Goal: Book appointment/travel/reservation

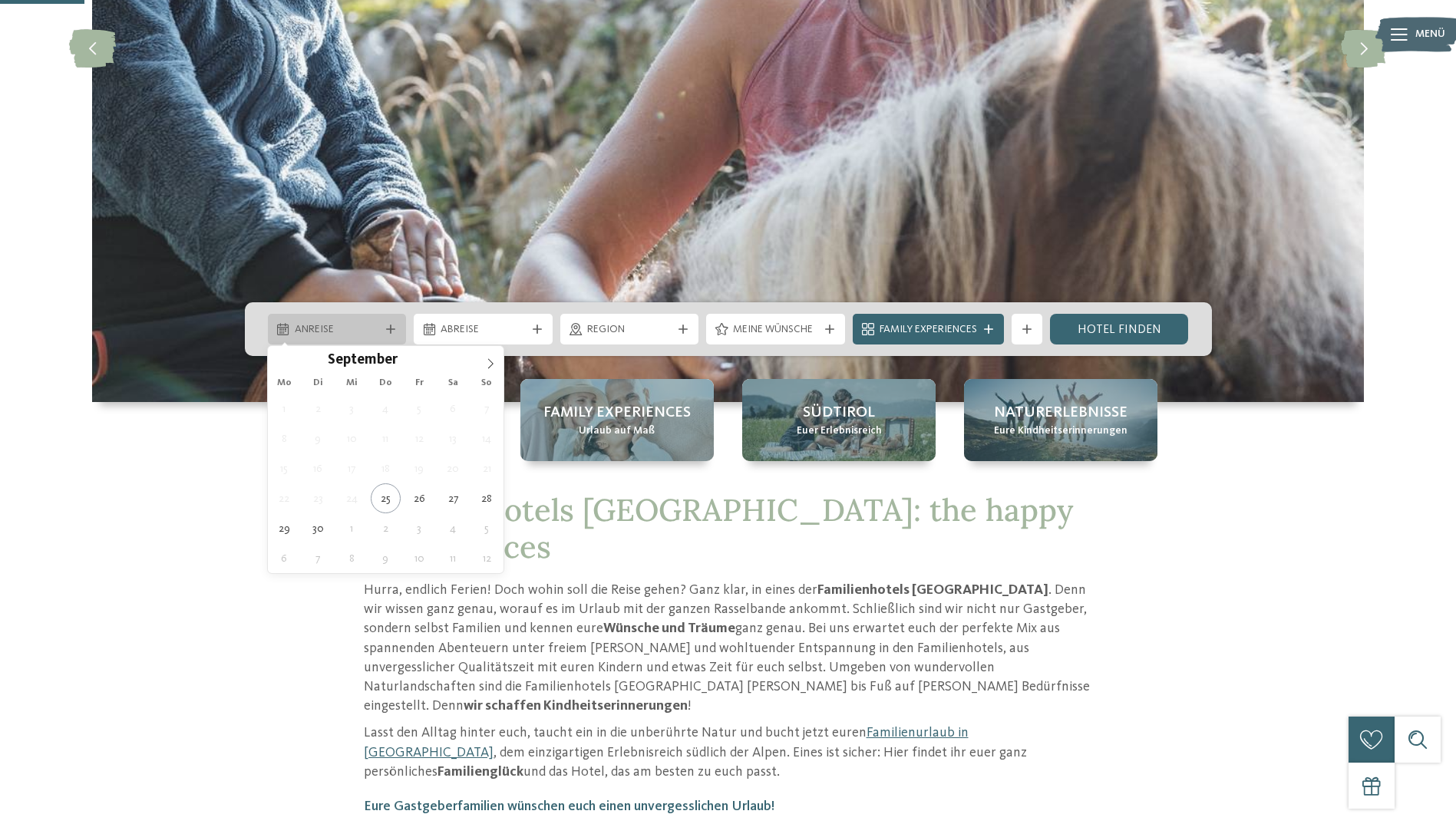
click at [347, 330] on span "Anreise" at bounding box center [337, 329] width 85 height 16
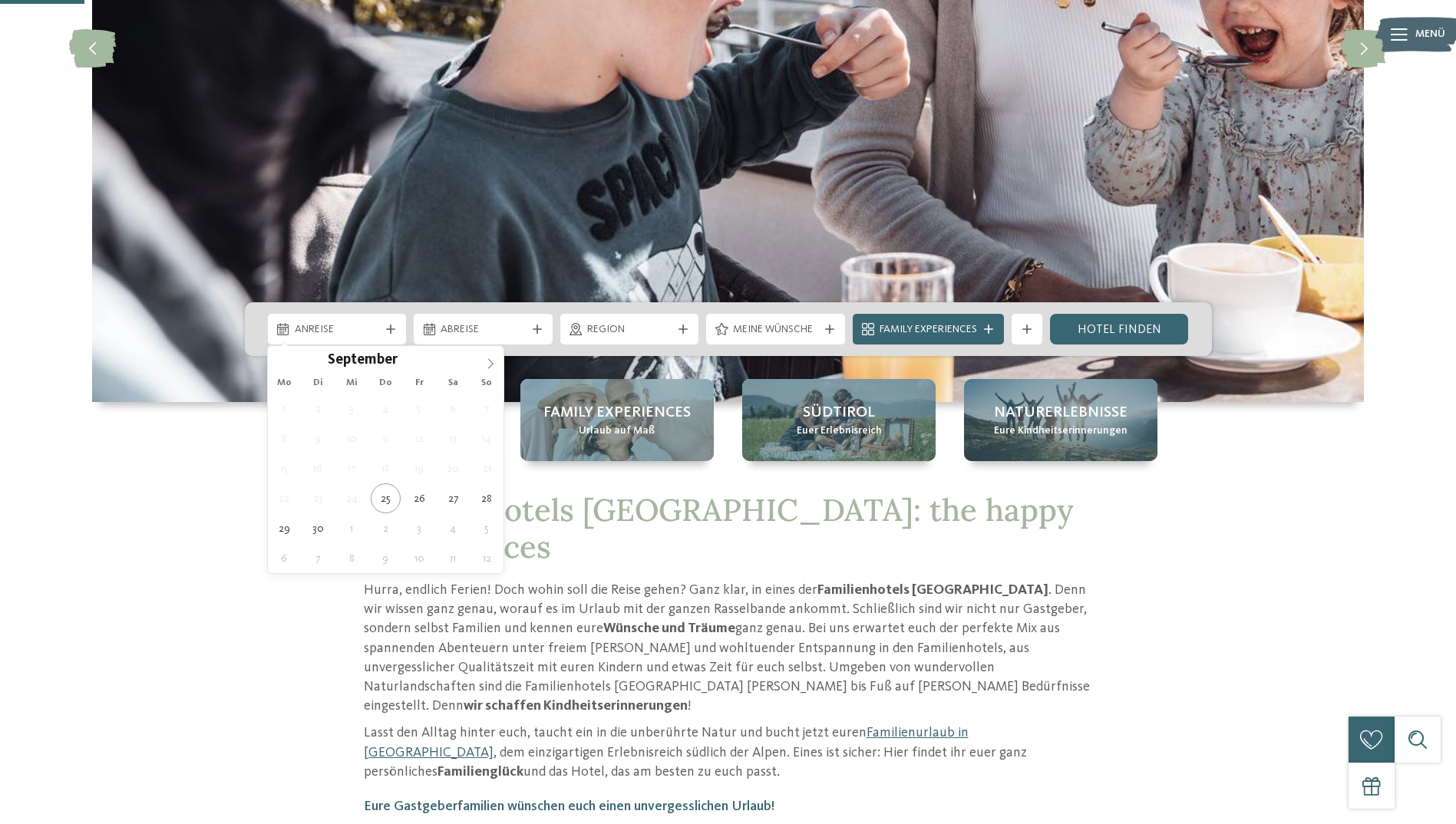
click at [491, 364] on icon at bounding box center [490, 363] width 11 height 11
type div "25.10.2025"
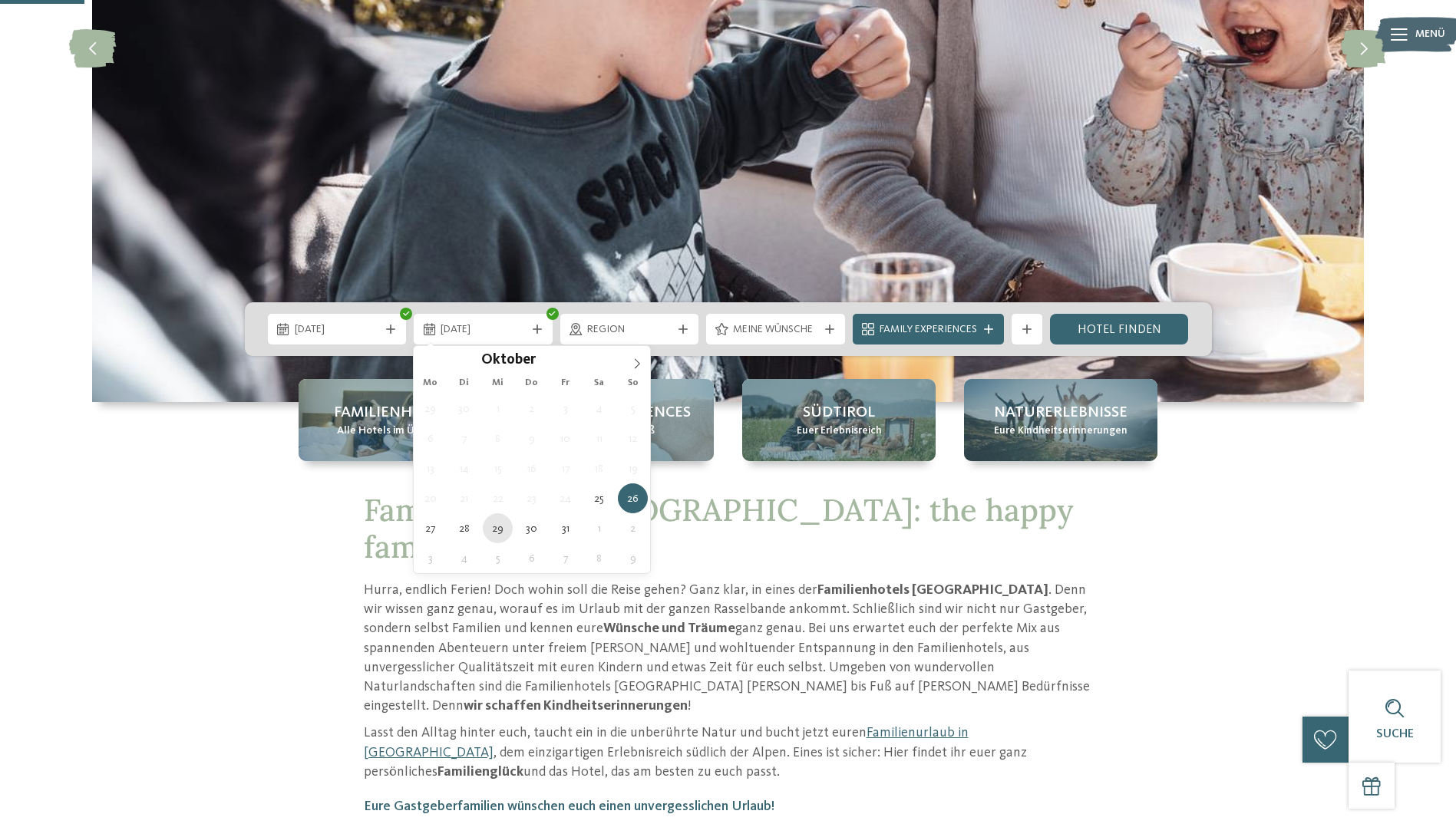
type div "29.10.2025"
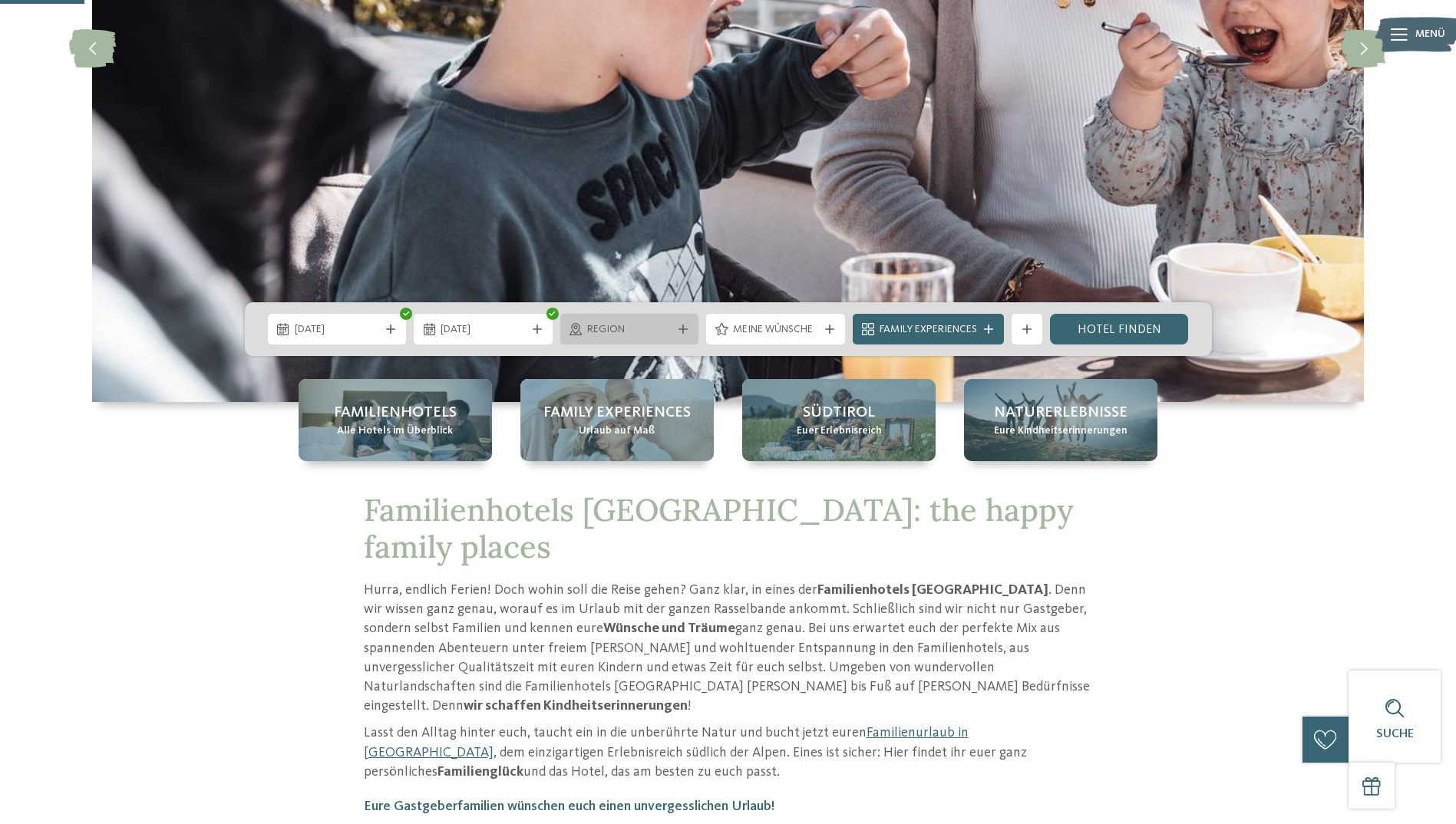
click at [646, 328] on span "Region" at bounding box center [629, 329] width 85 height 16
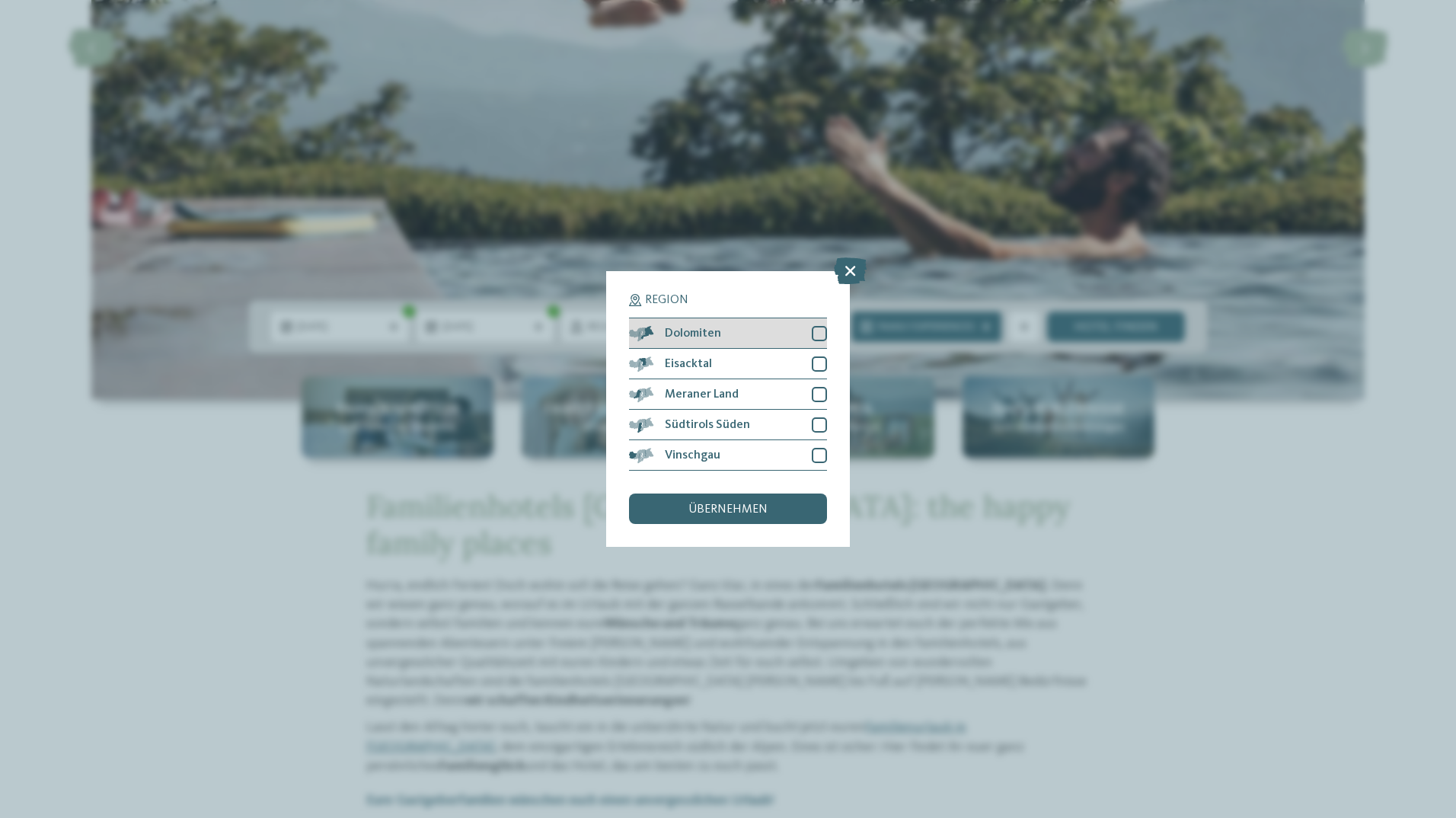
click at [815, 329] on div at bounding box center [819, 334] width 15 height 15
click at [704, 509] on span "übernehmen" at bounding box center [728, 510] width 79 height 12
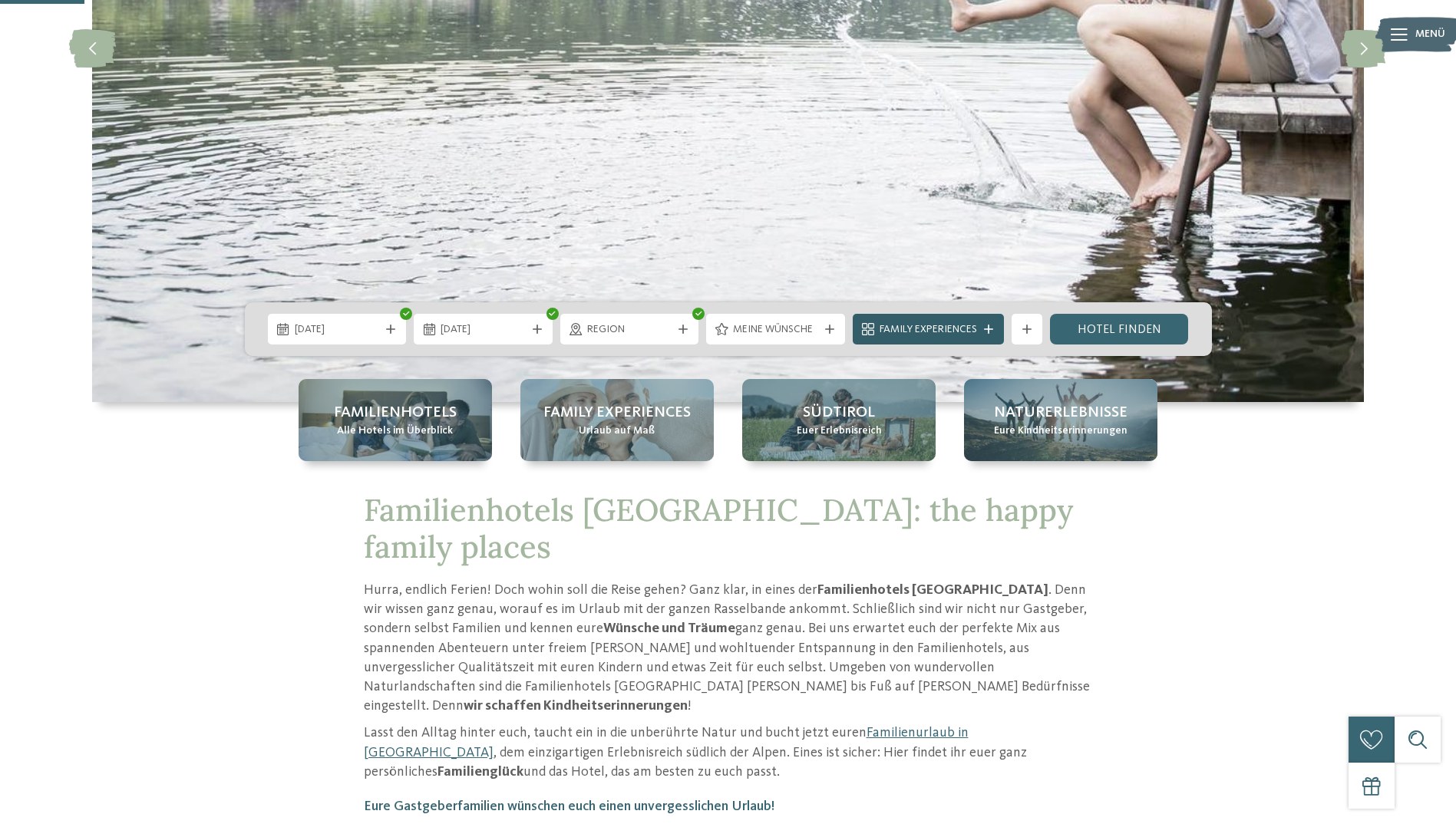
click at [962, 327] on span "Family Experiences" at bounding box center [928, 329] width 97 height 16
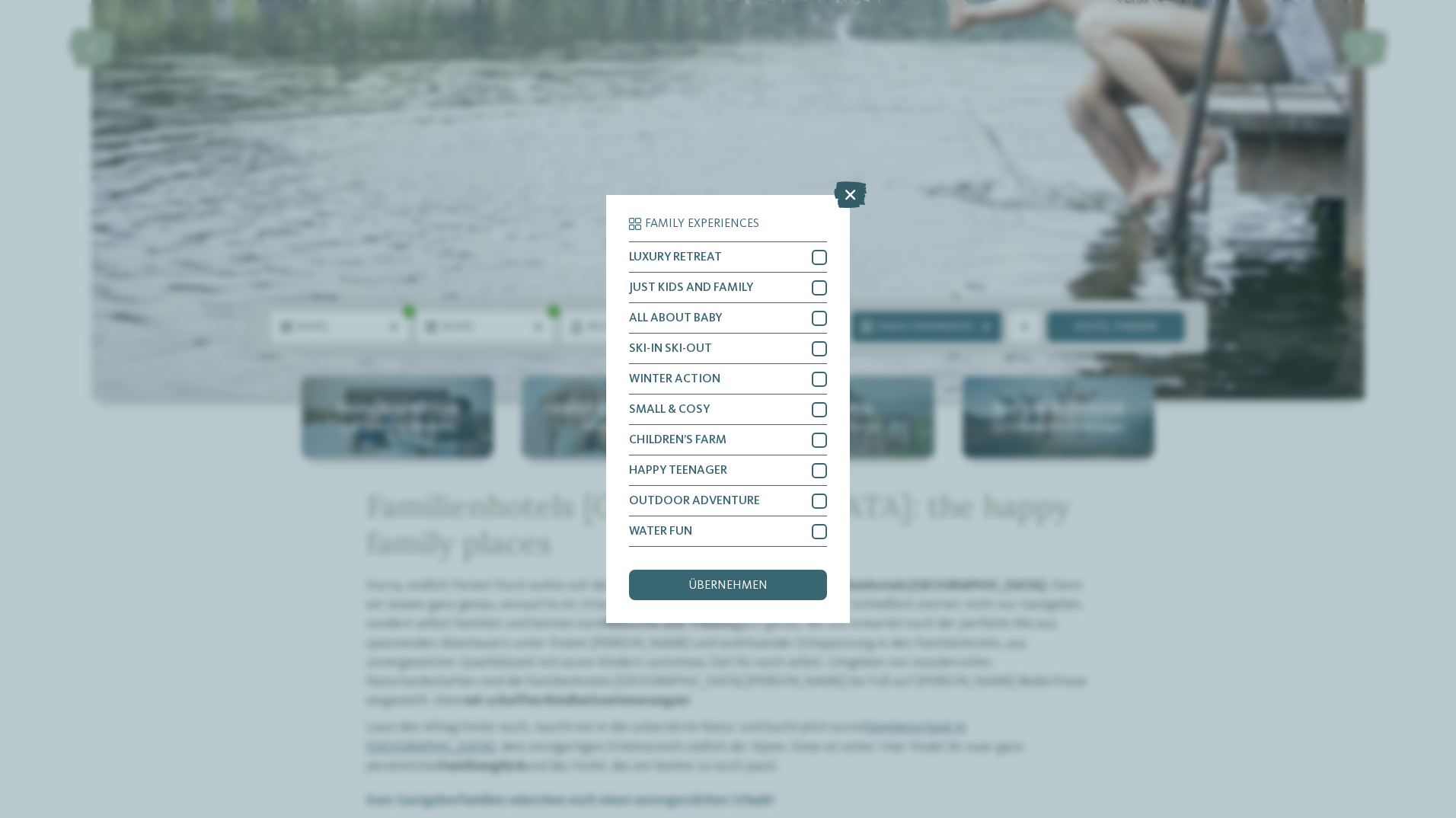
click at [844, 189] on icon at bounding box center [850, 194] width 32 height 27
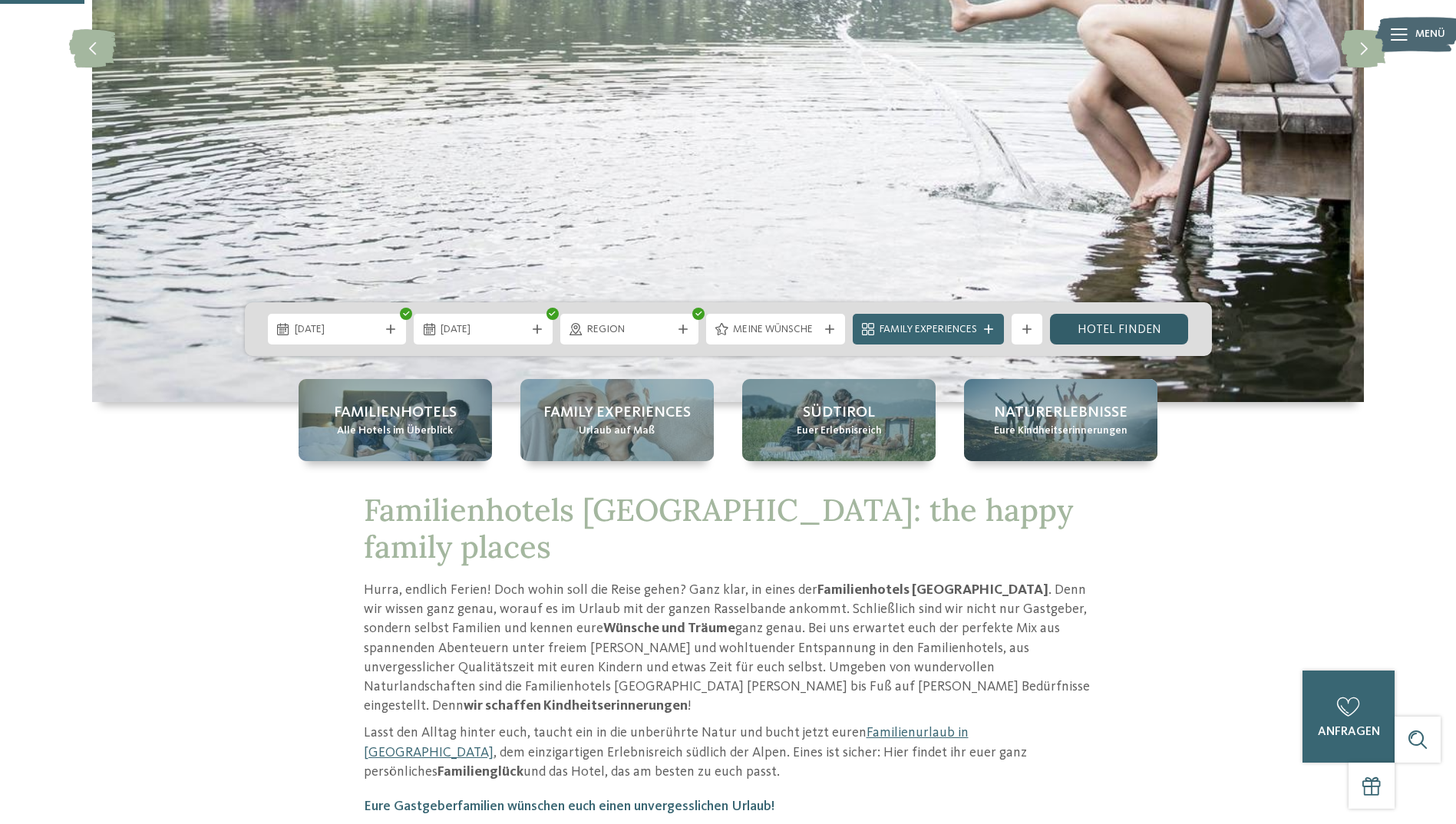
click at [1117, 332] on link "Hotel finden" at bounding box center [1119, 329] width 139 height 31
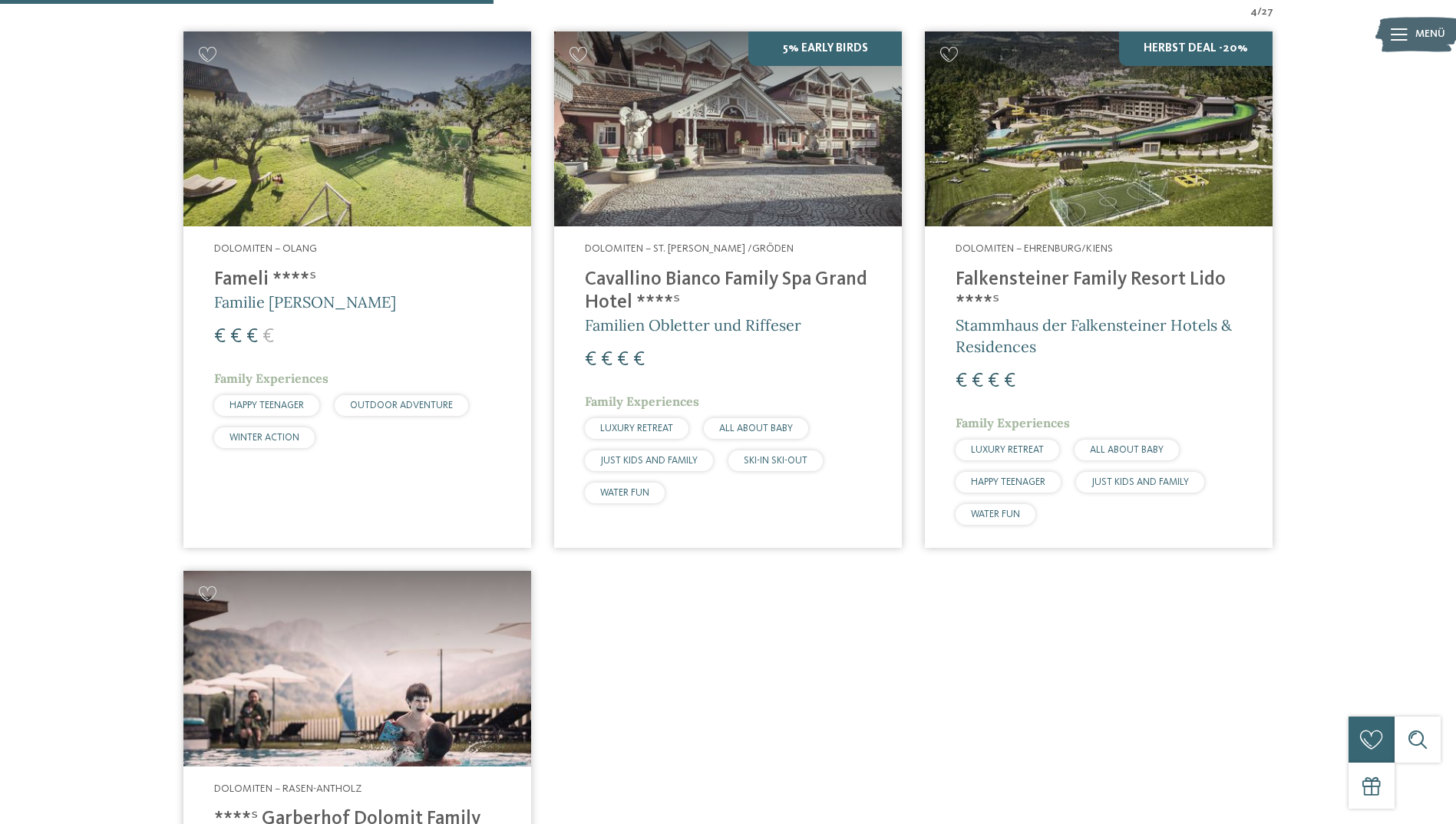
scroll to position [567, 0]
click at [258, 275] on h4 "Fameli ****ˢ" at bounding box center [357, 281] width 286 height 23
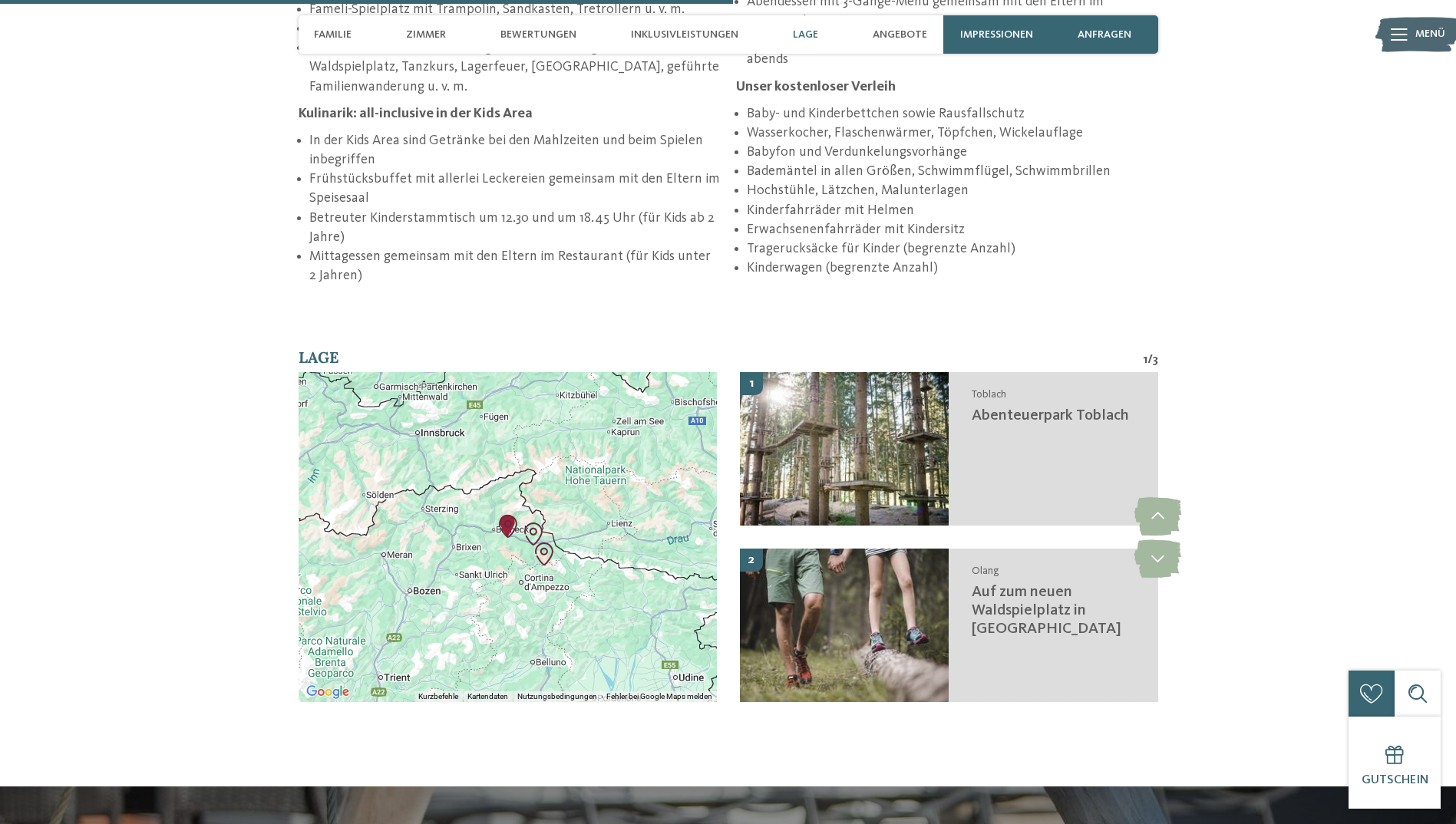
scroll to position [2686, 0]
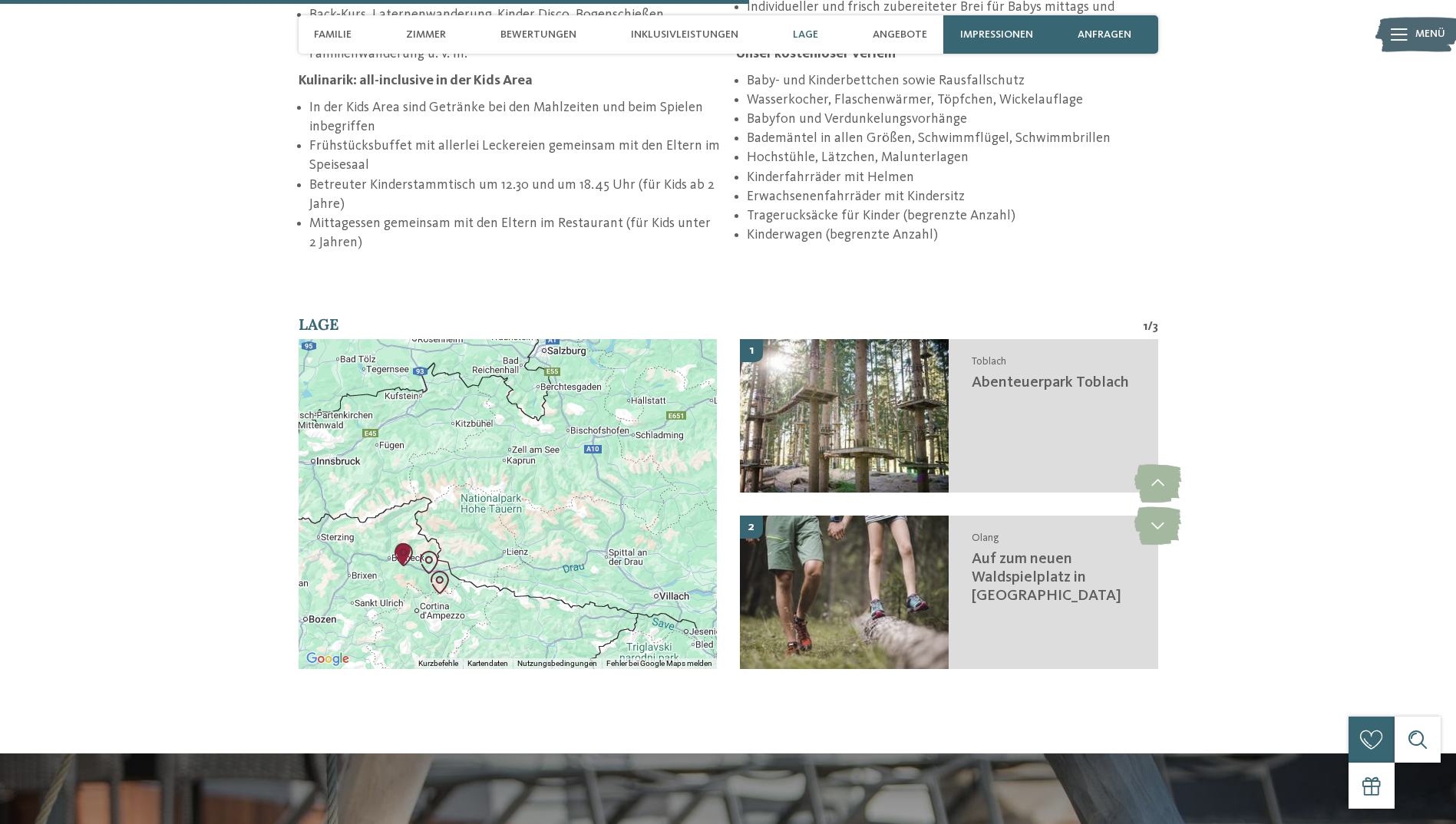
drag, startPoint x: 640, startPoint y: 566, endPoint x: 533, endPoint y: 628, distance: 123.7
click at [533, 628] on div at bounding box center [508, 504] width 419 height 330
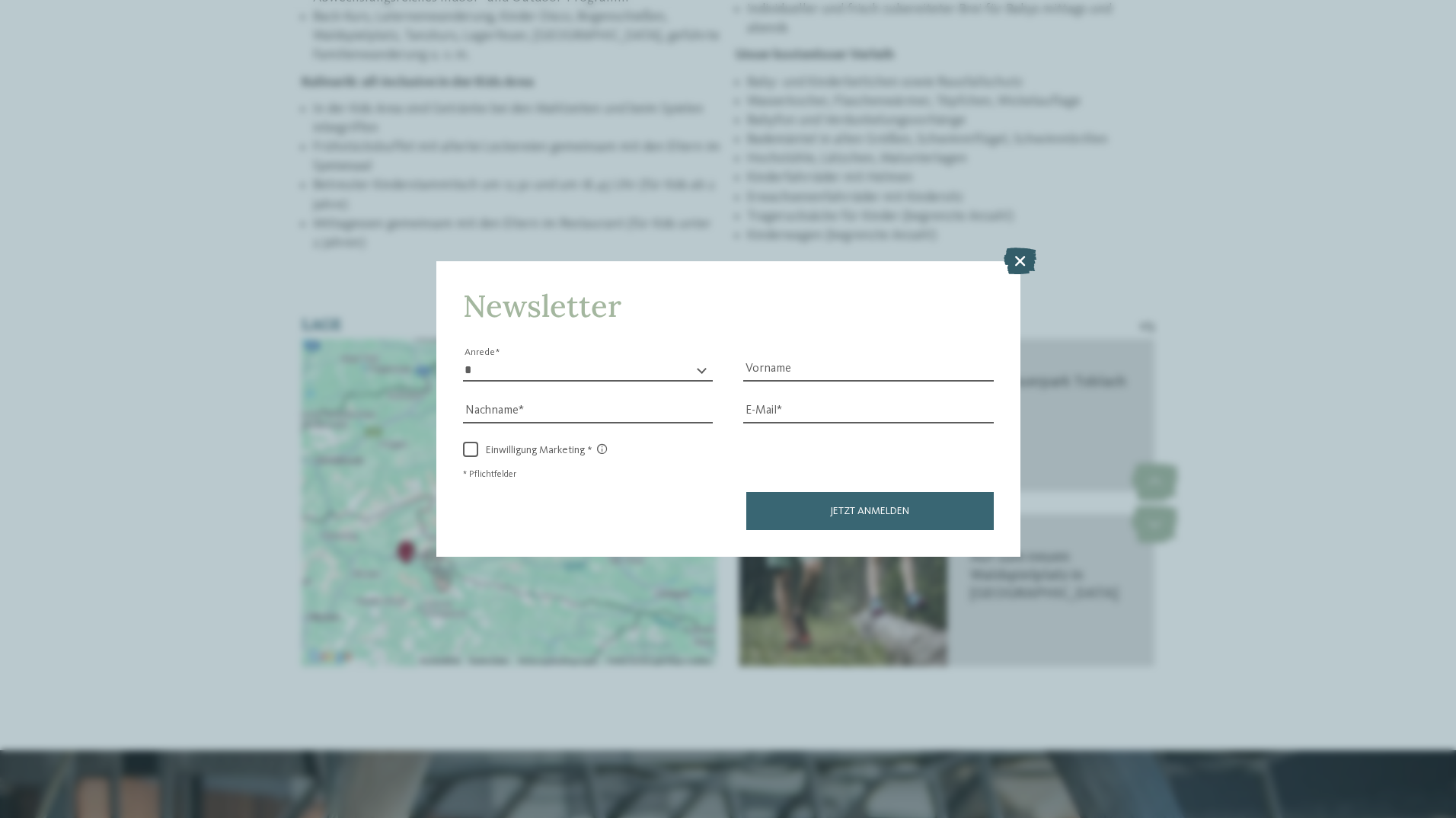
click at [1019, 253] on icon at bounding box center [1020, 260] width 32 height 27
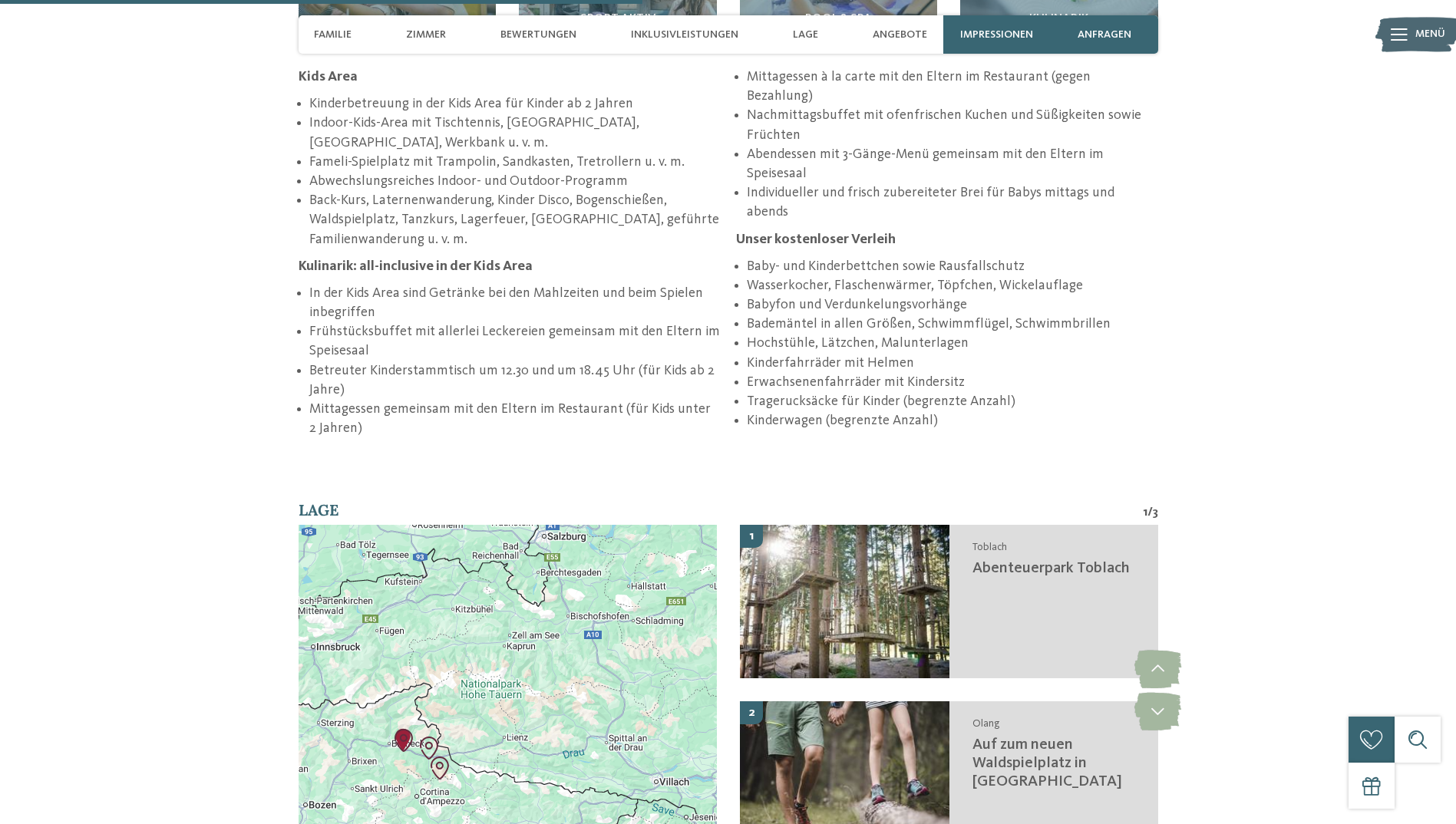
scroll to position [2302, 0]
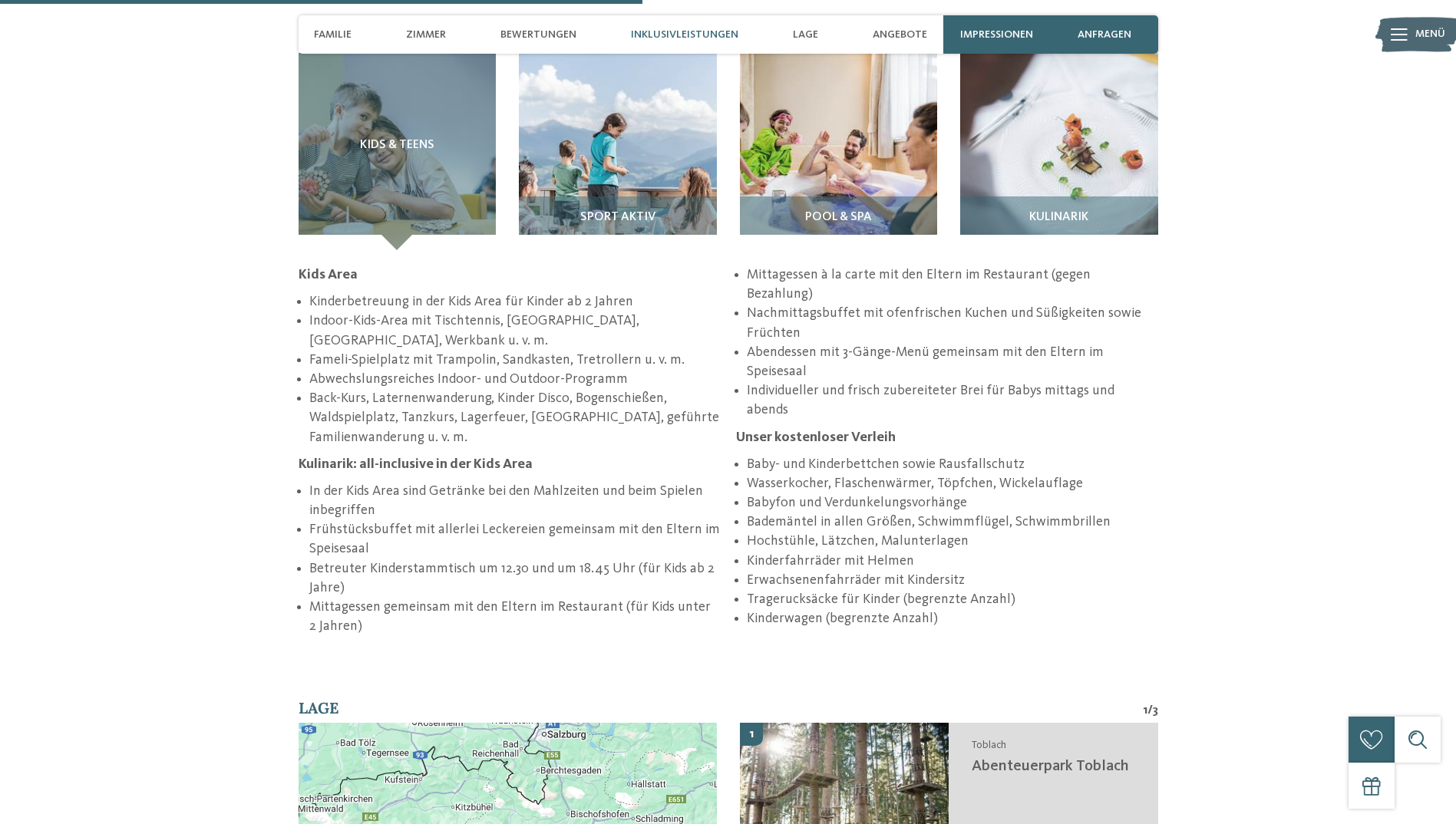
click at [671, 26] on div "Inklusivleistungen" at bounding box center [684, 34] width 123 height 38
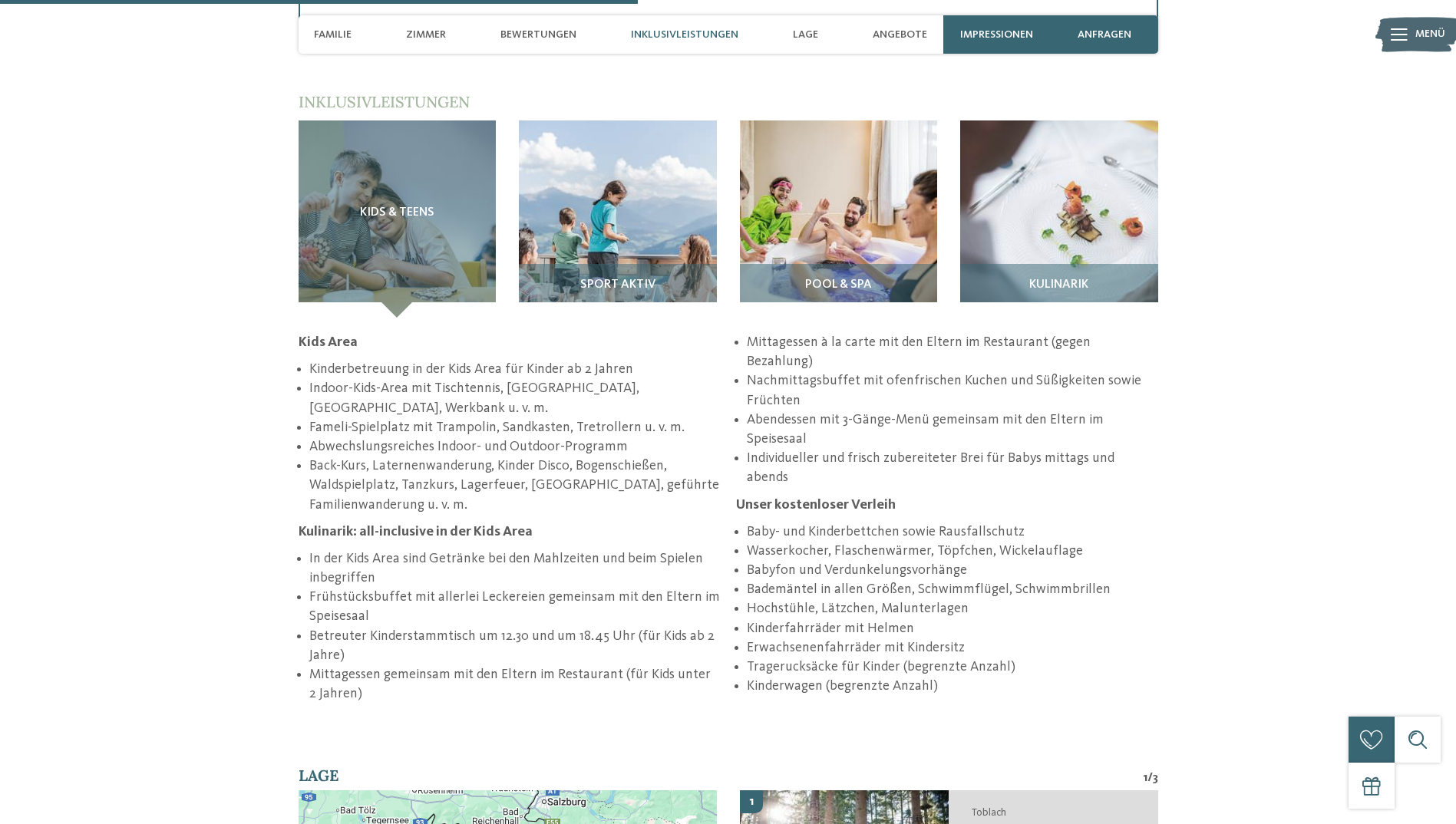
scroll to position [2222, 0]
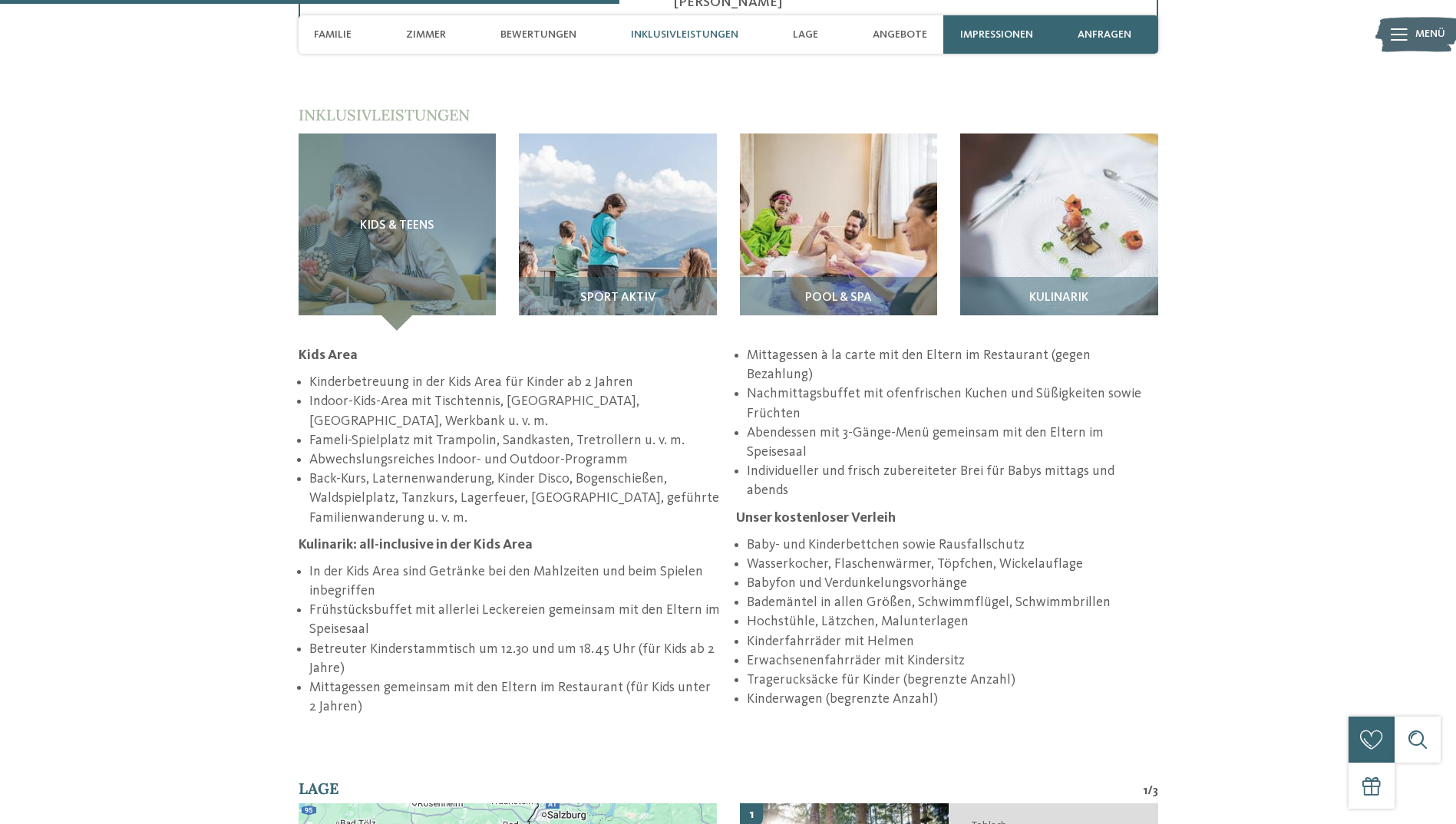
drag, startPoint x: 378, startPoint y: 462, endPoint x: 541, endPoint y: 508, distance: 169.4
click at [541, 508] on li "Back-Kurs, Laternenwanderung, Kinder Disco, Bogenschießen, Waldspielplatz, Tanz…" at bounding box center [514, 499] width 410 height 58
click at [429, 33] on span "Zimmer" at bounding box center [426, 35] width 40 height 13
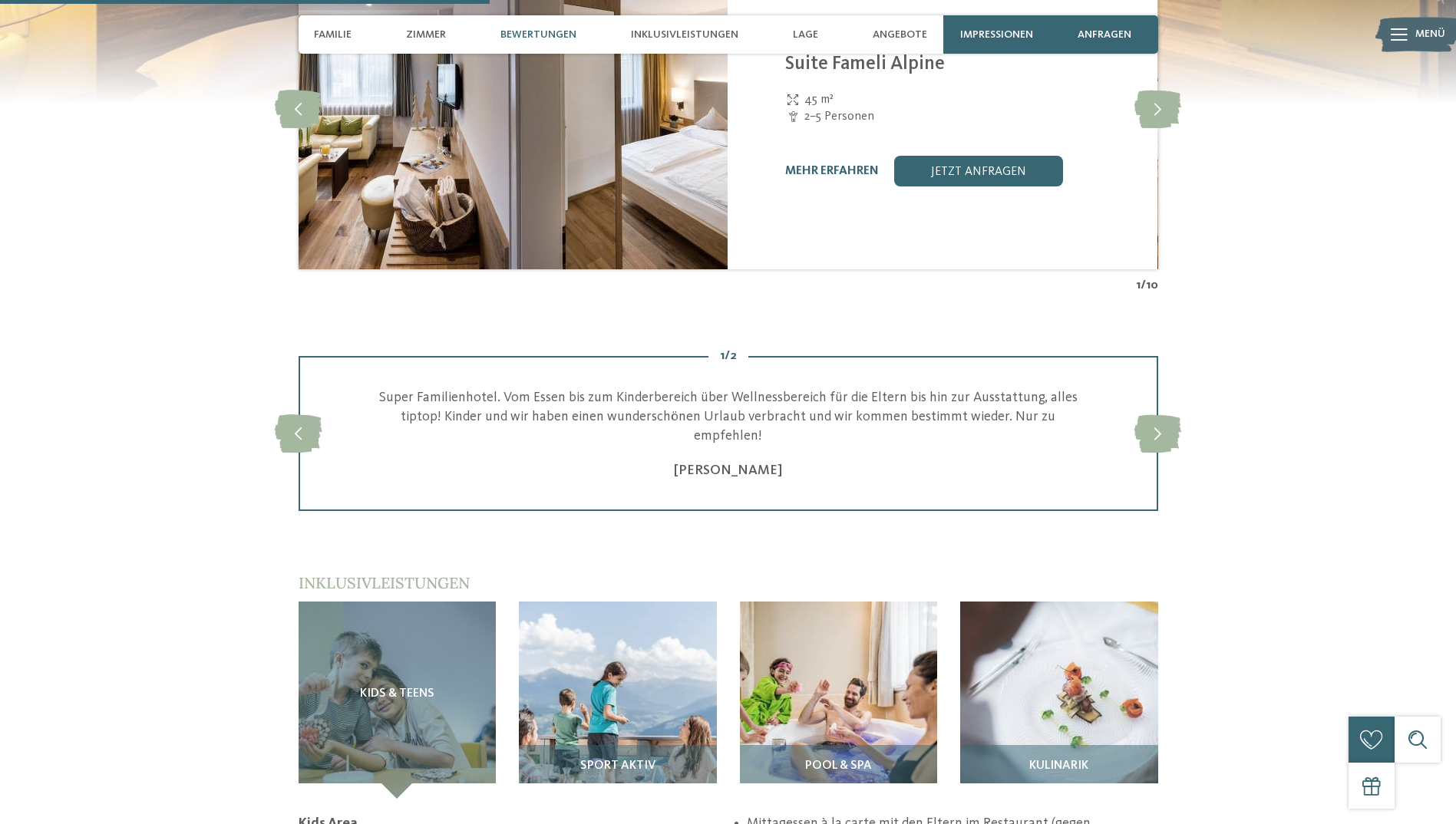
scroll to position [1754, 0]
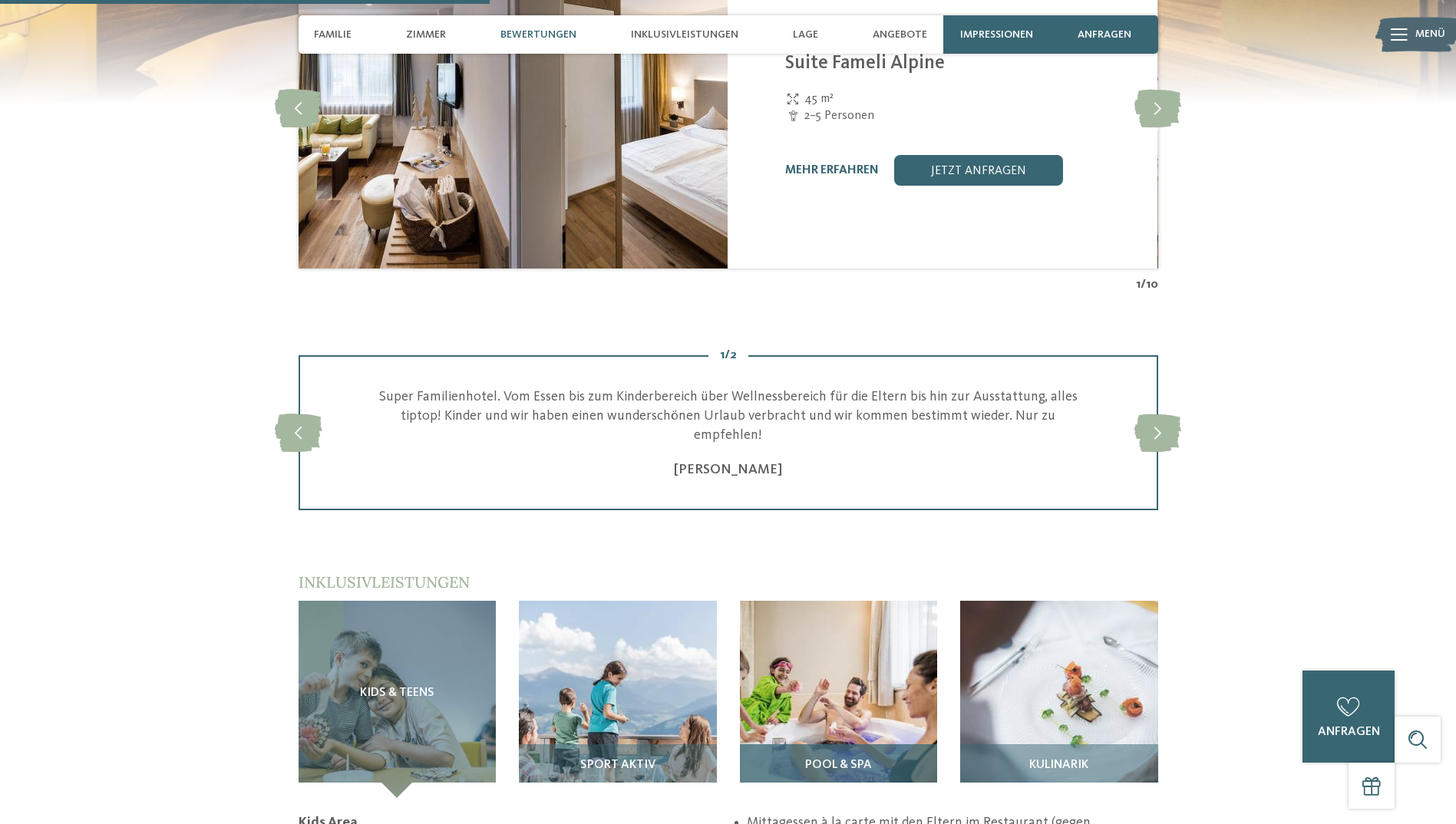
click at [866, 759] on span "Pool & Spa" at bounding box center [839, 765] width 67 height 14
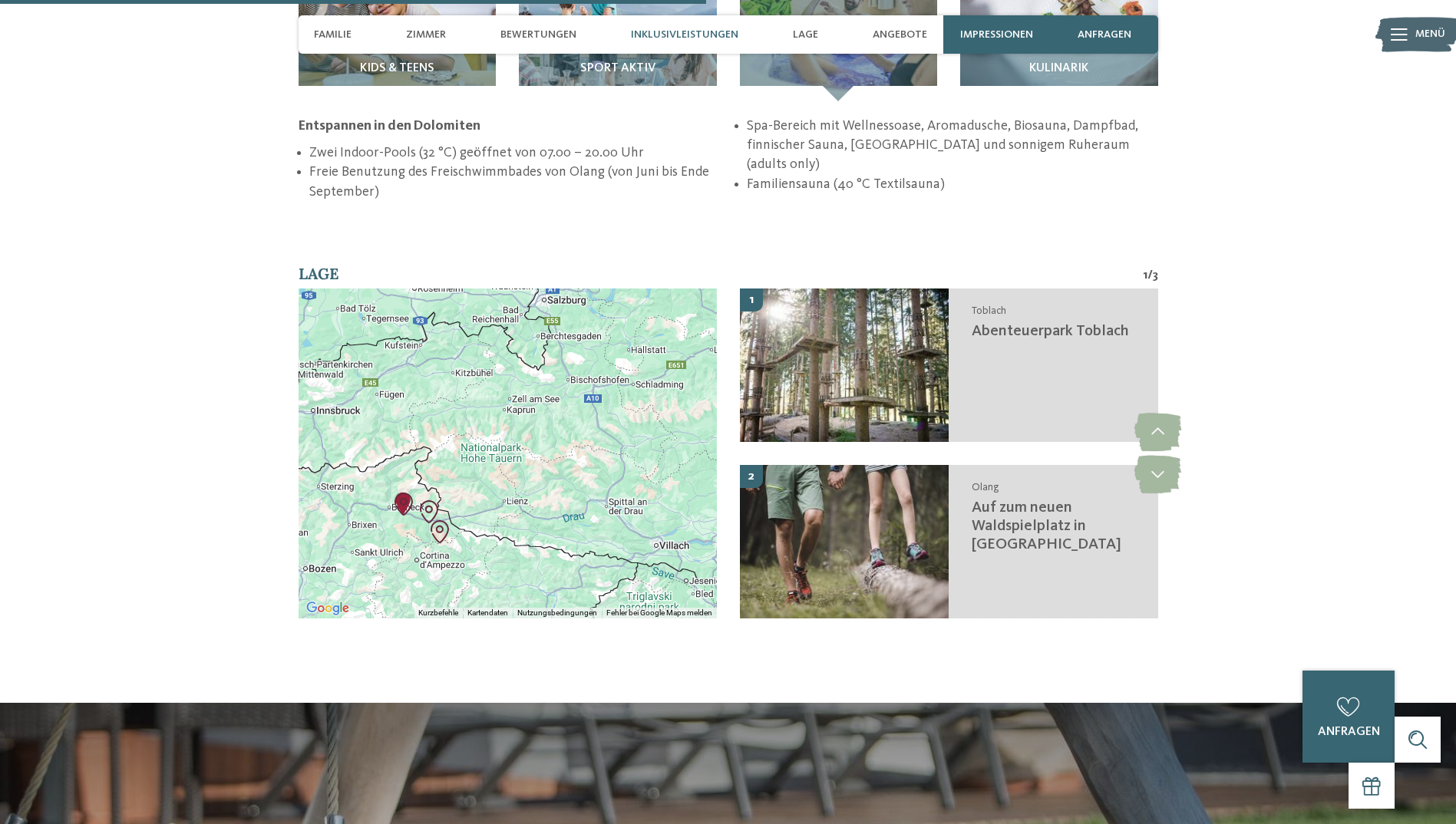
scroll to position [2214, 0]
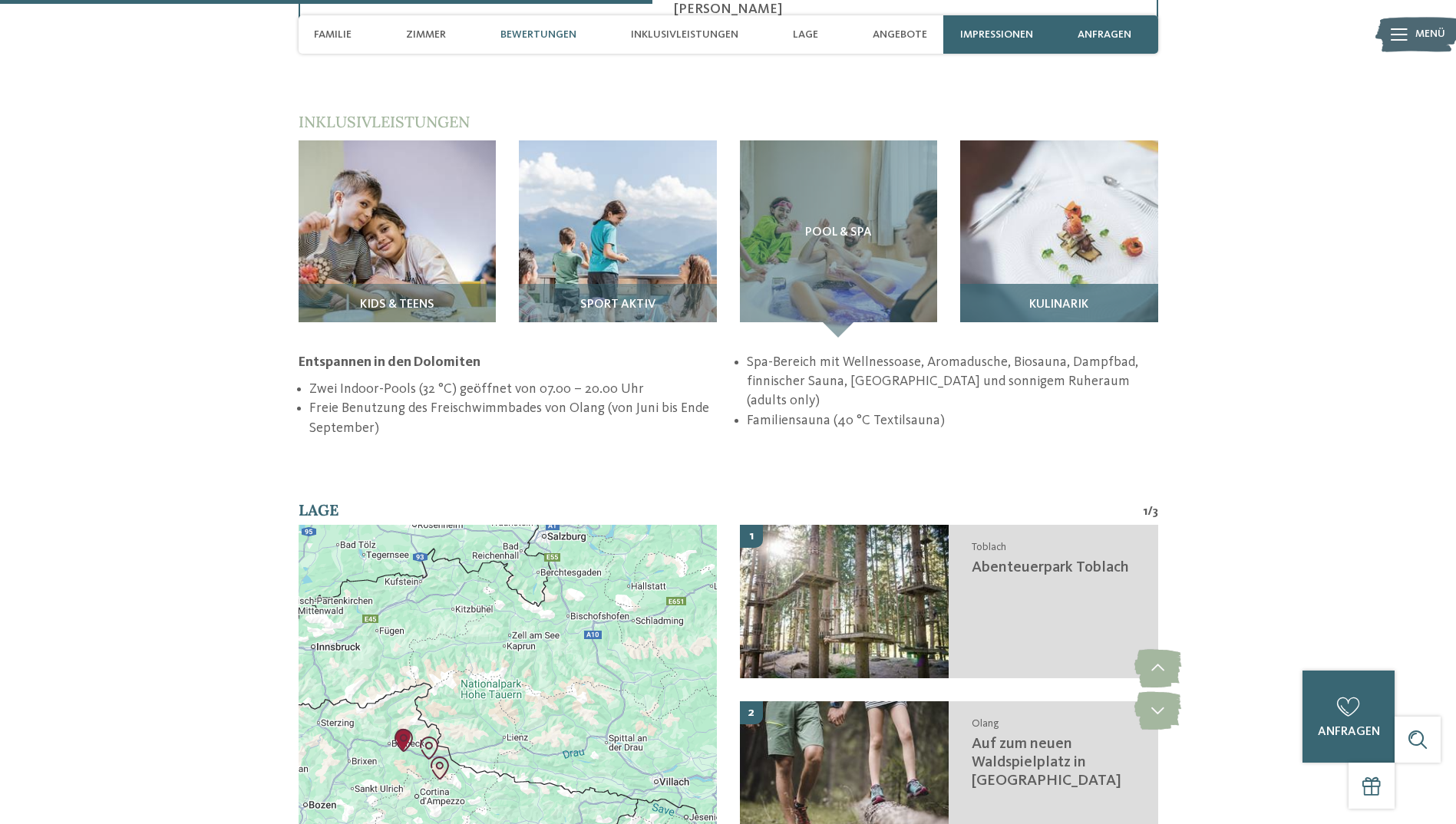
click at [1020, 298] on h3 "Kulinarik" at bounding box center [1059, 305] width 182 height 14
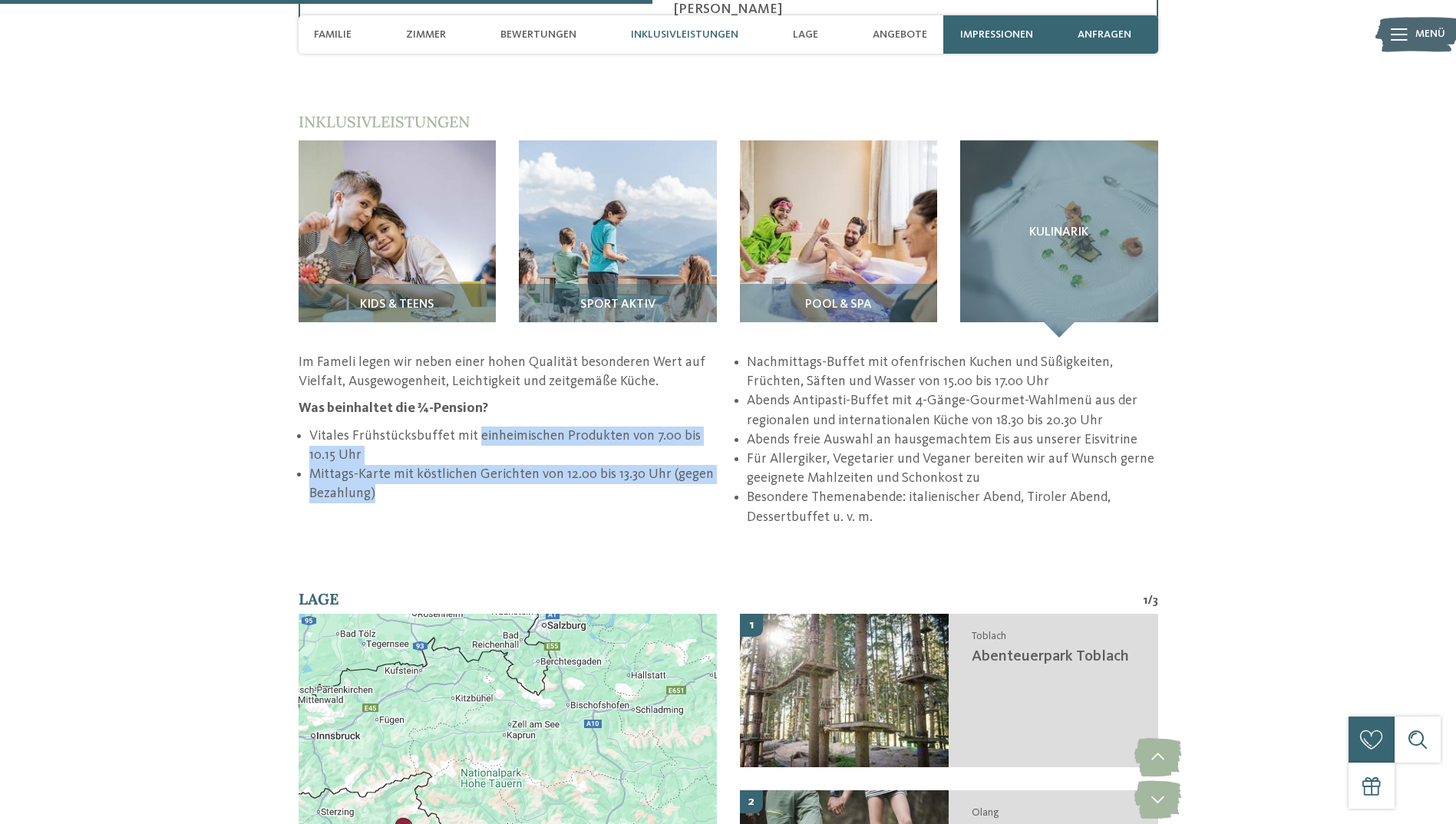
drag, startPoint x: 472, startPoint y: 422, endPoint x: 481, endPoint y: 507, distance: 85.5
click at [481, 507] on ul "Vitales Frühstücksbuffet mit einheimischen Produkten von 7.00 bis 10.15 Uhr Mit…" at bounding box center [728, 440] width 859 height 174
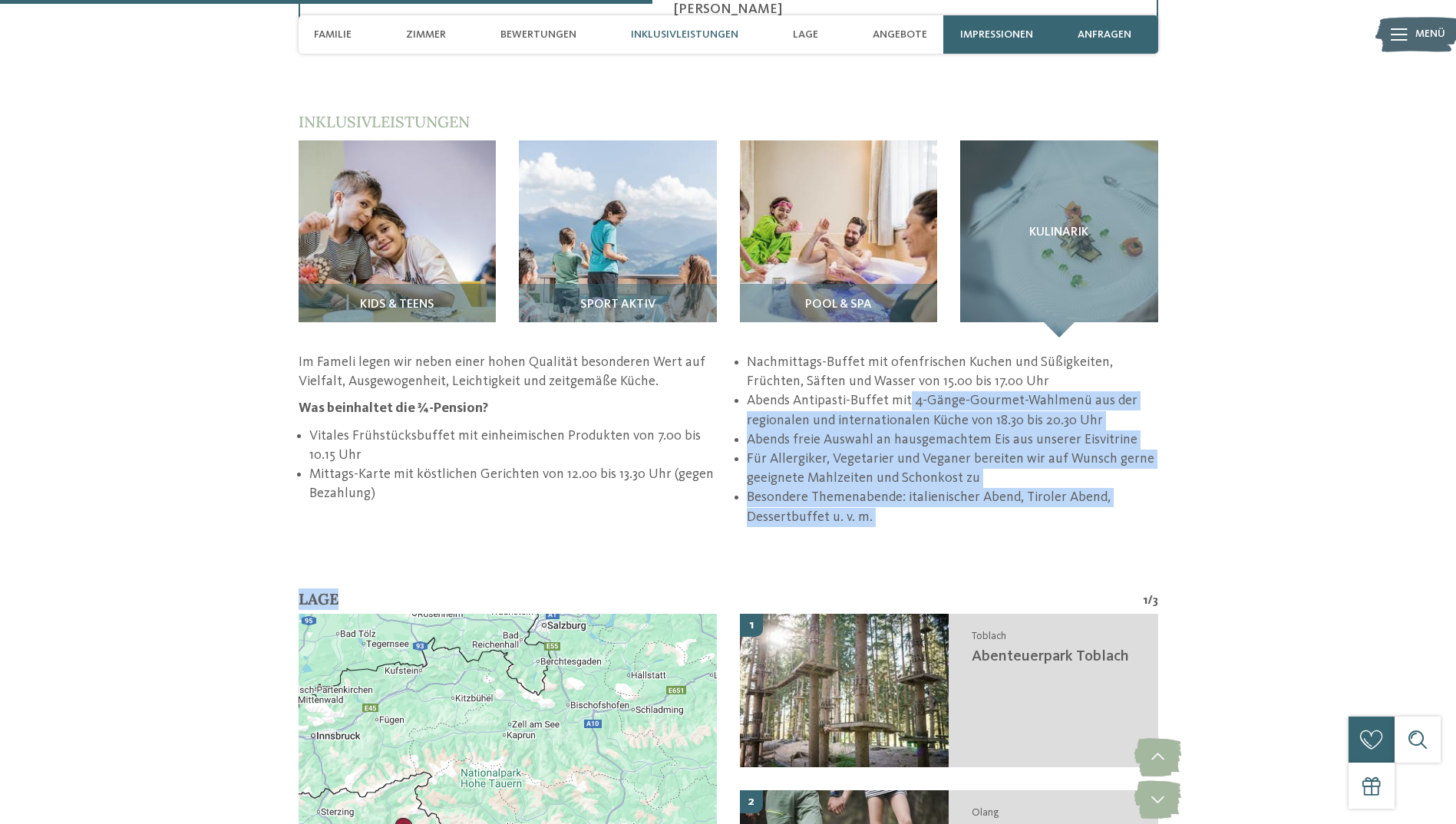
drag, startPoint x: 907, startPoint y: 383, endPoint x: 1068, endPoint y: 508, distance: 203.8
click at [1068, 508] on div "zurück zur Hotelübersicht Dolomiten – Olang ab" at bounding box center [728, 346] width 1456 height 4967
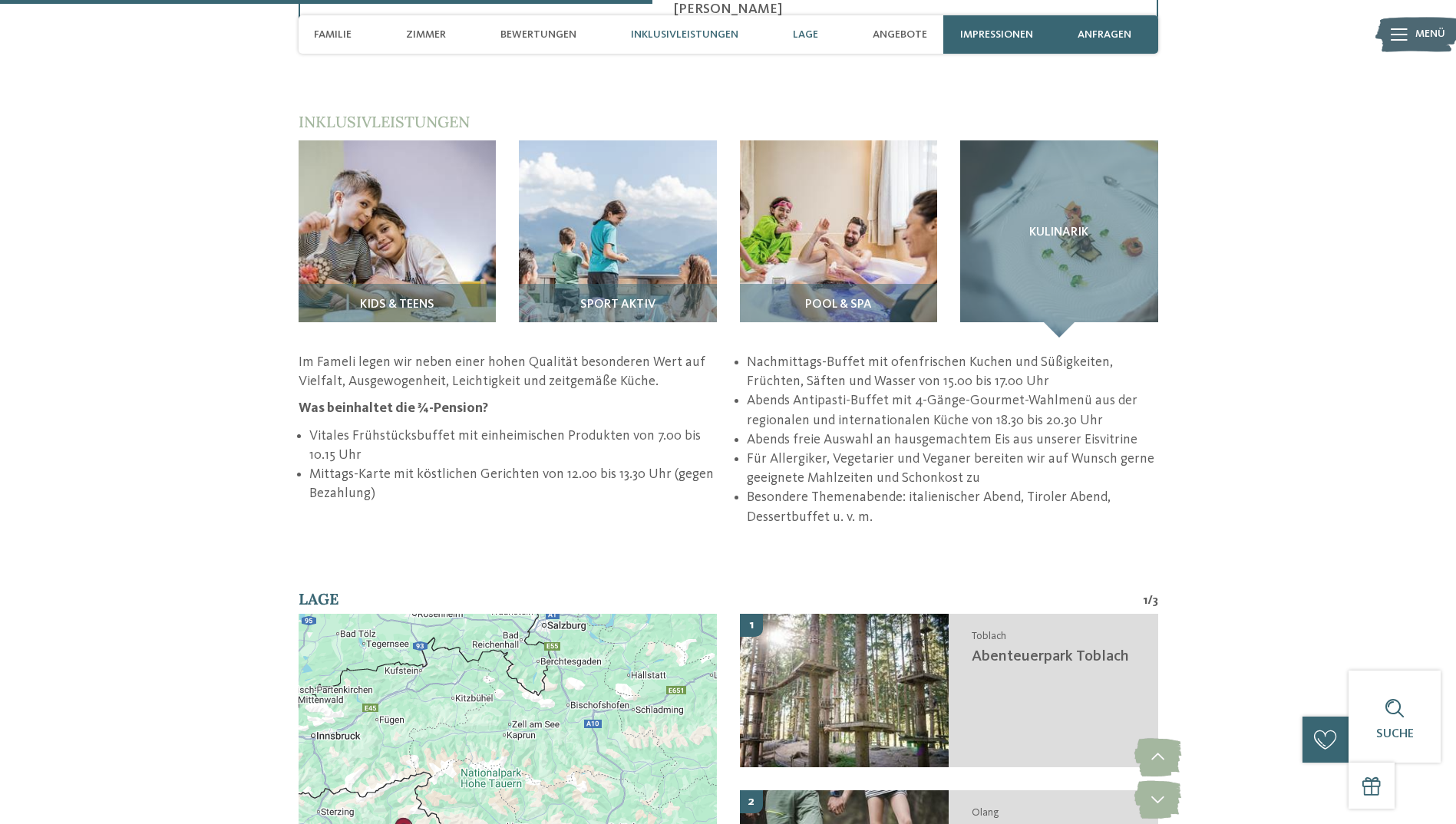
click at [809, 31] on span "Lage" at bounding box center [805, 35] width 25 height 13
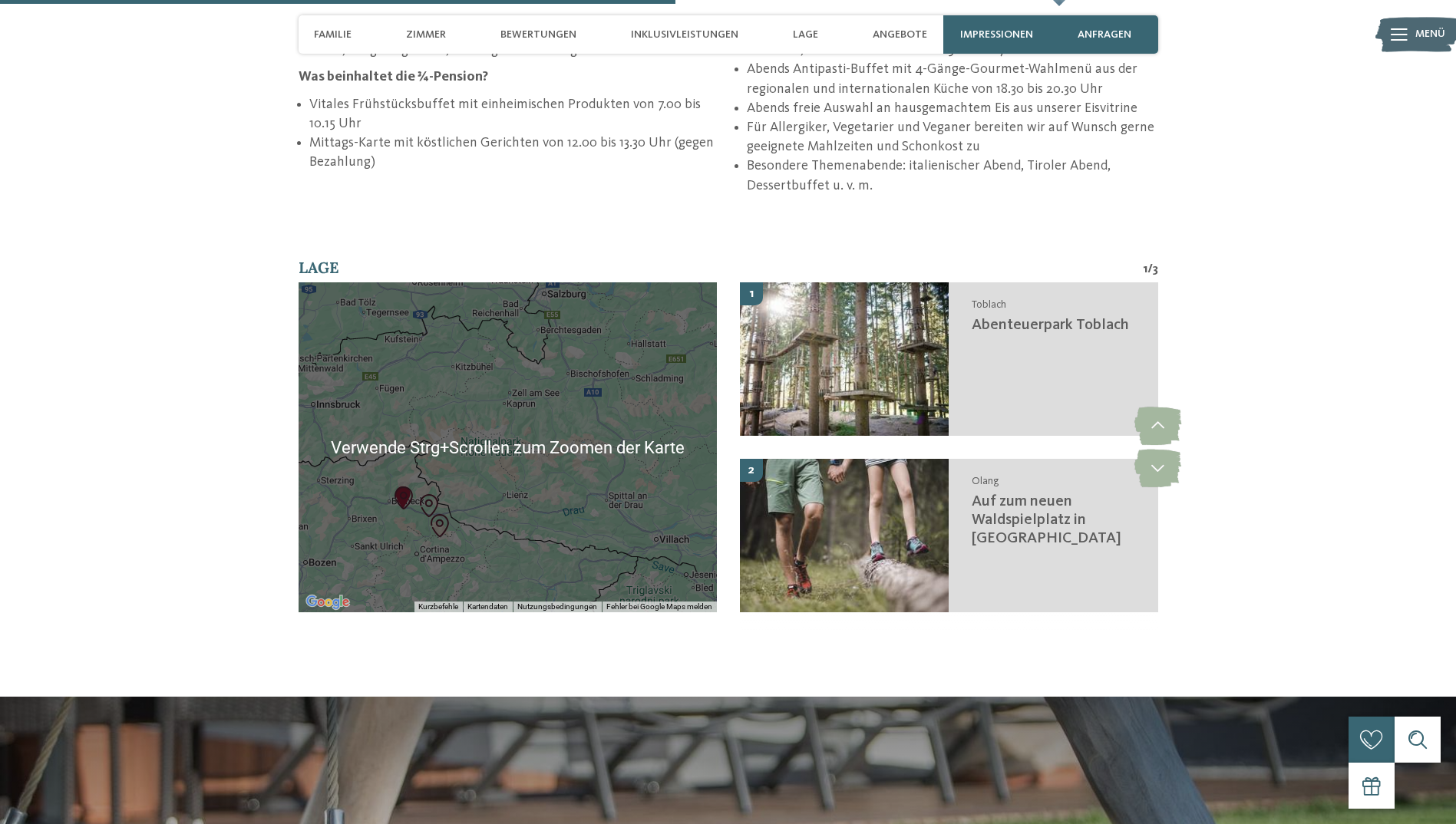
scroll to position [2316, 0]
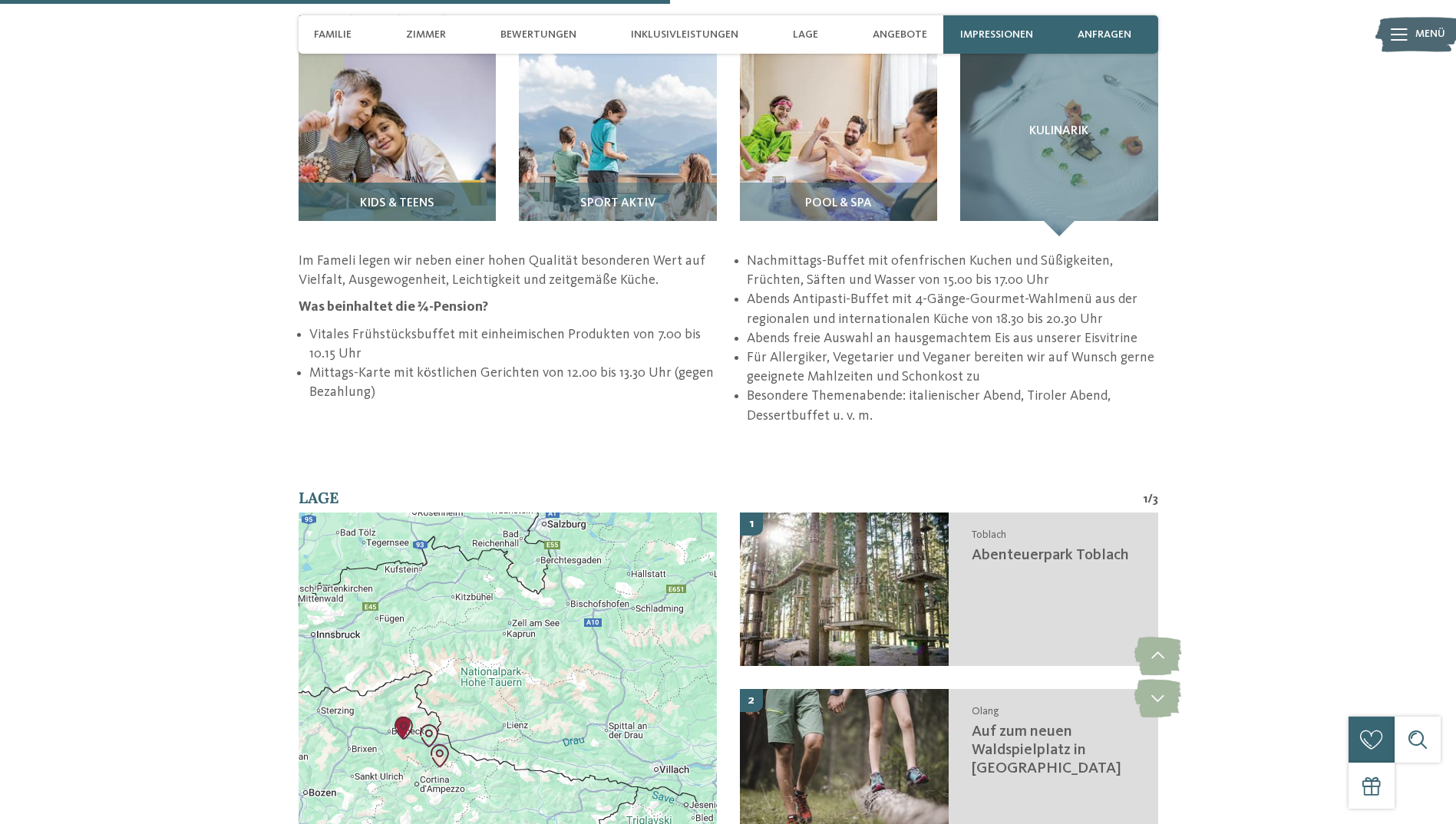
click at [377, 197] on span "Kids & Teens" at bounding box center [396, 204] width 74 height 14
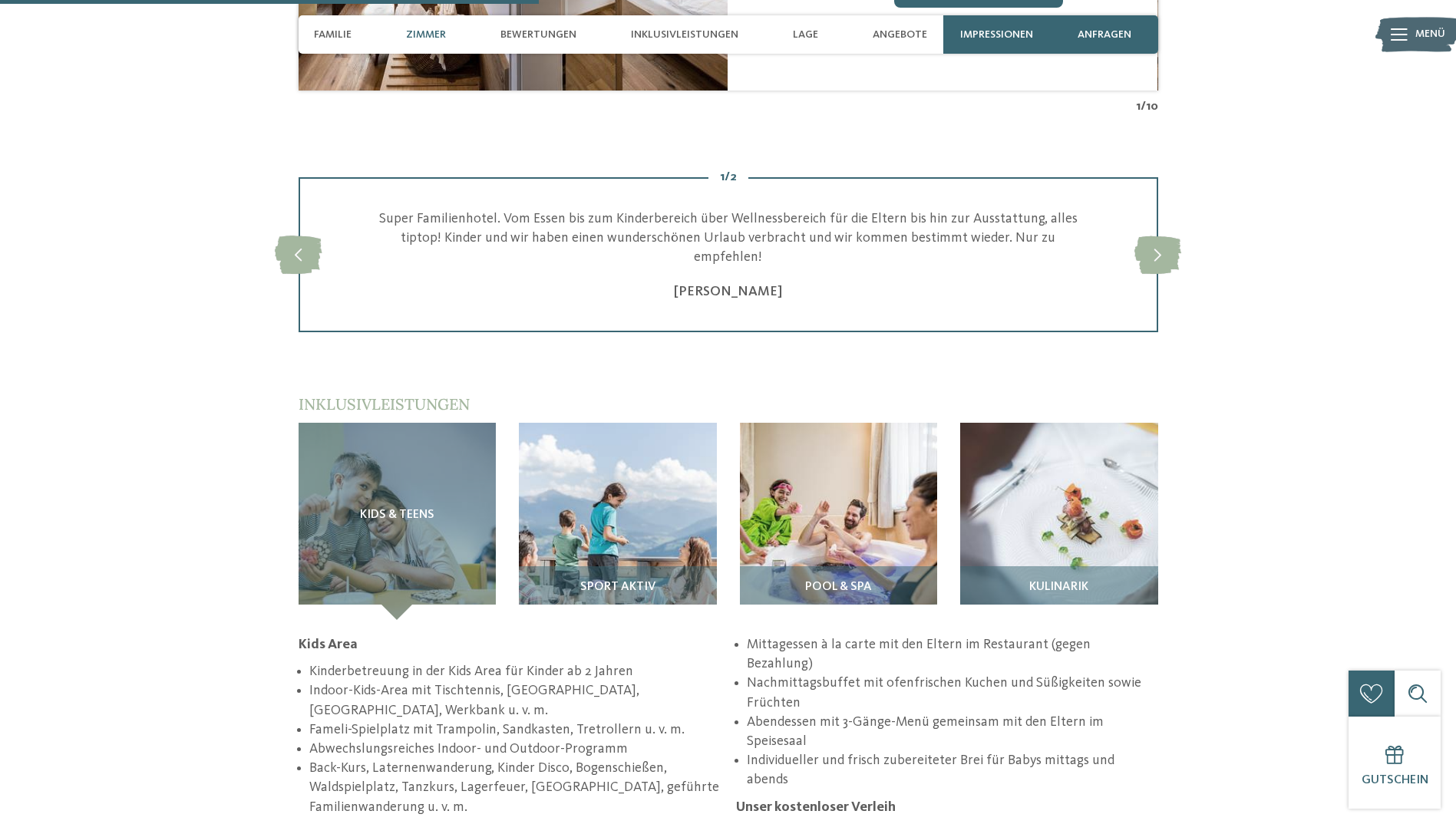
click at [422, 24] on div "Zimmer" at bounding box center [426, 34] width 56 height 38
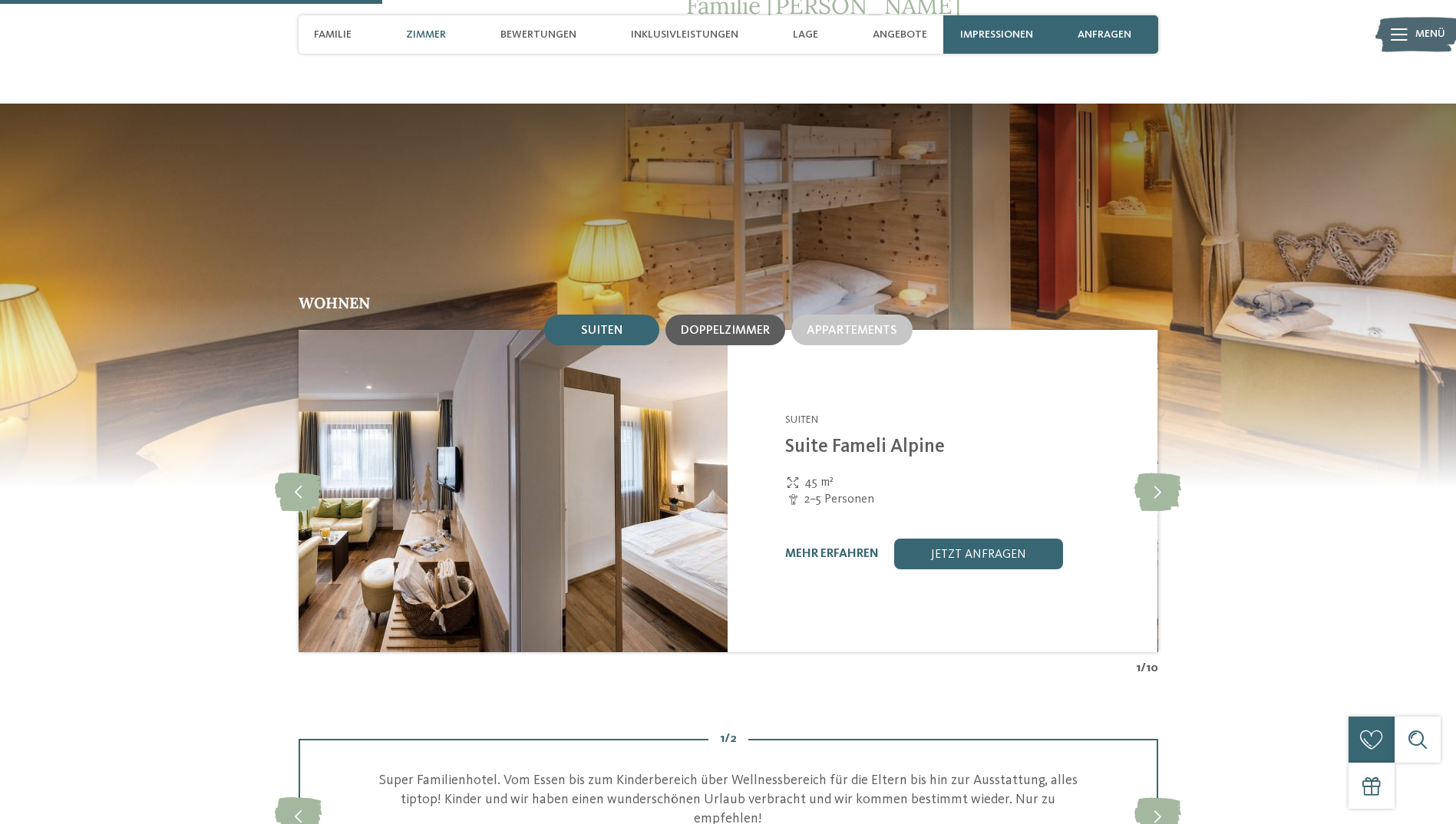
click at [724, 325] on span "Doppelzimmer" at bounding box center [725, 330] width 89 height 12
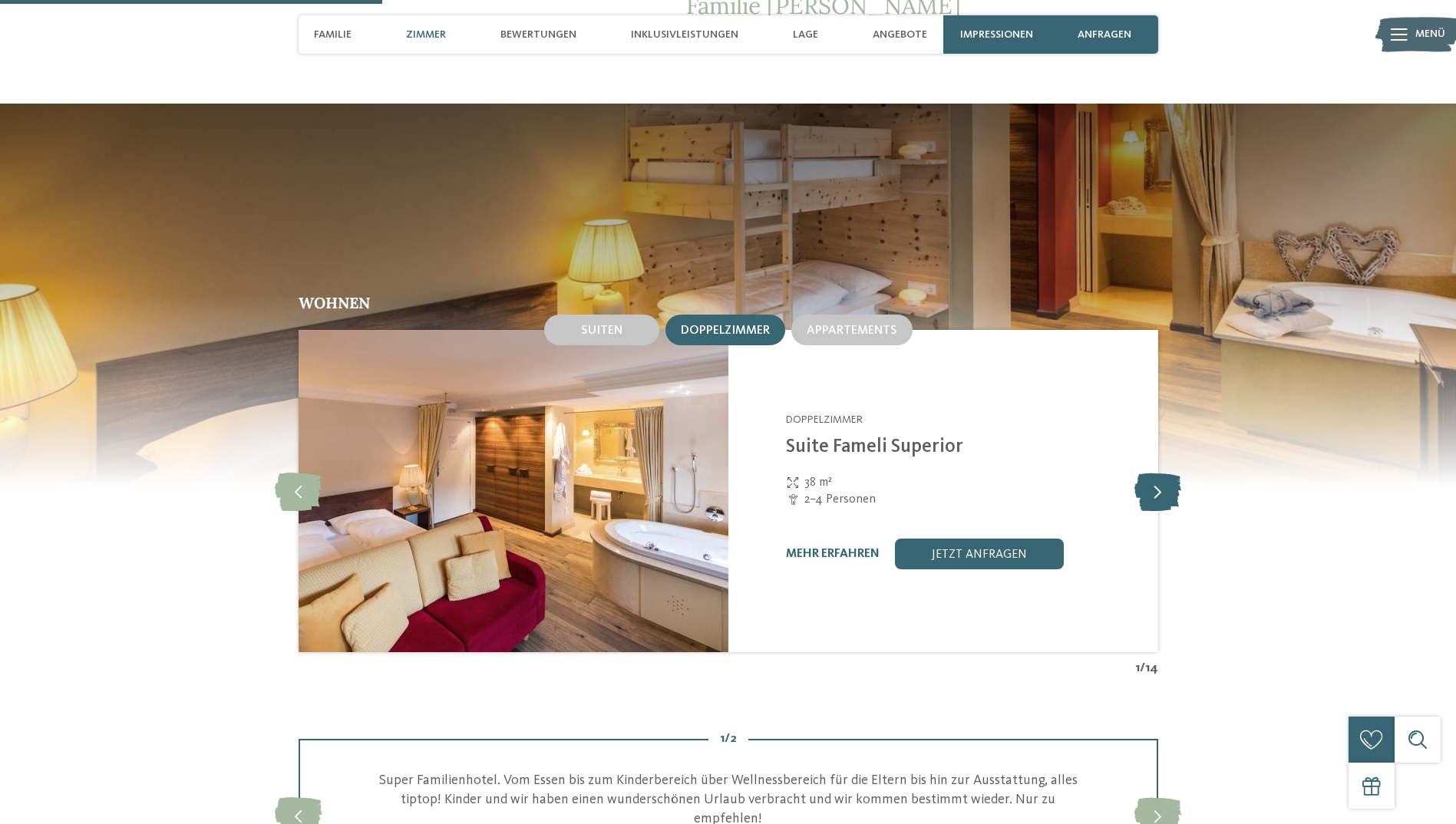
click at [1159, 472] on icon at bounding box center [1157, 490] width 47 height 38
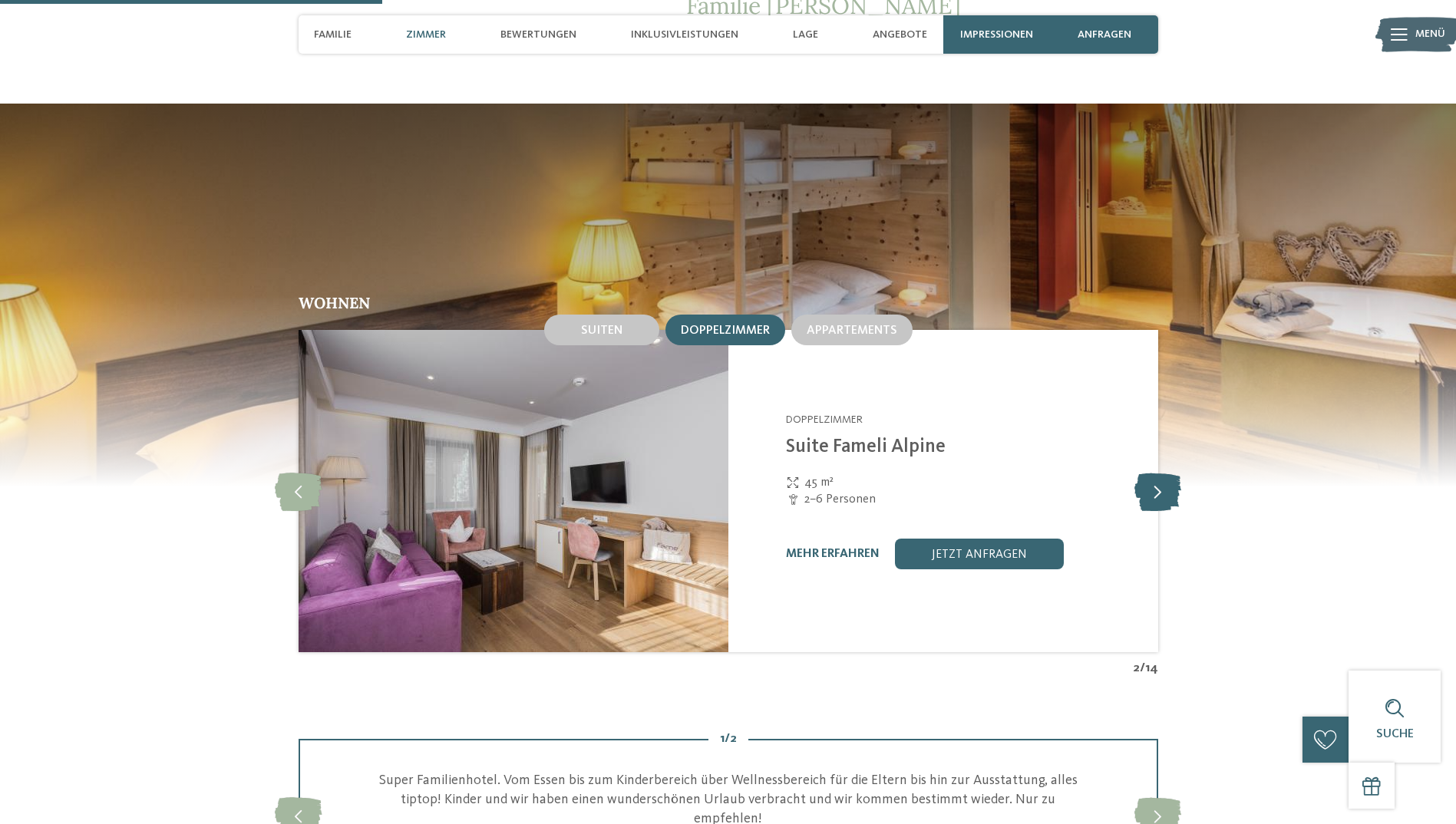
click at [1159, 472] on icon at bounding box center [1157, 490] width 47 height 38
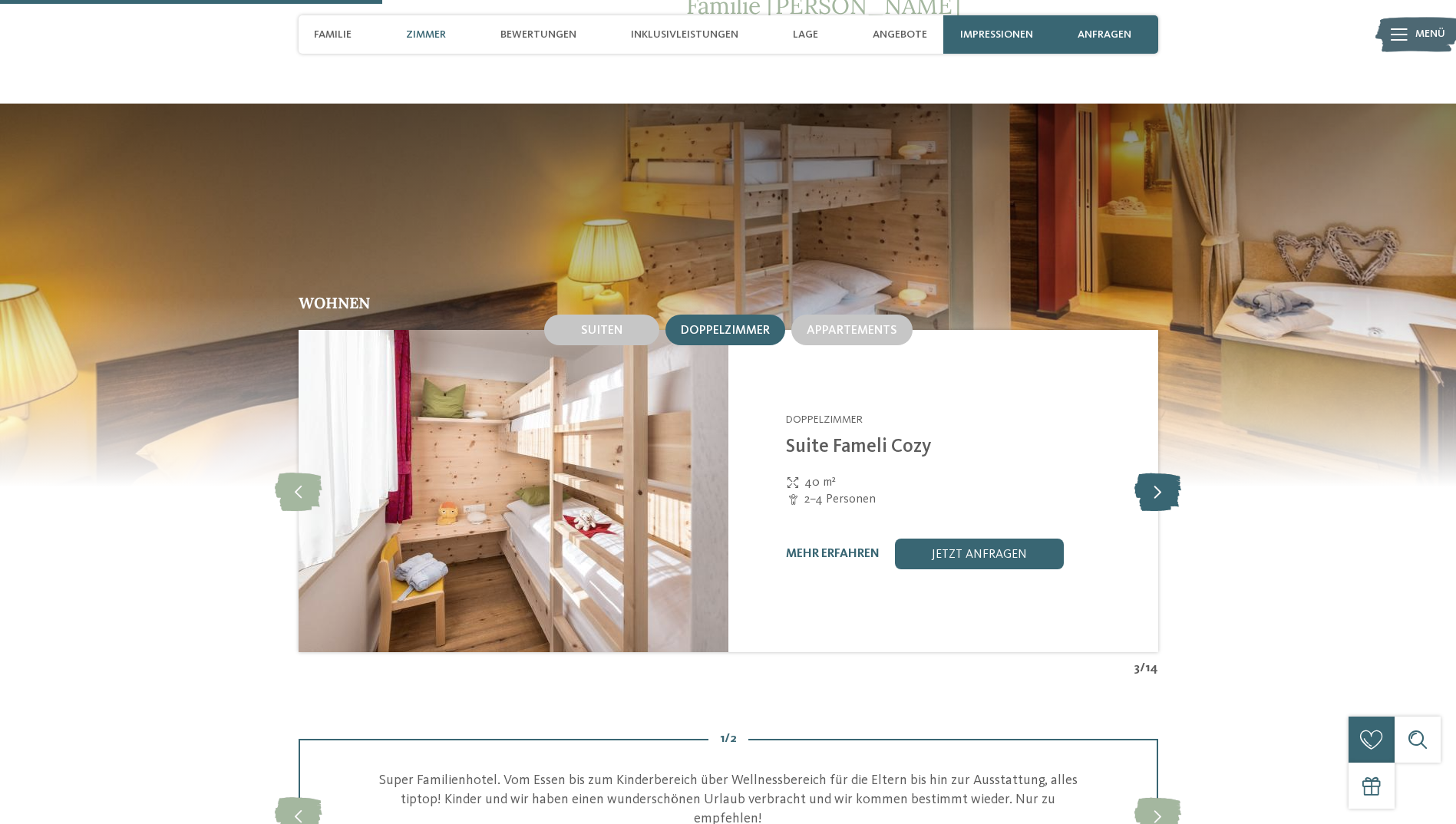
click at [1159, 472] on icon at bounding box center [1157, 490] width 47 height 38
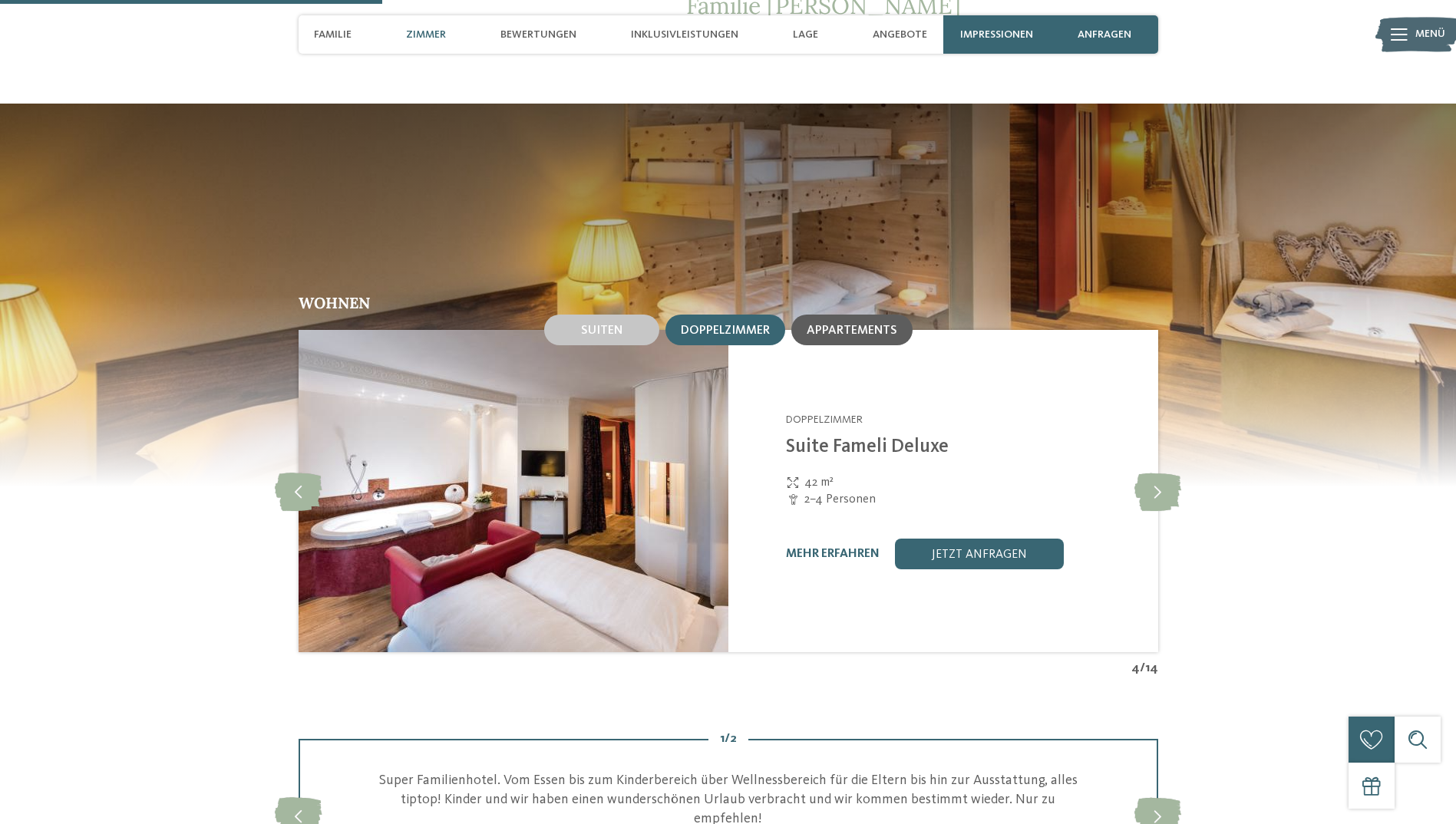
click at [849, 322] on div "Appartements" at bounding box center [852, 330] width 121 height 31
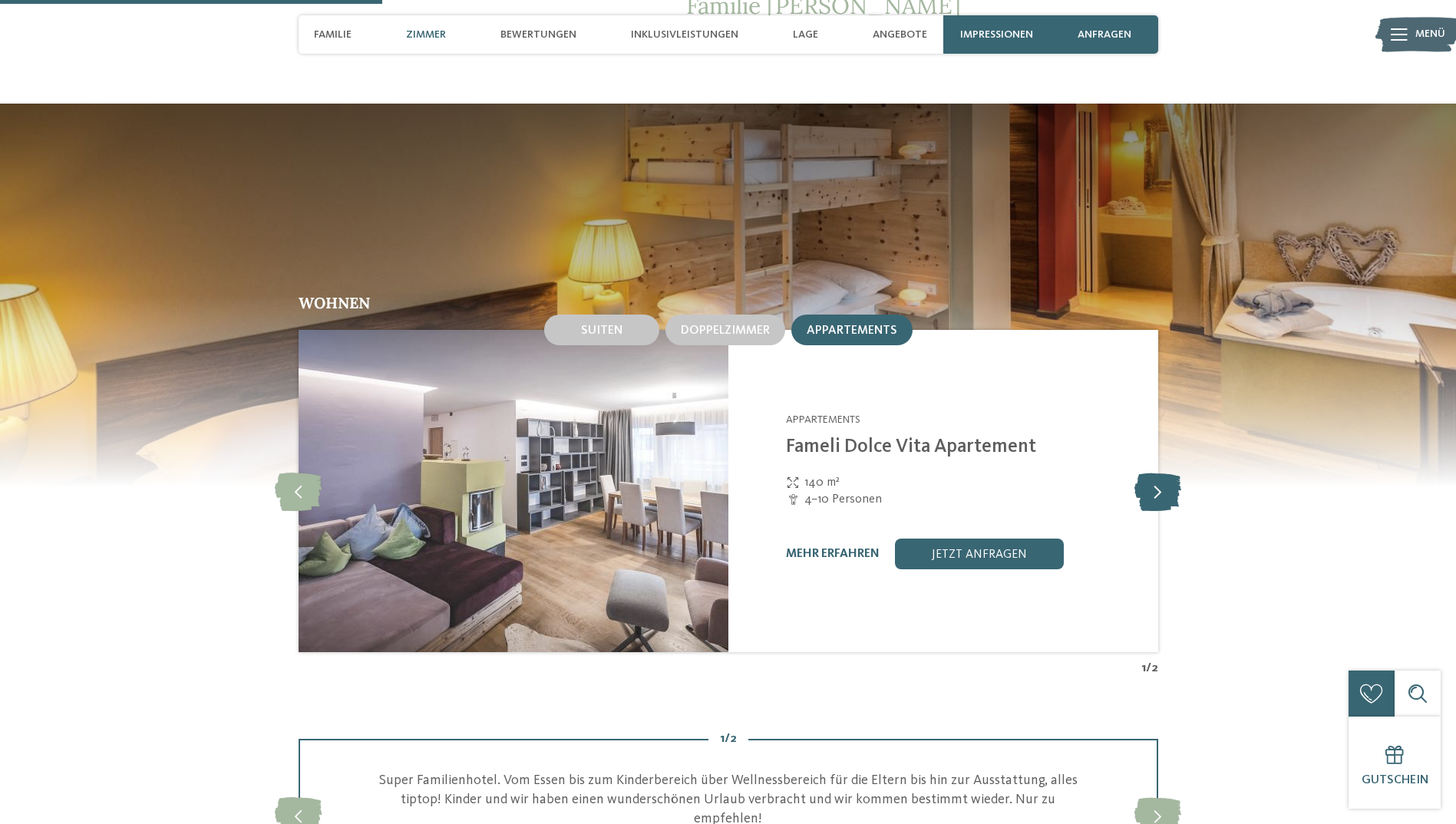
click at [1145, 472] on icon at bounding box center [1157, 490] width 47 height 38
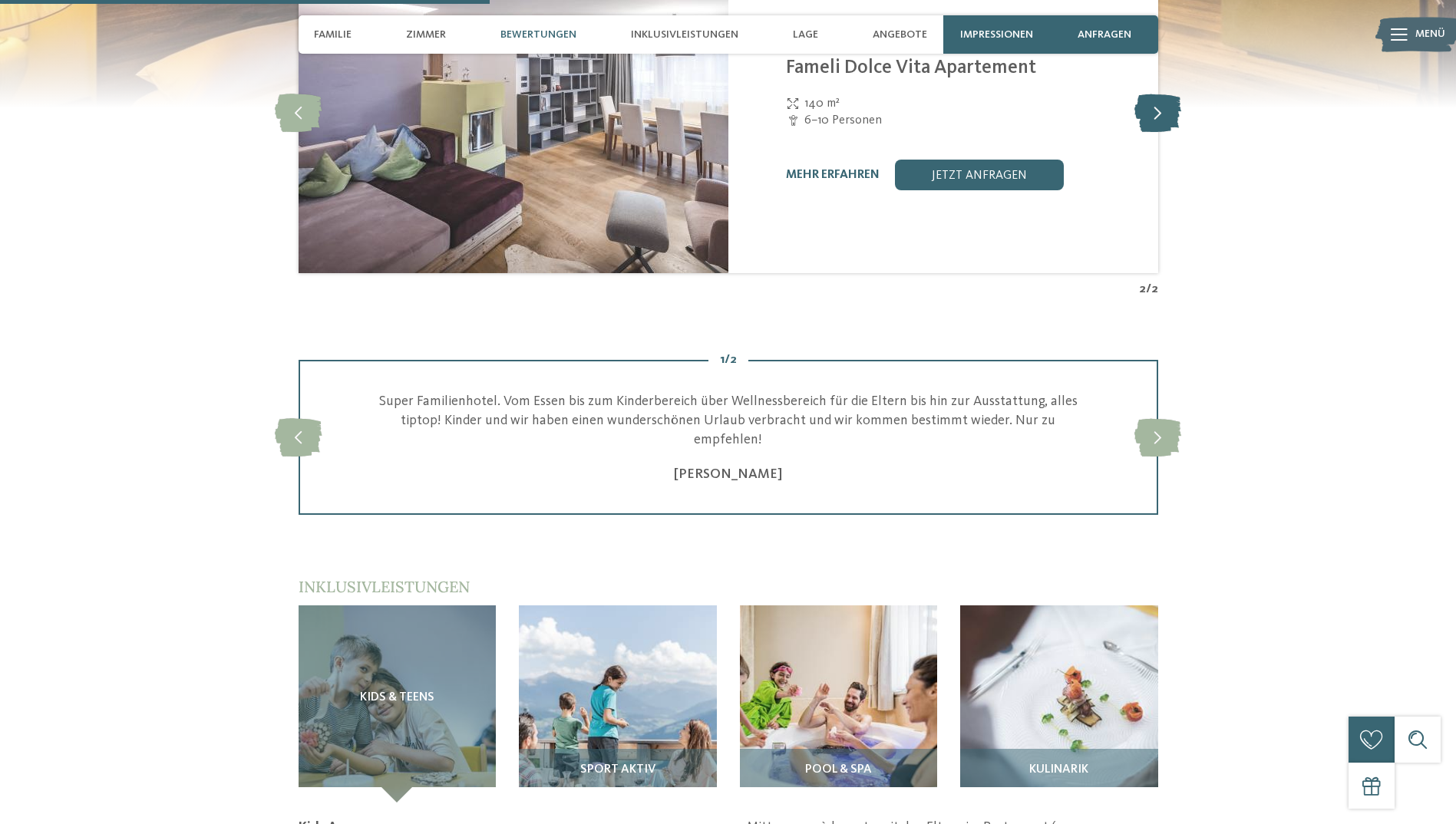
scroll to position [1754, 0]
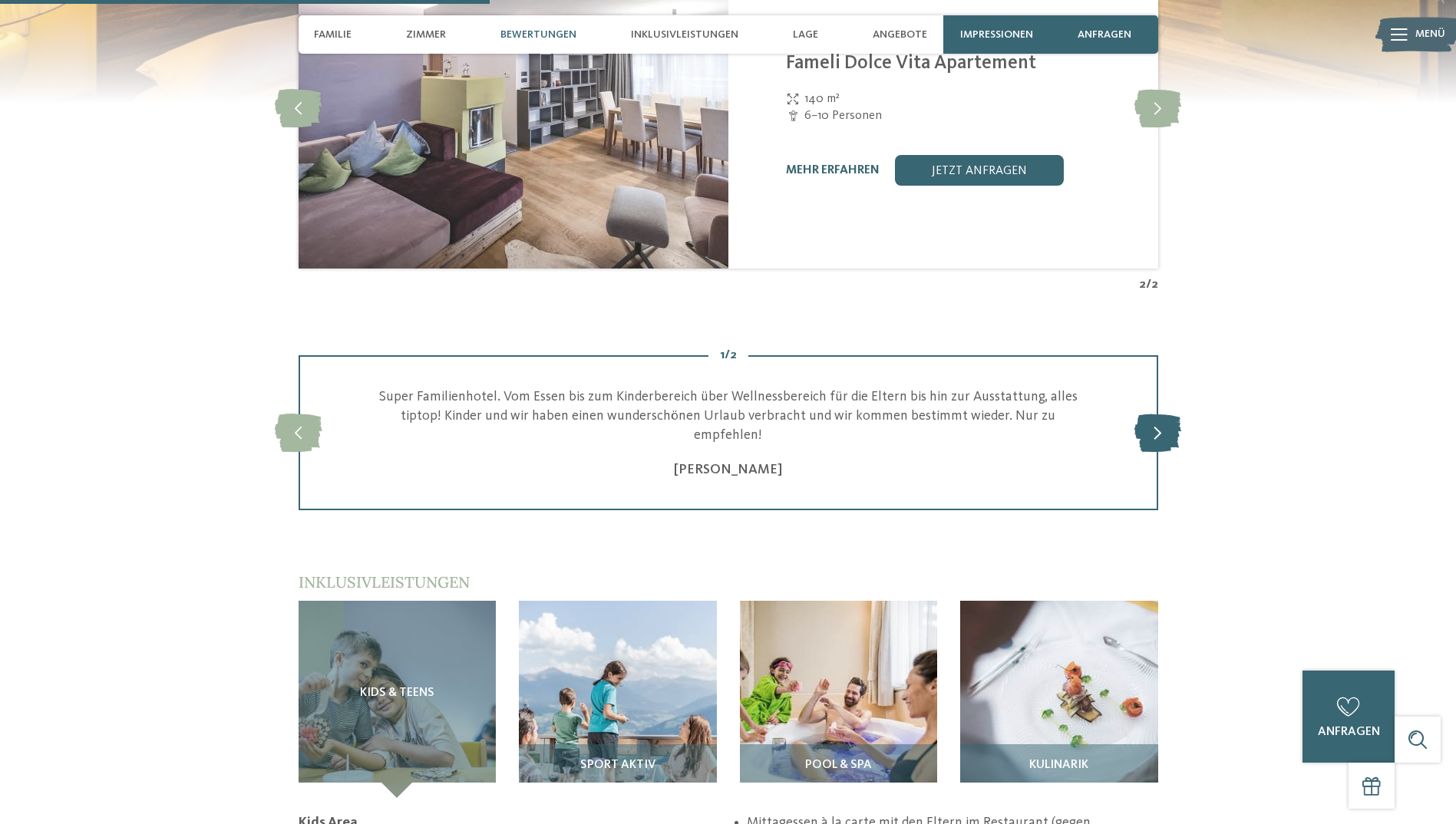
click at [1162, 422] on icon at bounding box center [1157, 432] width 47 height 38
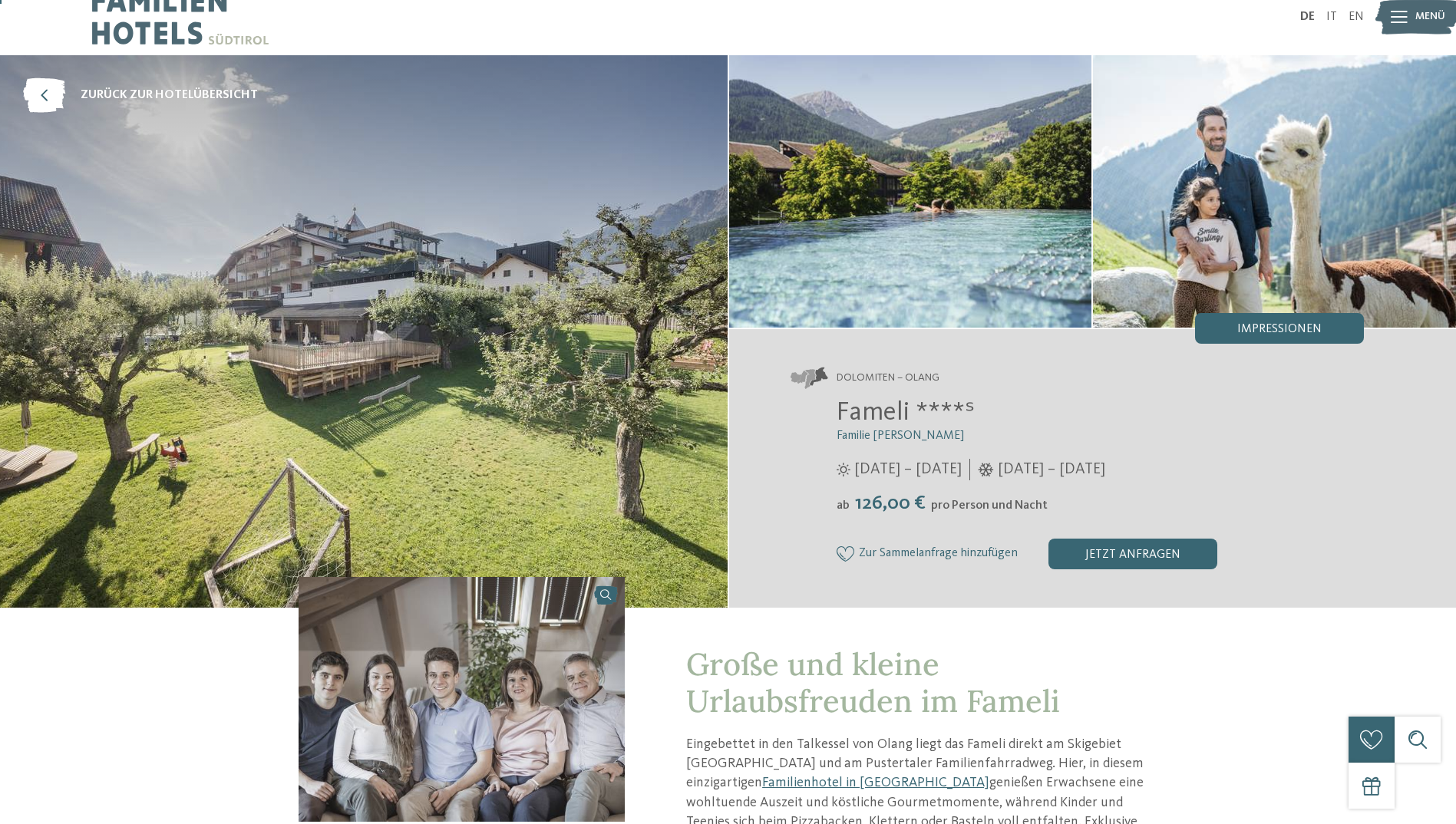
scroll to position [0, 0]
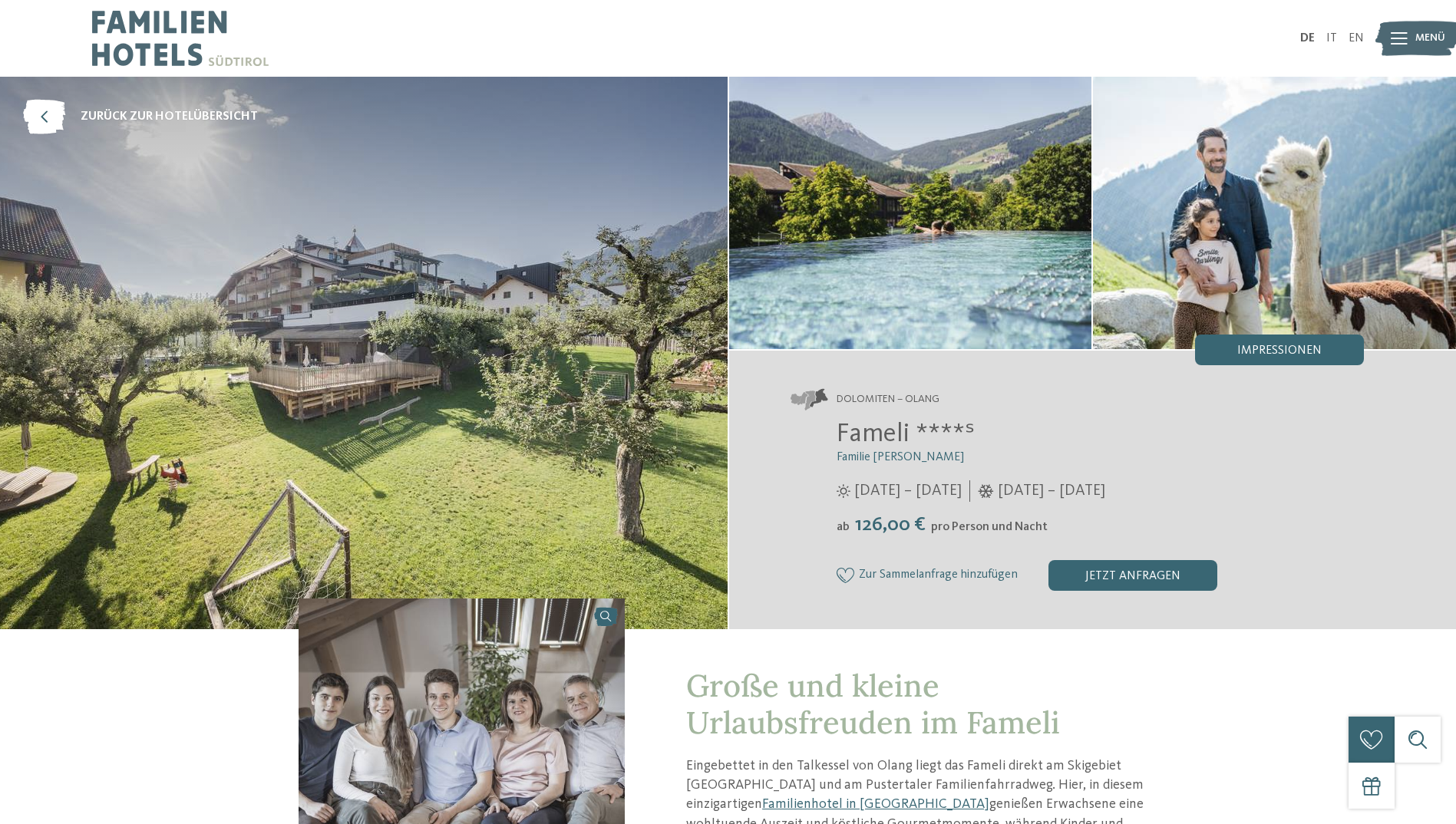
click at [1422, 41] on span "Menü" at bounding box center [1430, 38] width 30 height 16
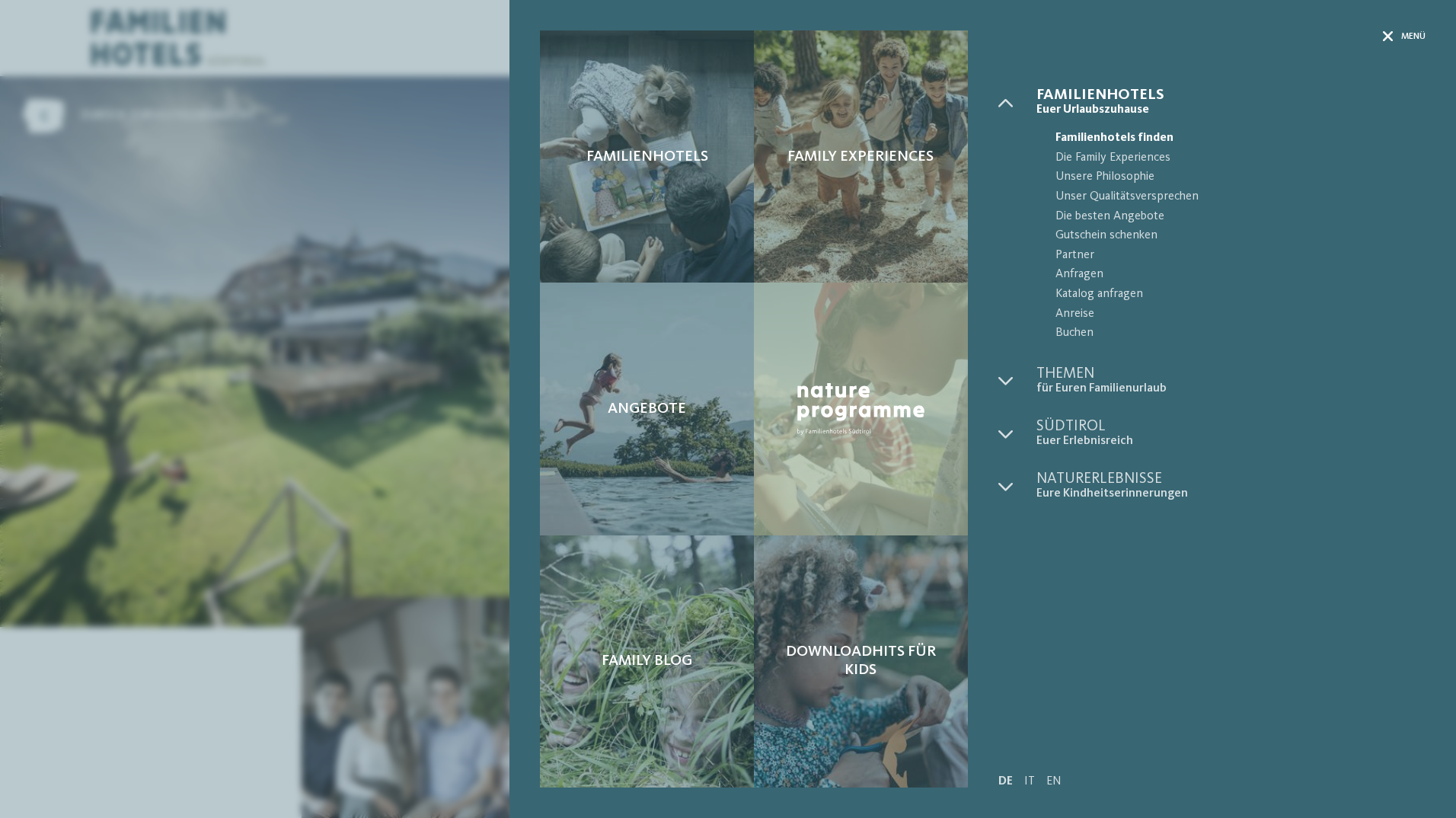
click at [1402, 36] on span "Menü" at bounding box center [1413, 37] width 24 height 13
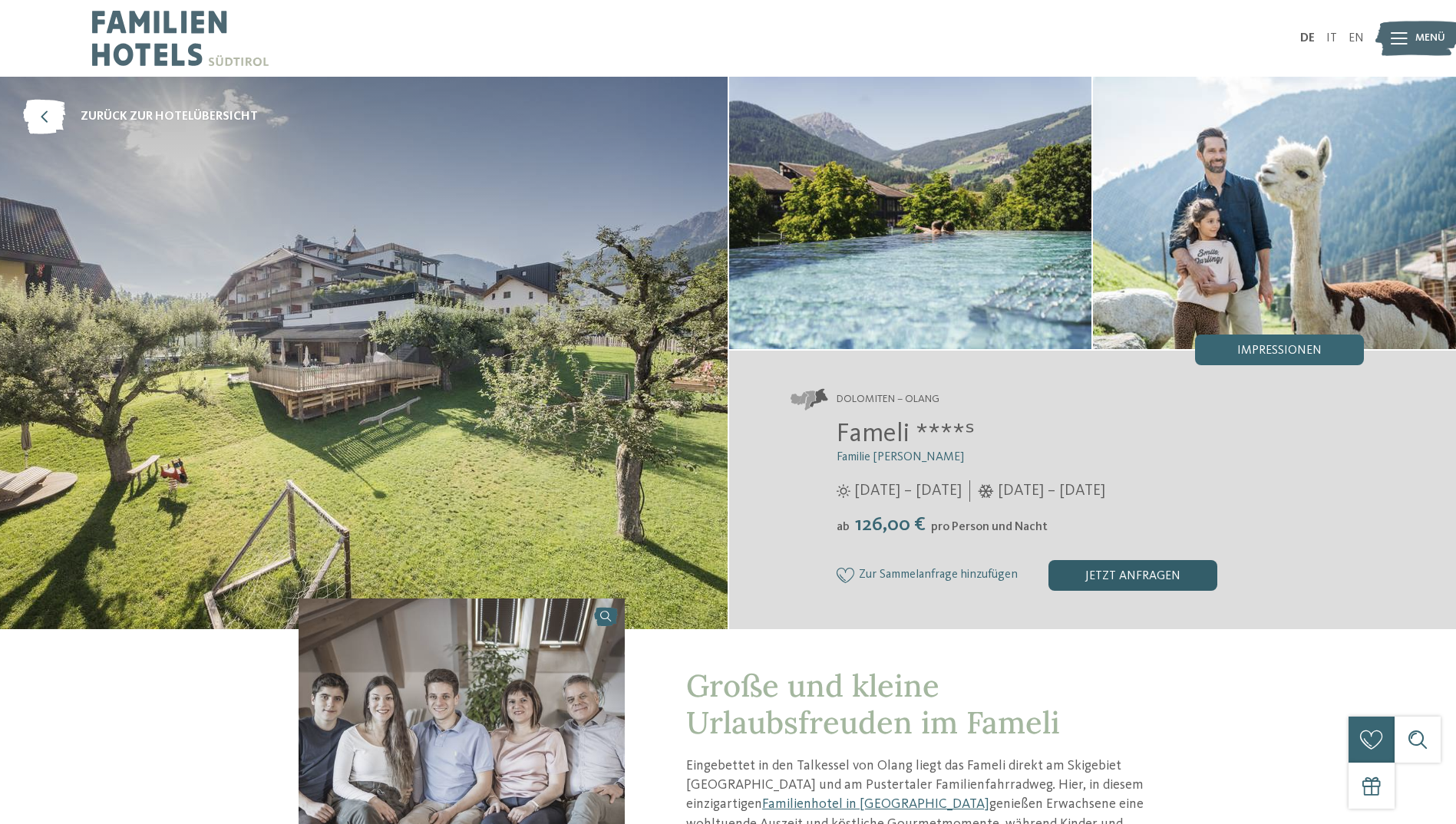
click at [1124, 589] on div "jetzt anfragen" at bounding box center [1132, 575] width 169 height 31
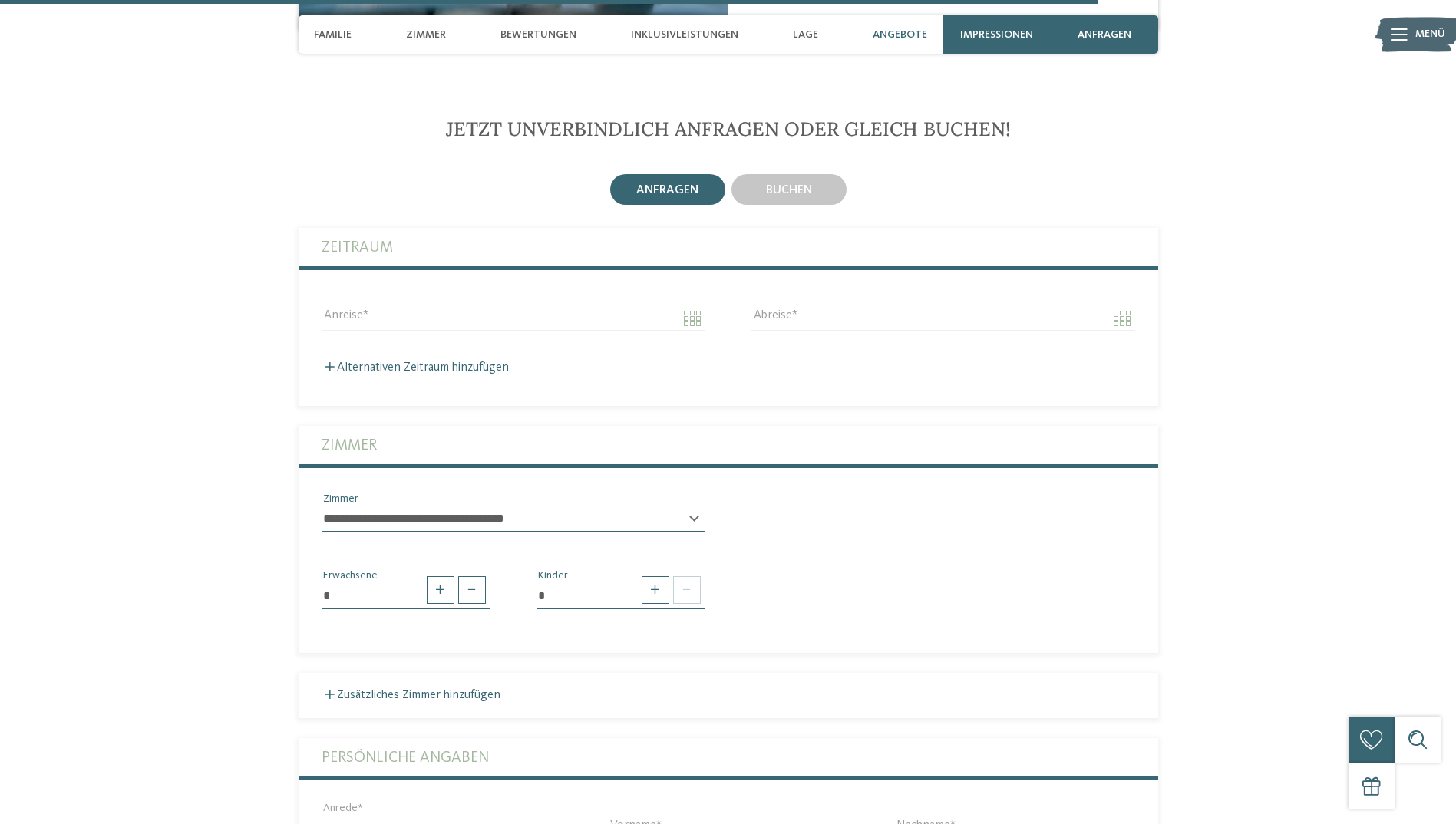
scroll to position [3999, 0]
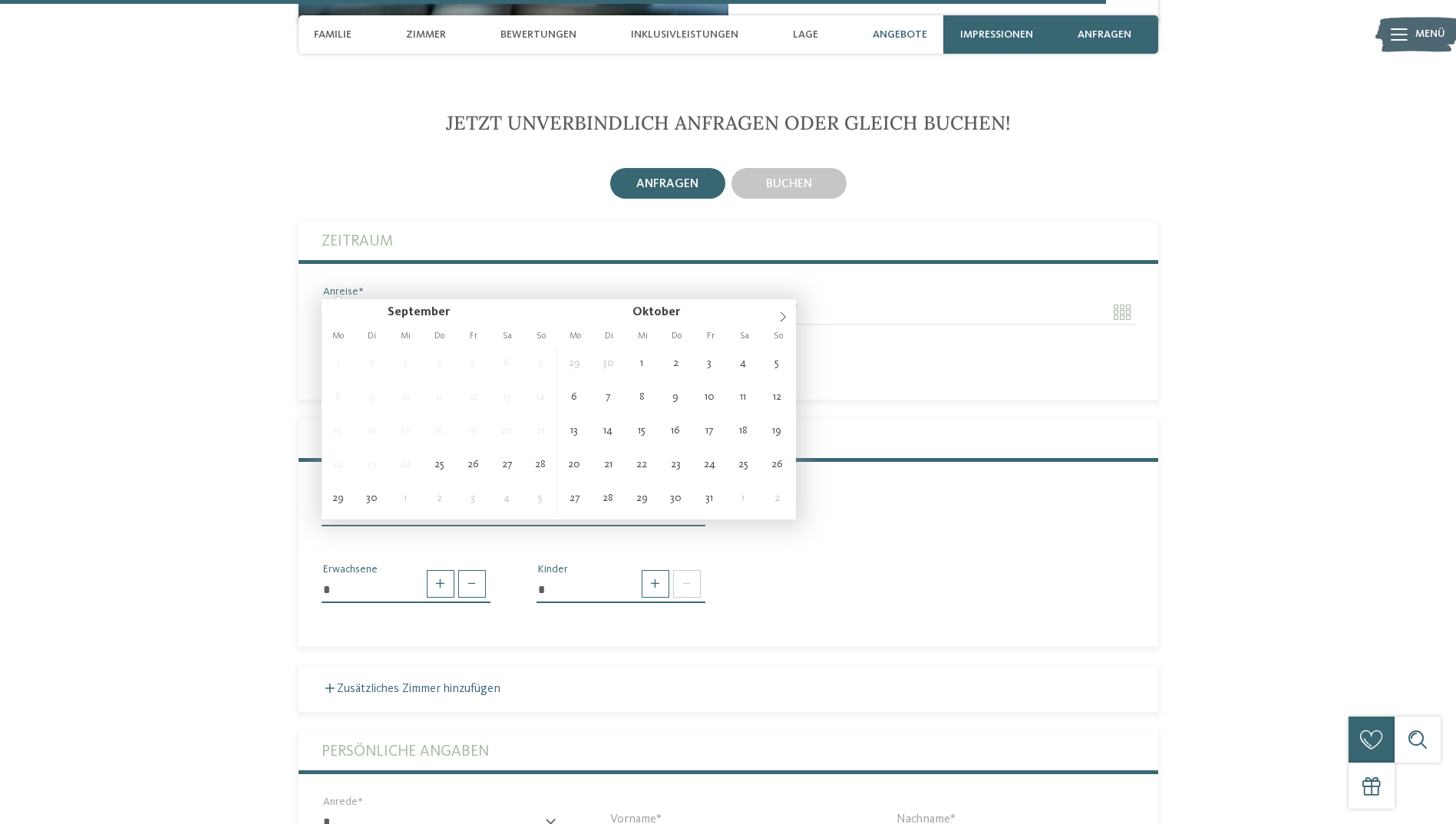
click at [452, 299] on input "Anreise" at bounding box center [513, 312] width 383 height 26
click at [766, 178] on span "buchen" at bounding box center [789, 184] width 46 height 12
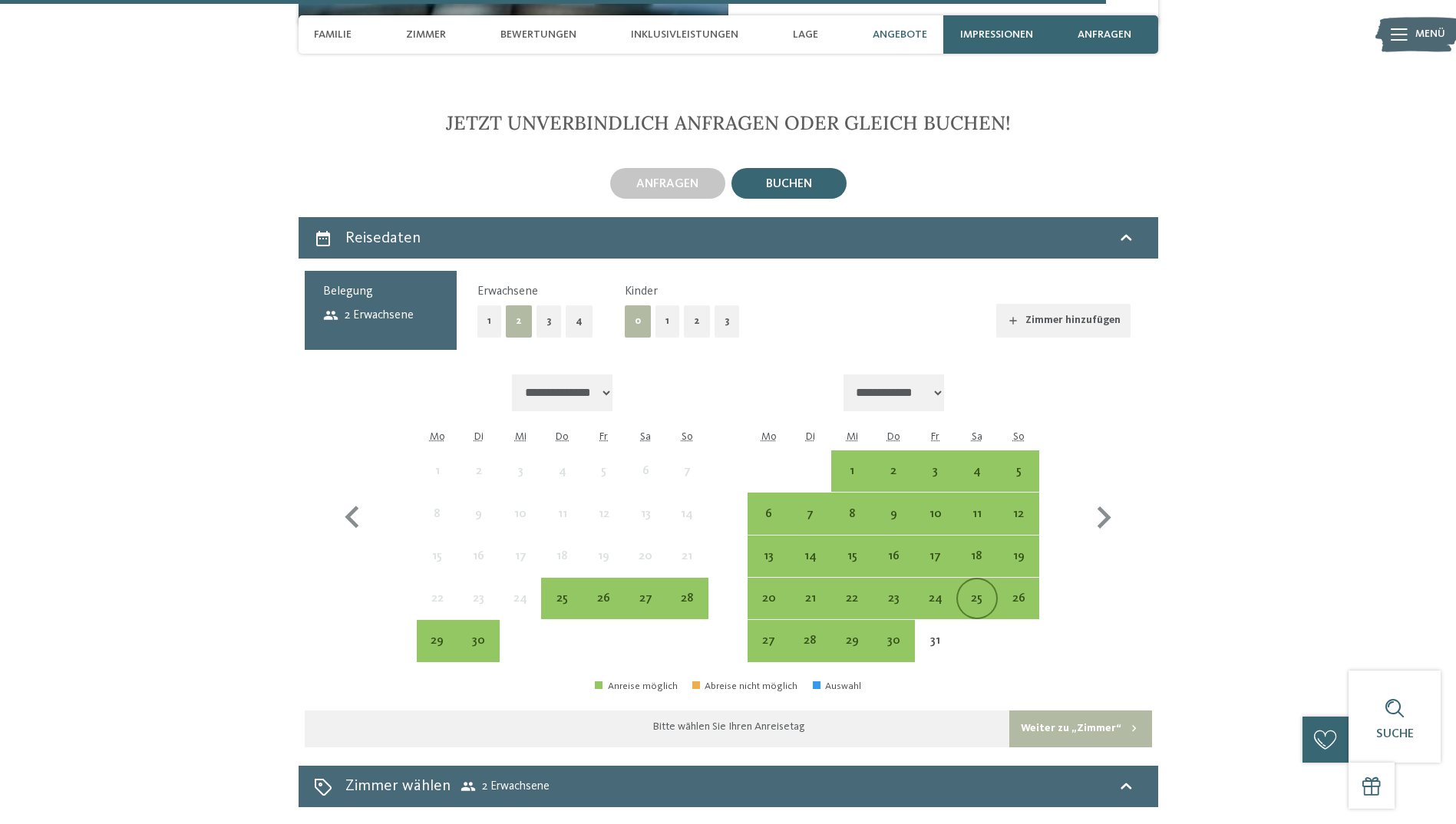
click at [971, 593] on div "25" at bounding box center [977, 611] width 38 height 38
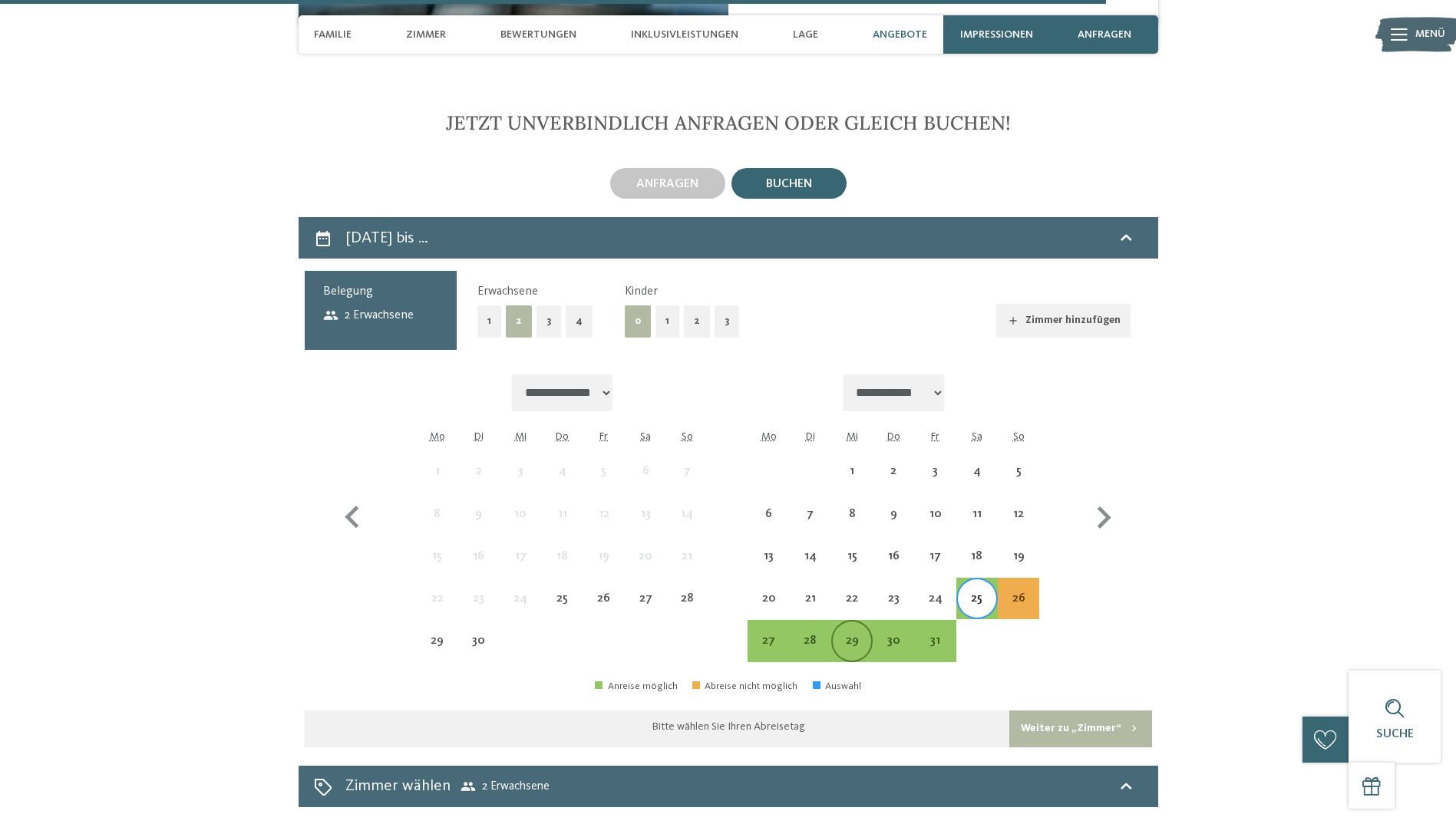
click at [846, 634] on div "29" at bounding box center [852, 653] width 38 height 38
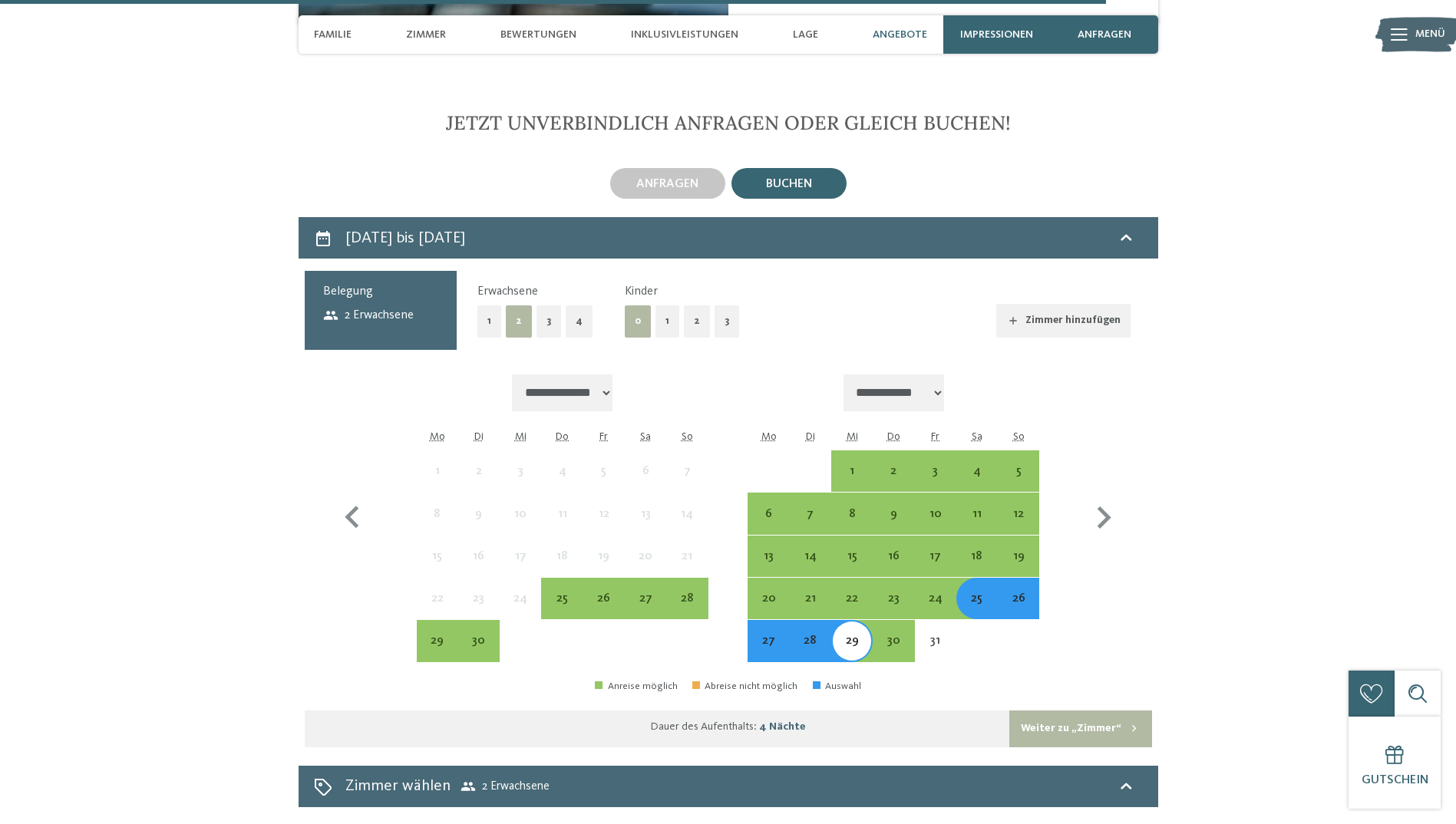
click at [665, 306] on button "1" at bounding box center [667, 321] width 24 height 31
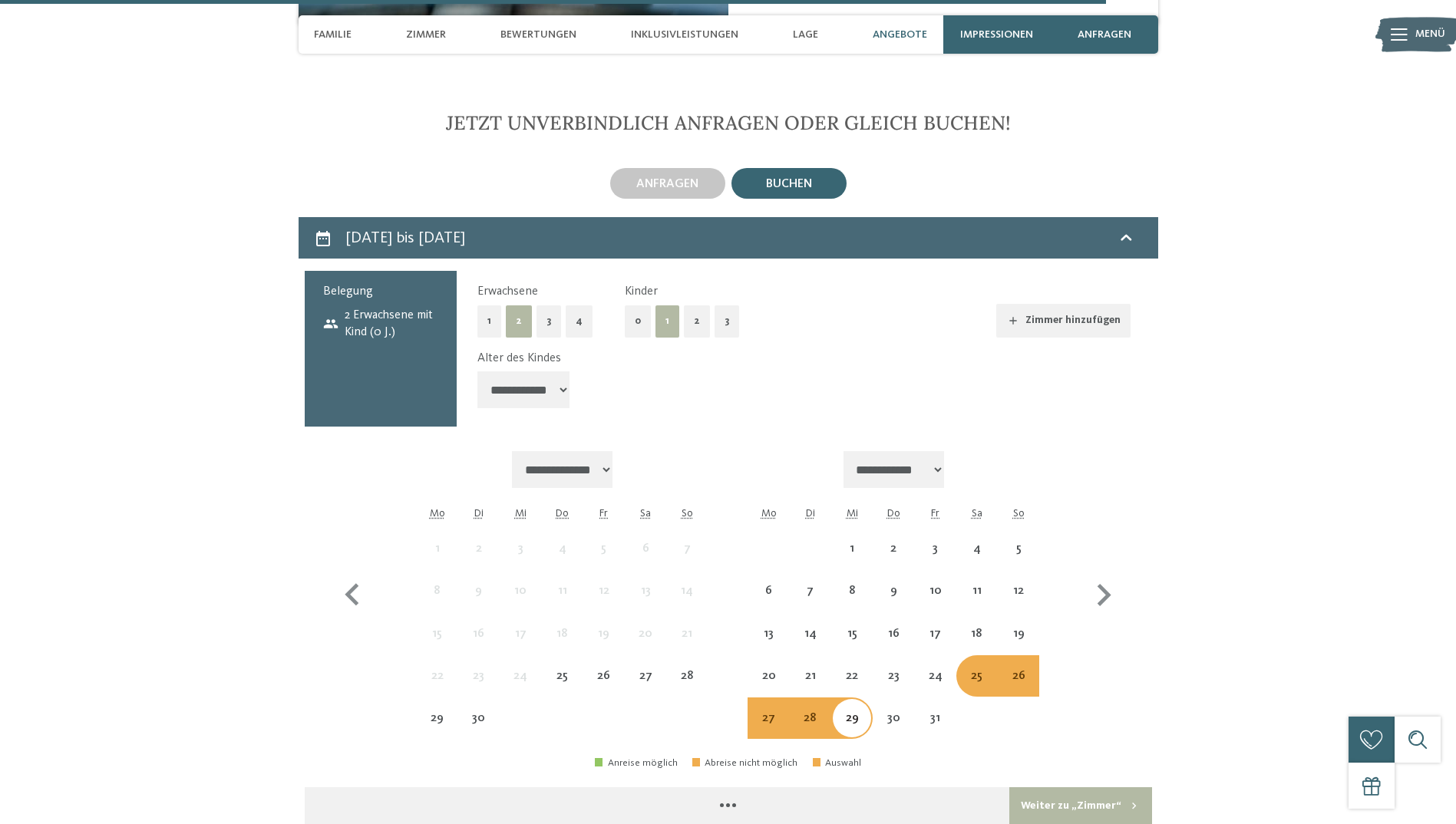
click at [532, 371] on select "**********" at bounding box center [523, 389] width 92 height 37
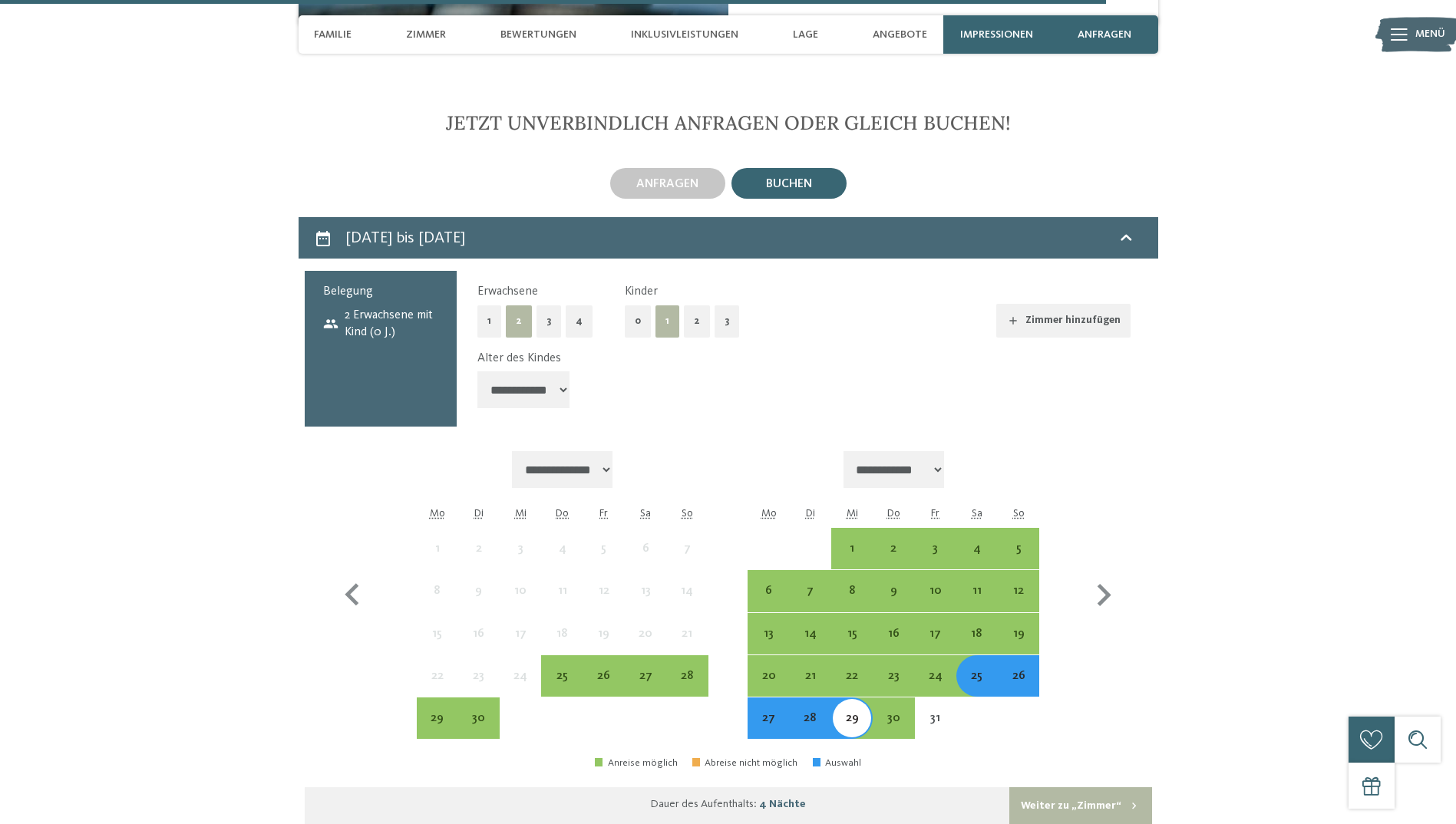
select select "*"
click at [477, 371] on select "**********" at bounding box center [523, 389] width 92 height 37
click at [1064, 787] on button "Weiter zu „Zimmer“" at bounding box center [1080, 805] width 142 height 37
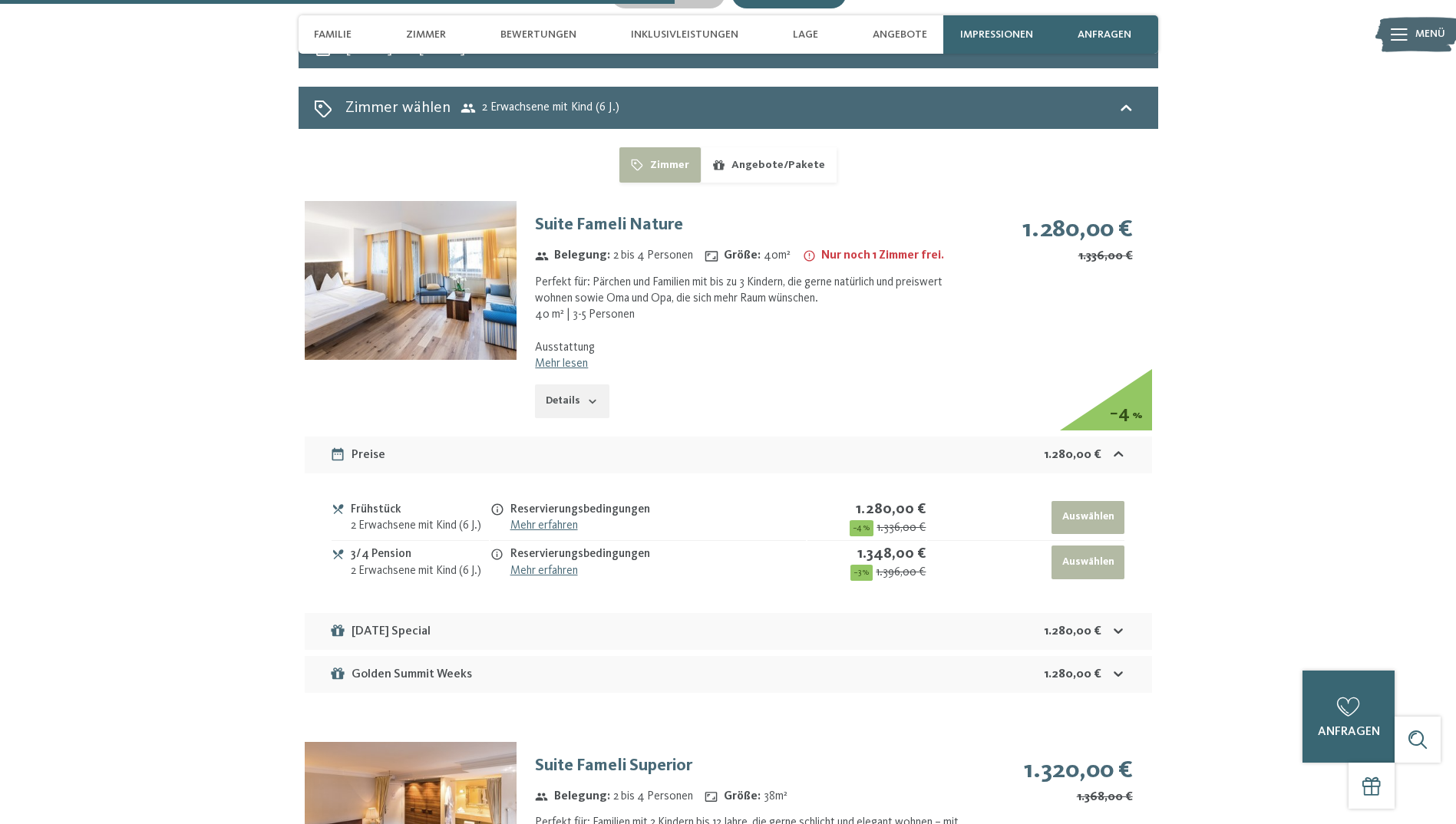
click at [576, 357] on link "Mehr lesen" at bounding box center [561, 363] width 53 height 12
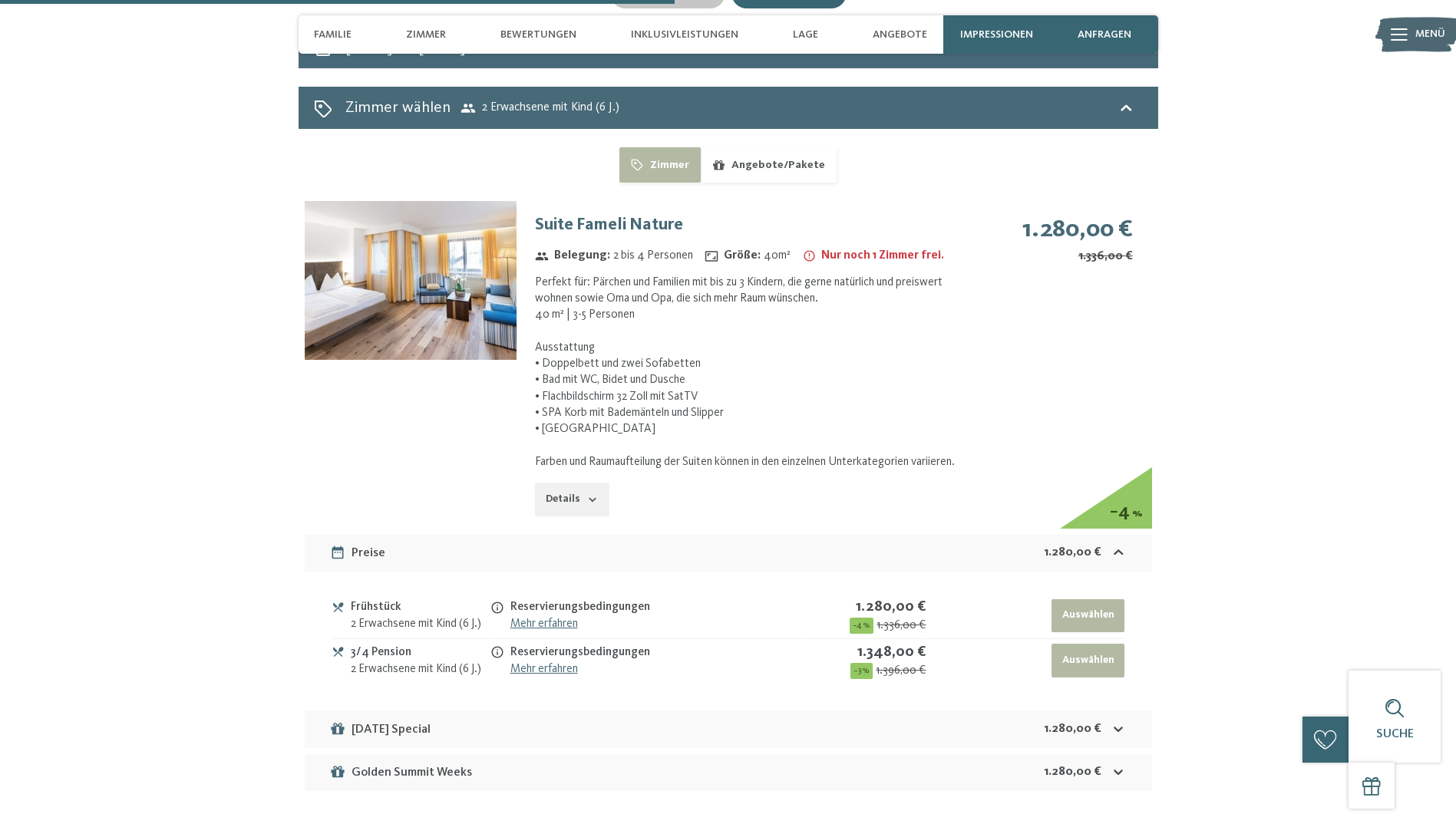
click at [553, 485] on button "Details" at bounding box center [571, 499] width 74 height 34
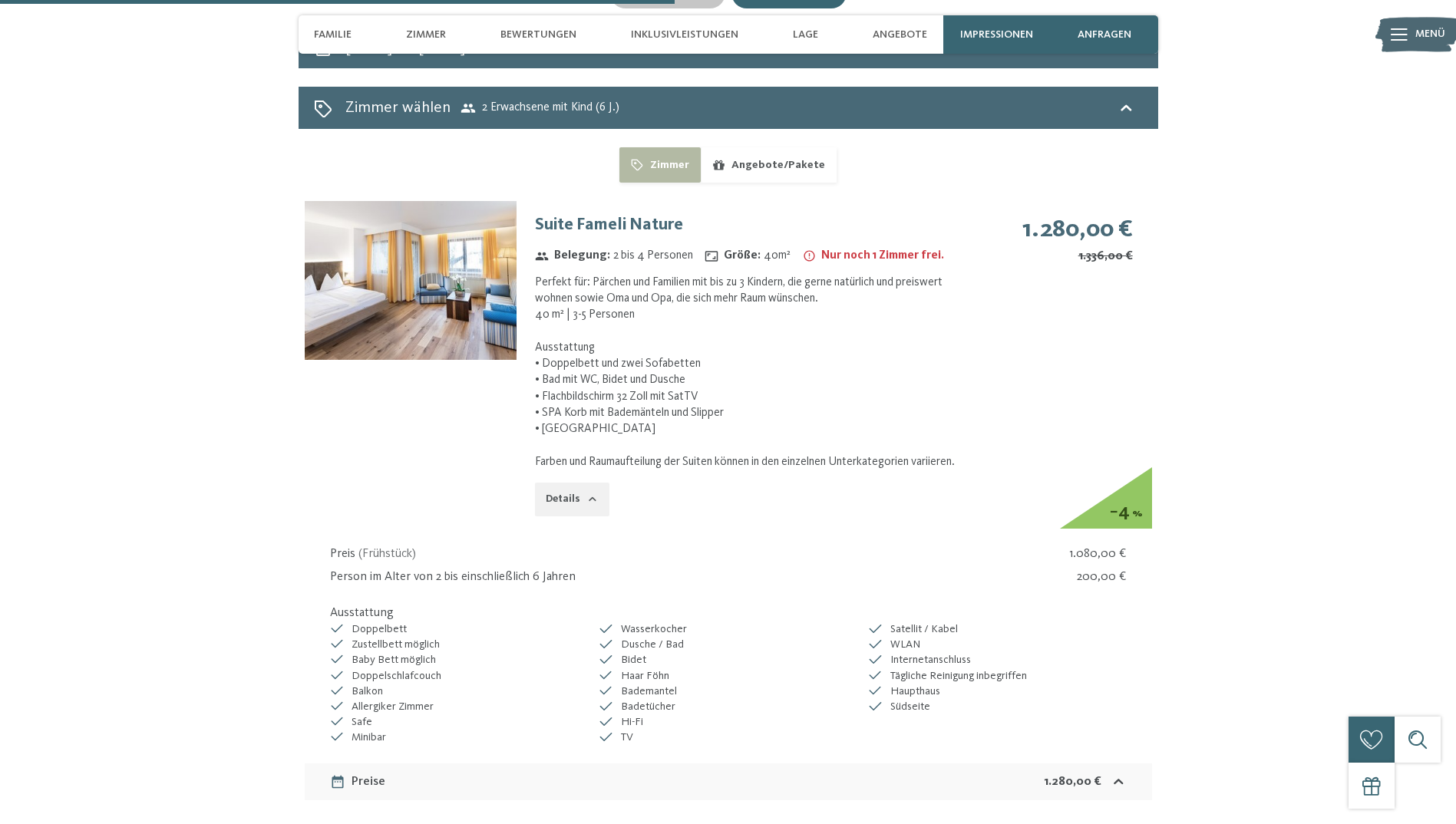
click at [406, 282] on img at bounding box center [410, 280] width 212 height 159
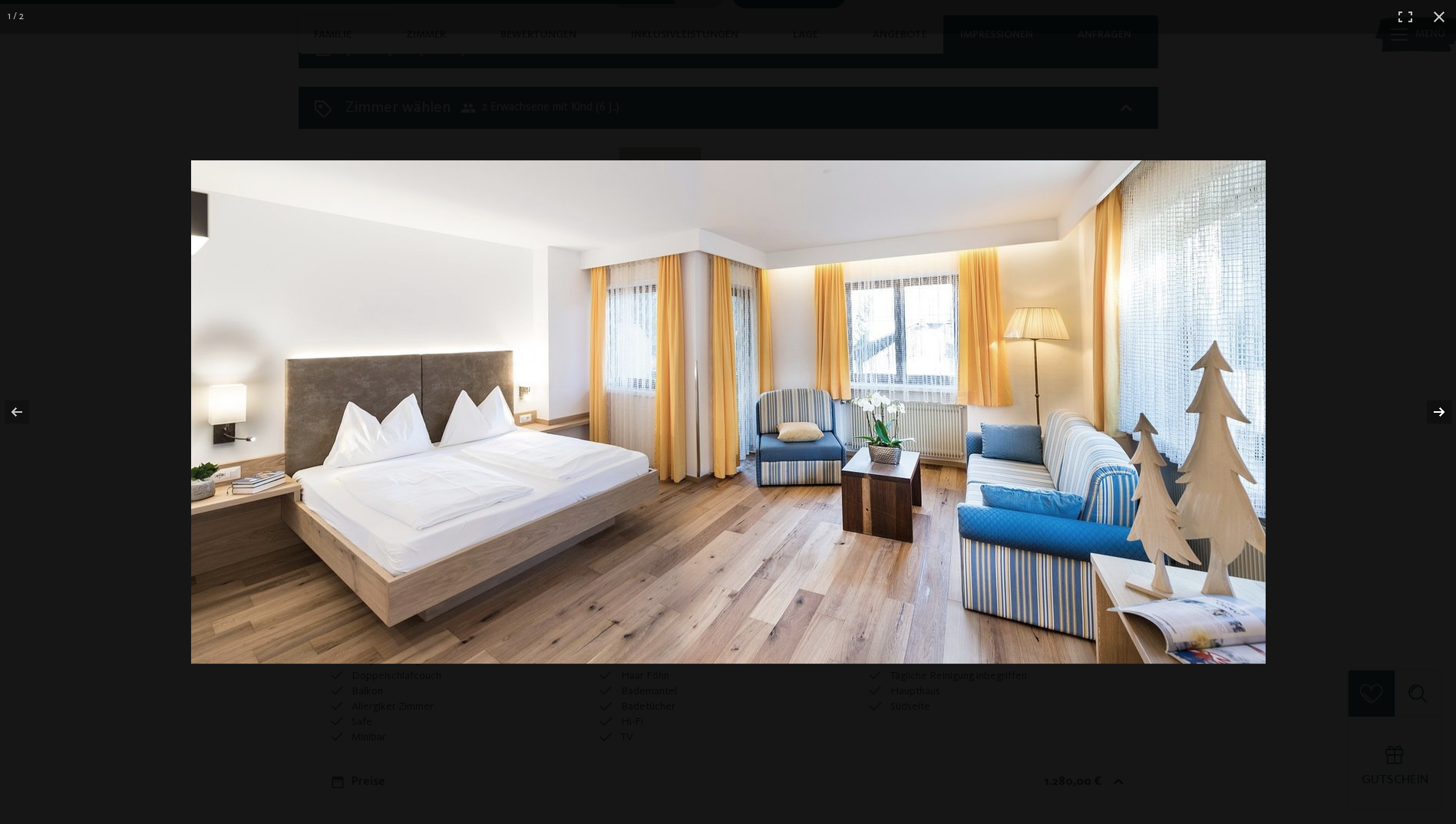
click at [1445, 410] on button "button" at bounding box center [1429, 412] width 54 height 77
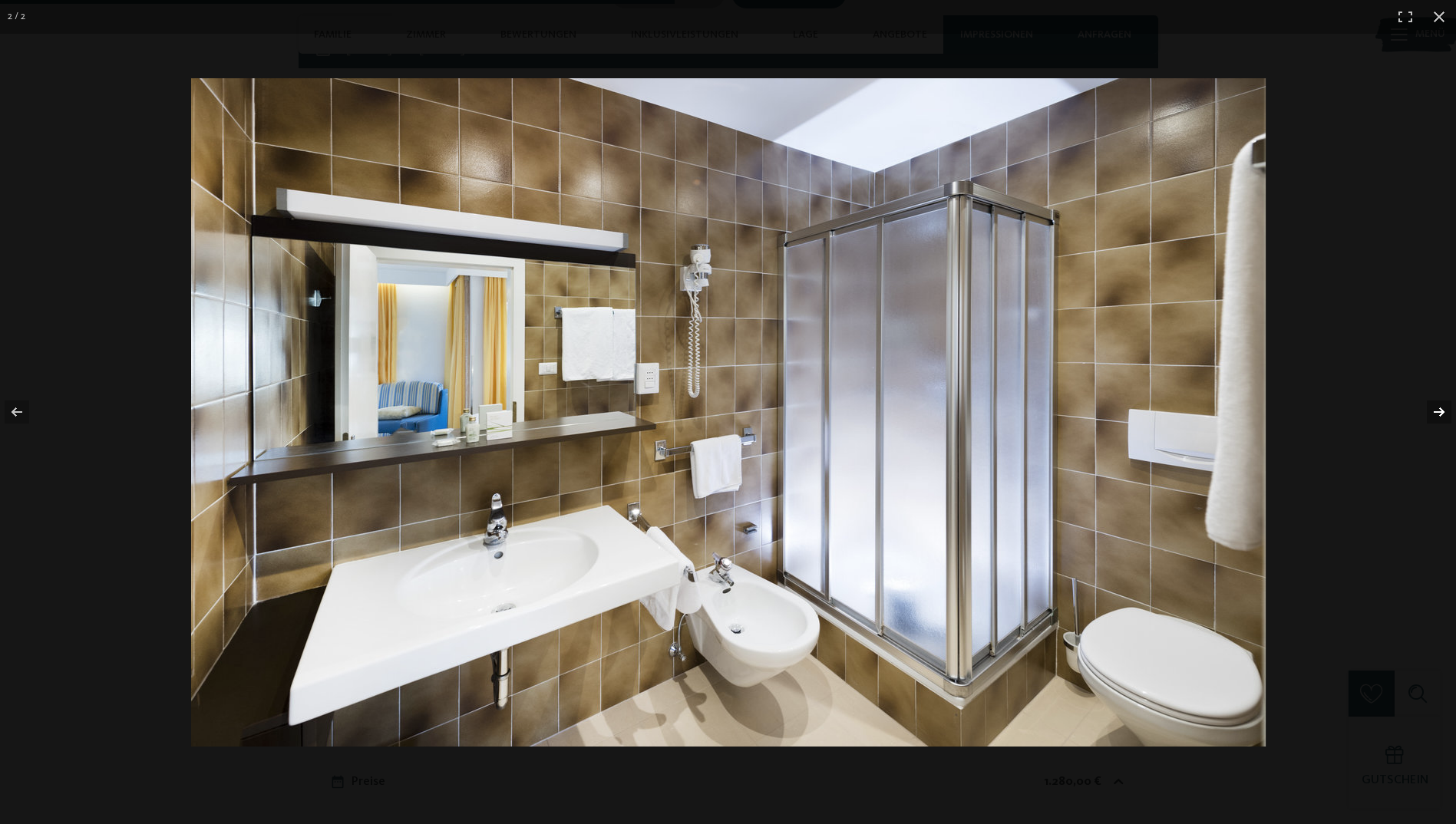
click at [1445, 410] on button "button" at bounding box center [1429, 412] width 54 height 77
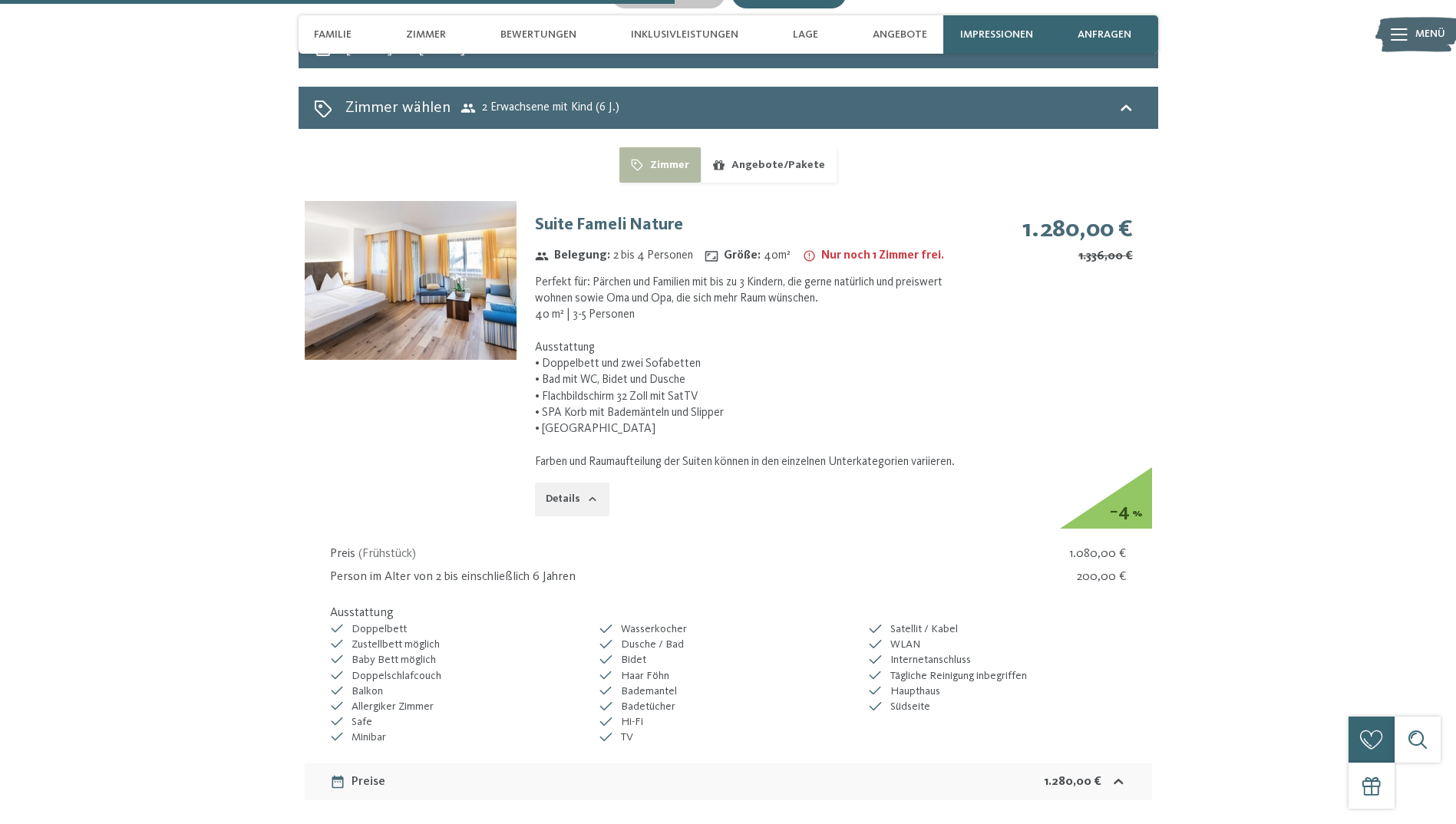
click at [0, 0] on button "button" at bounding box center [0, 0] width 0 height 0
click at [790, 150] on button "Angebote/Pakete" at bounding box center [768, 164] width 136 height 35
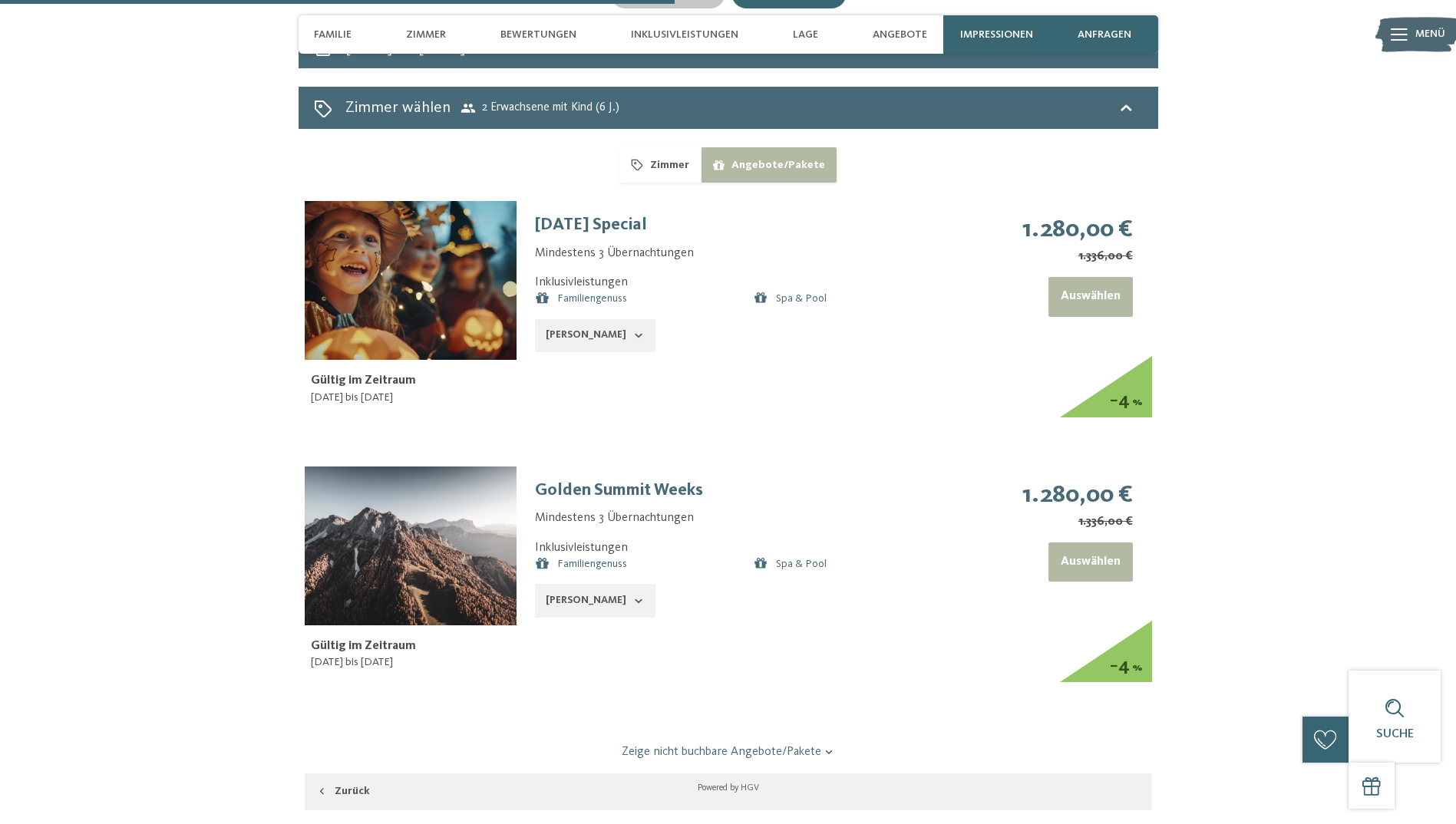
click at [594, 293] on link "Familiengenuss" at bounding box center [592, 298] width 69 height 11
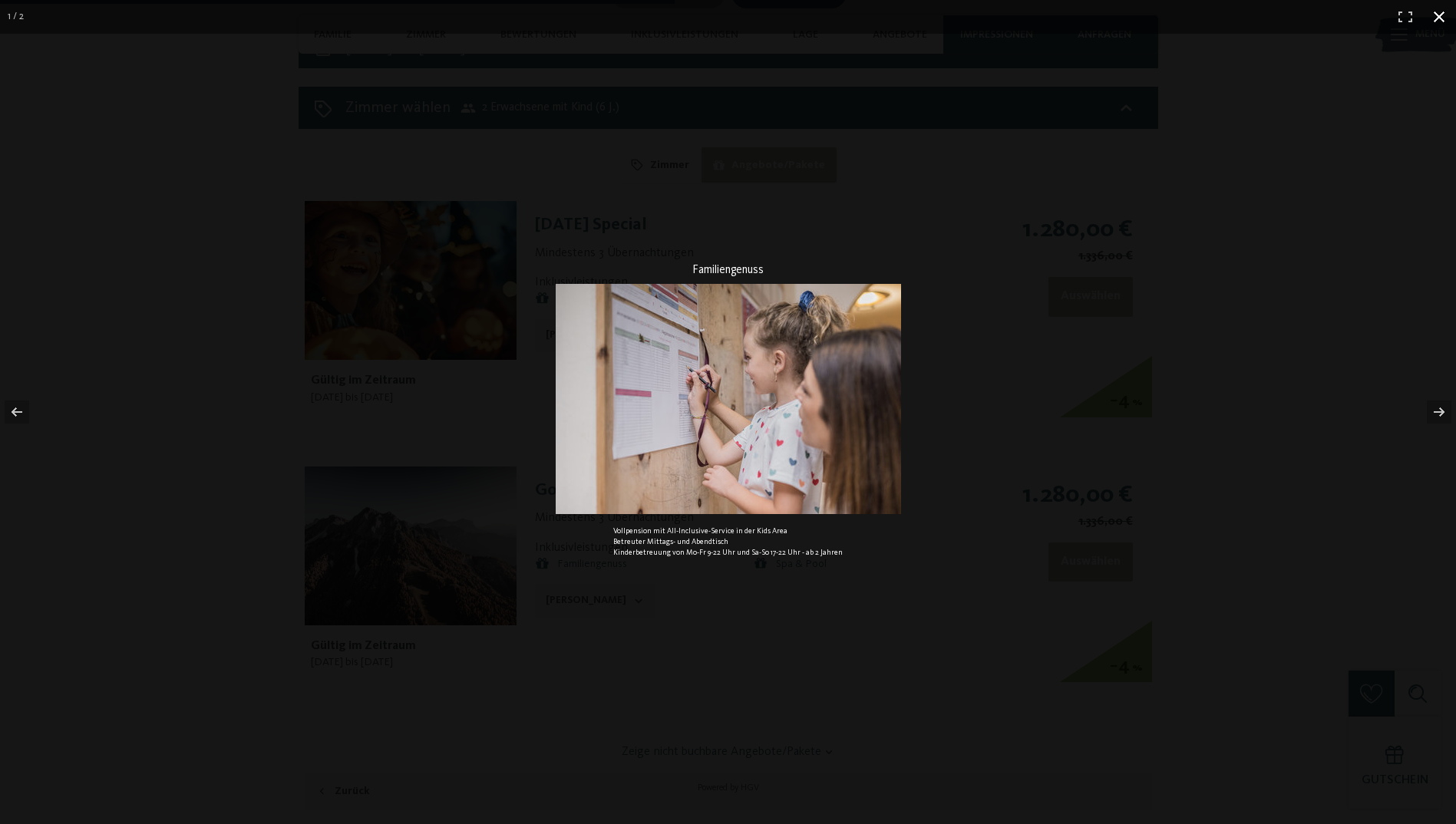
click at [1445, 11] on button "button" at bounding box center [1439, 16] width 34 height 34
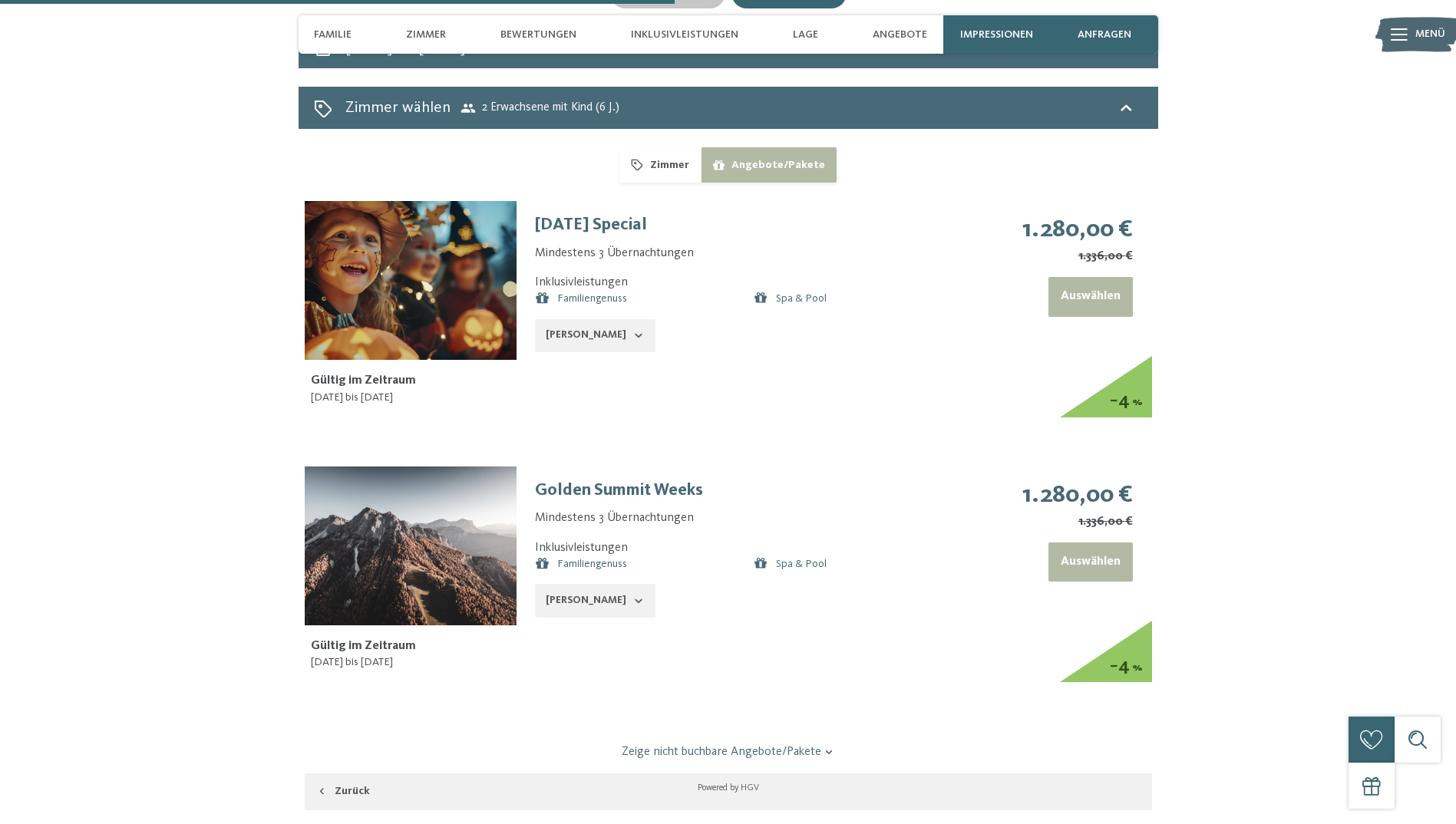
click at [672, 147] on button "Zimmer" at bounding box center [660, 164] width 81 height 35
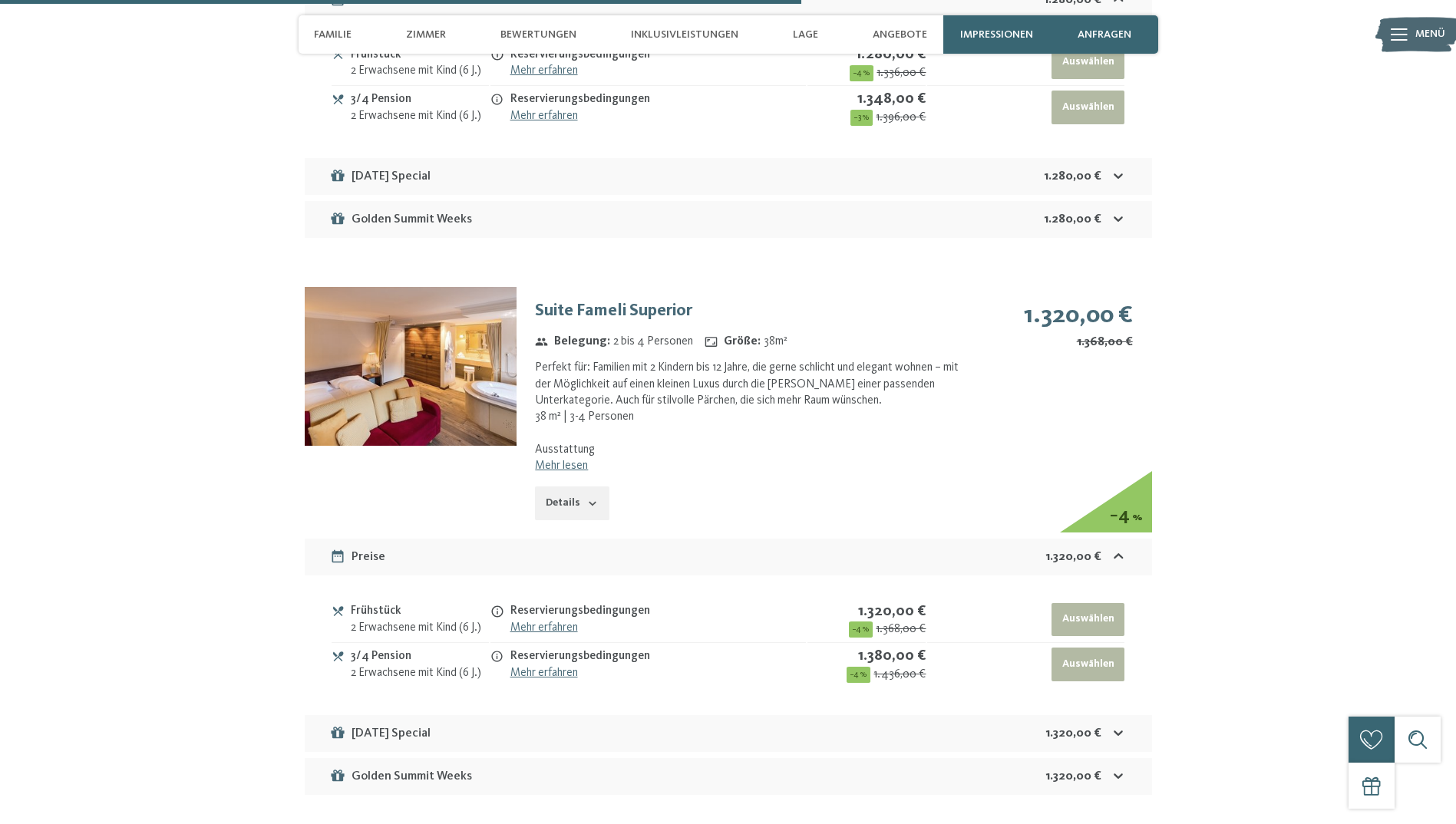
scroll to position [4650, 0]
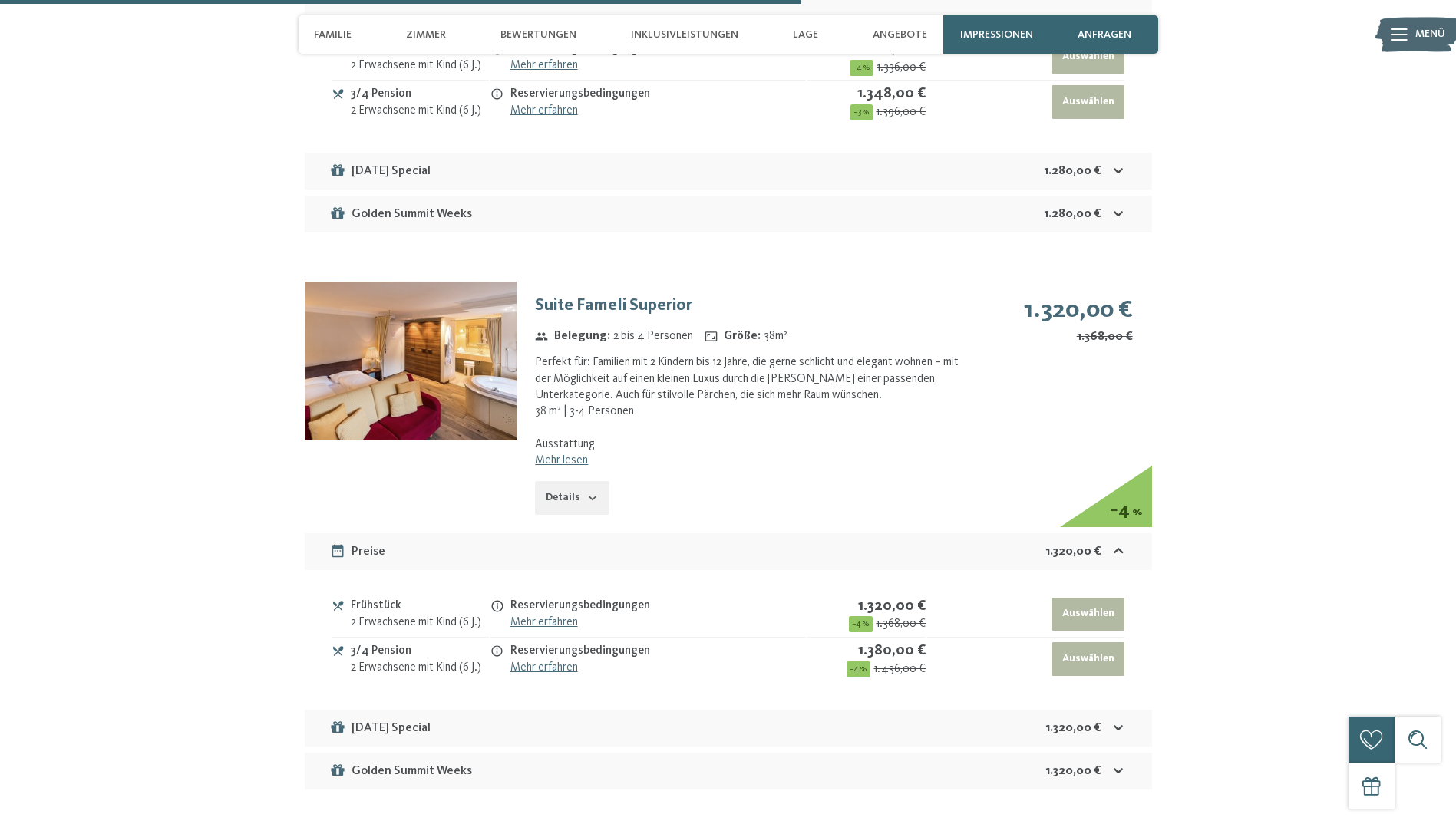
click at [571, 455] on link "Mehr lesen" at bounding box center [561, 460] width 53 height 12
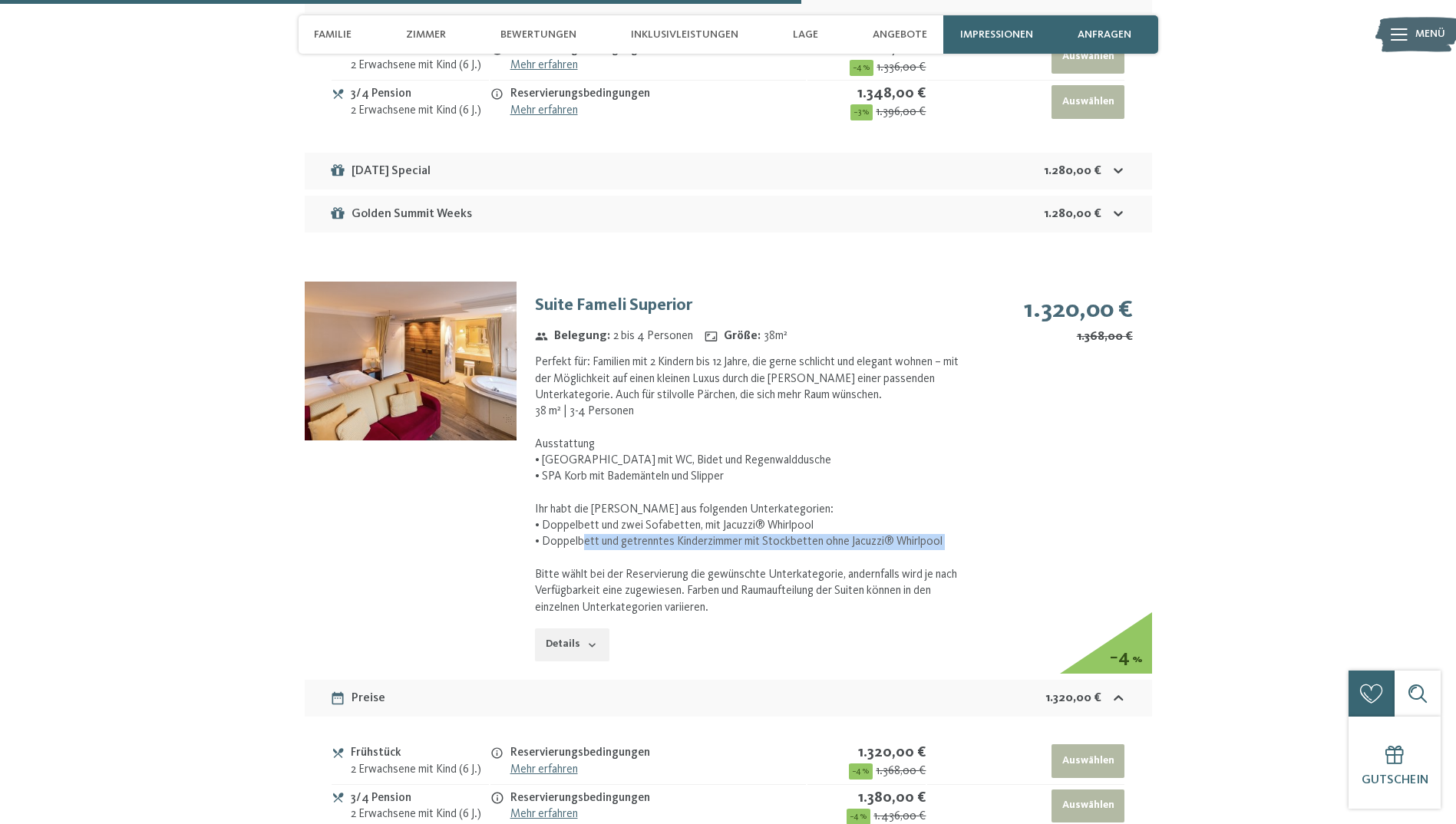
drag, startPoint x: 585, startPoint y: 516, endPoint x: 941, endPoint y: 530, distance: 356.3
click at [941, 530] on div "Perfekt für: Familien mit 2 Kindern bis 12 Jahre, die gerne schlicht und elegan…" at bounding box center [747, 486] width 426 height 262
click at [576, 629] on button "Details" at bounding box center [571, 645] width 74 height 34
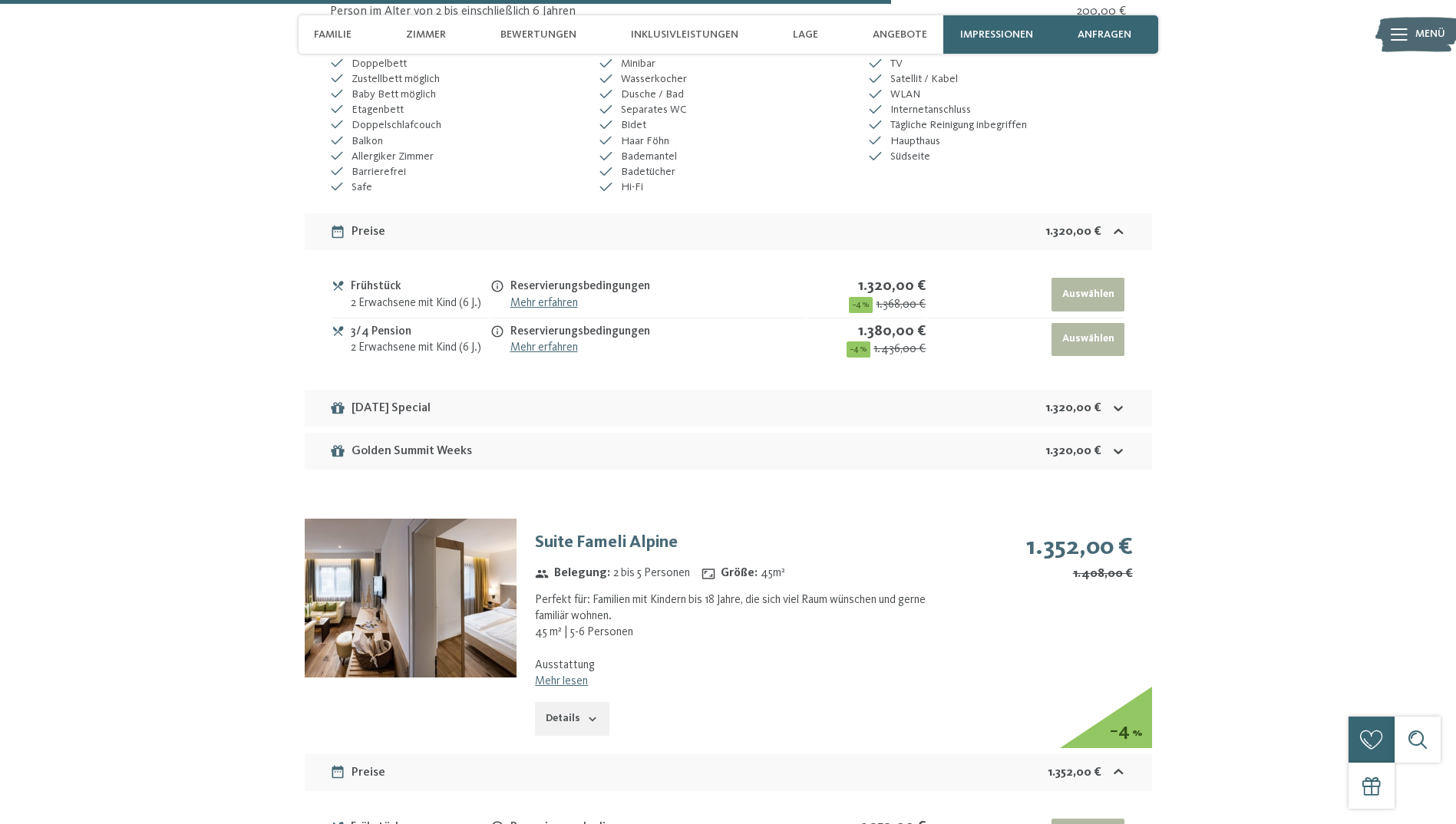
scroll to position [5417, 0]
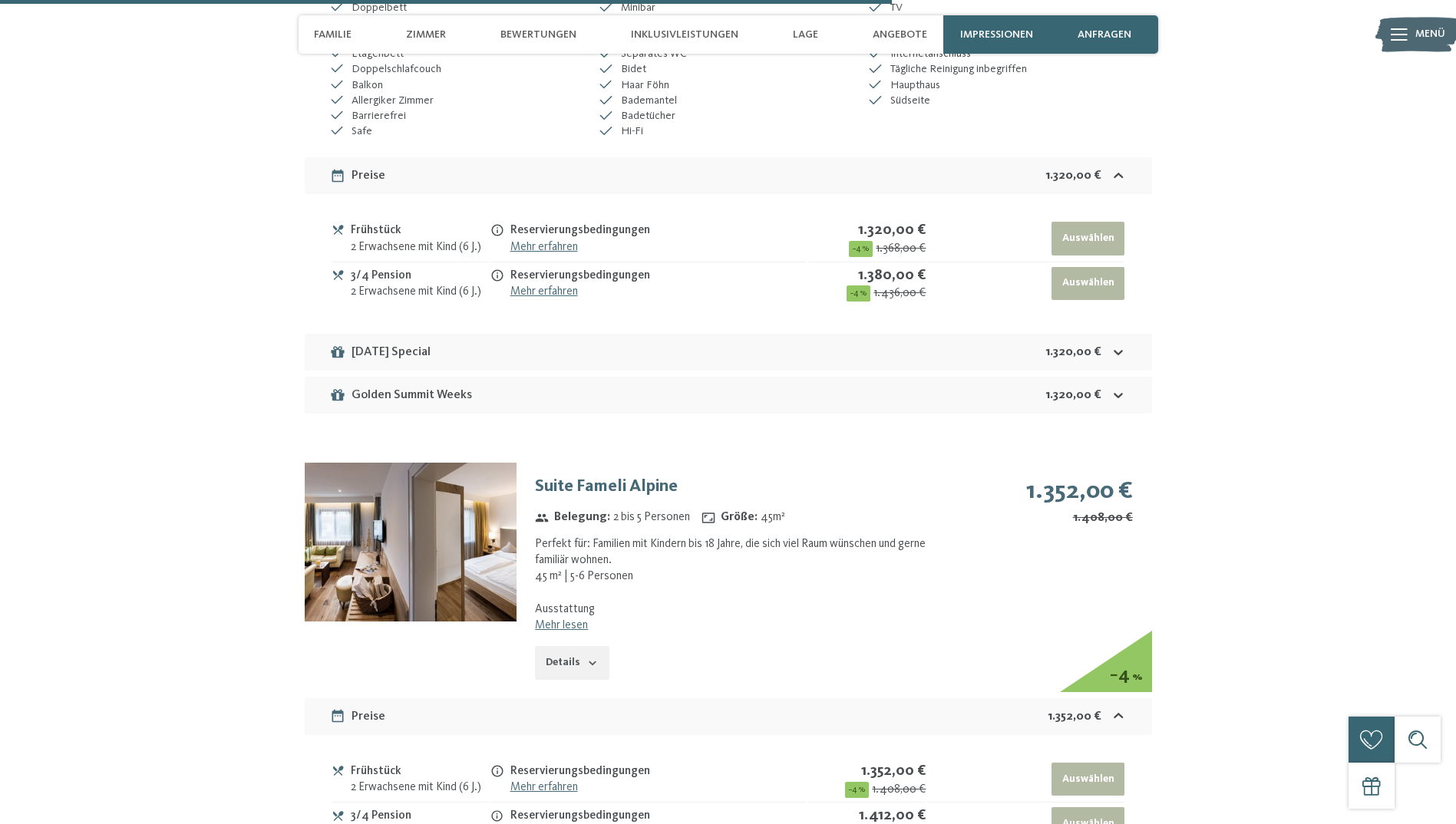
click at [445, 550] on img at bounding box center [410, 542] width 212 height 159
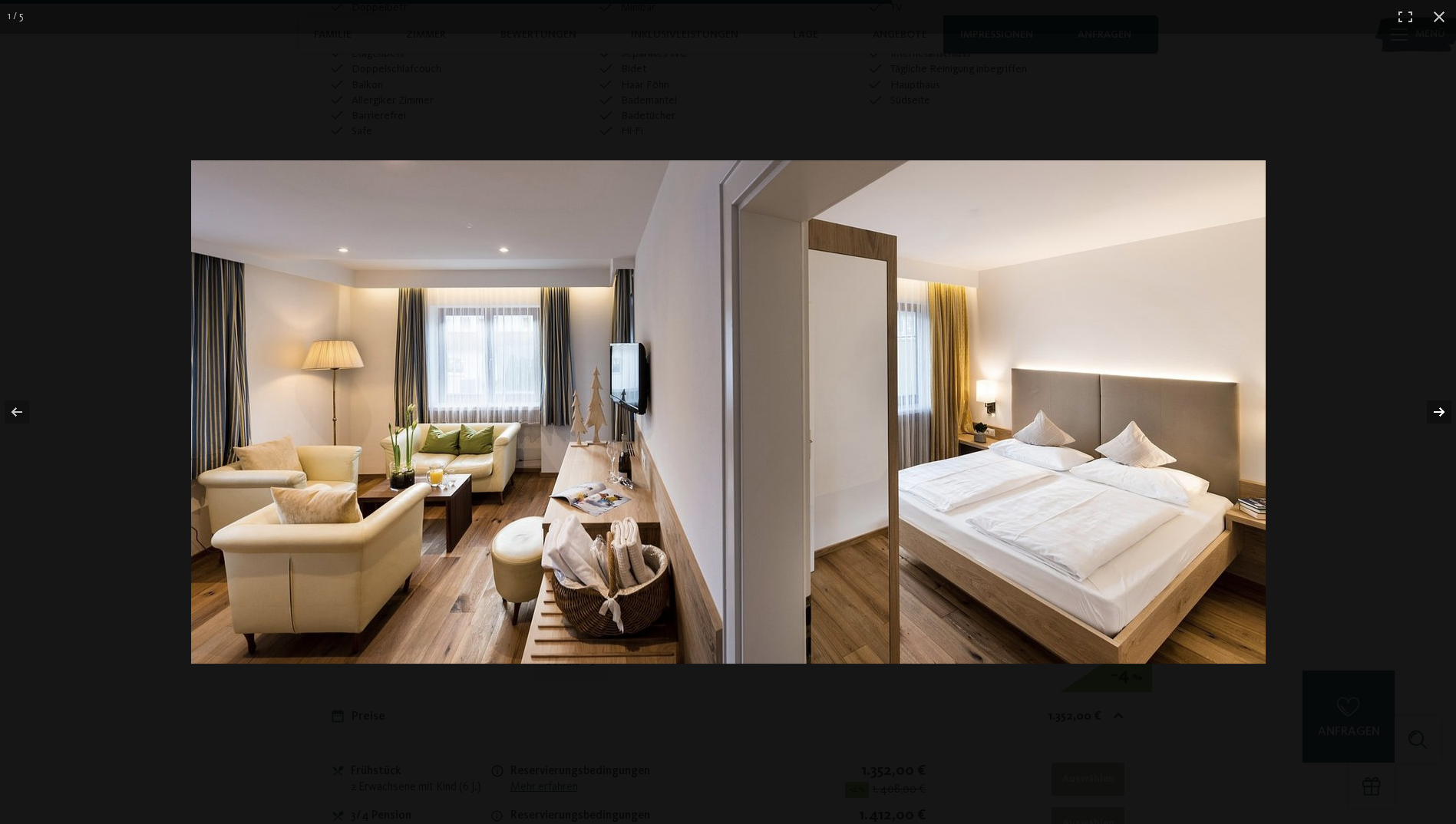
click at [1435, 409] on button "button" at bounding box center [1429, 412] width 54 height 77
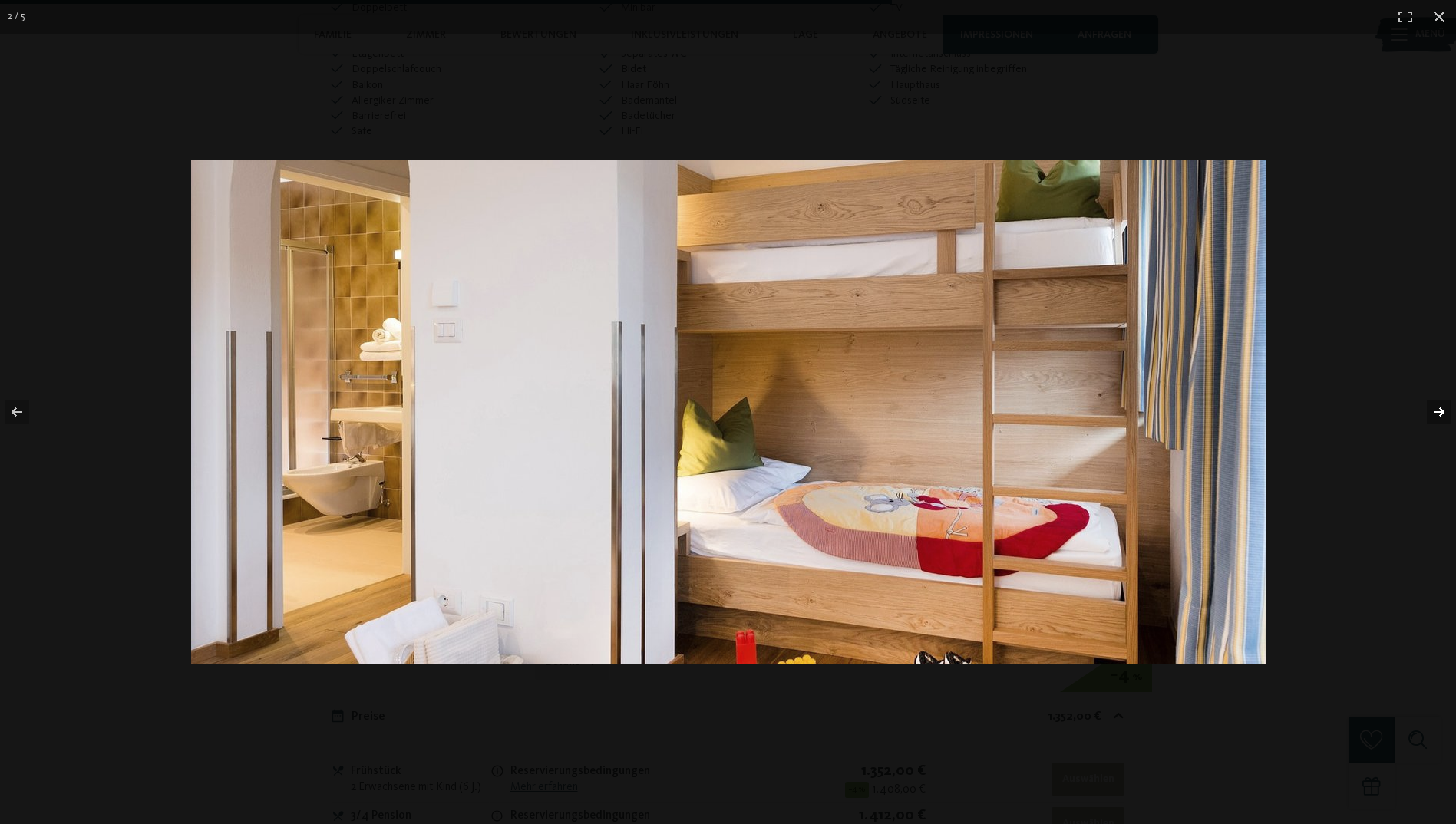
click at [1435, 409] on button "button" at bounding box center [1429, 412] width 54 height 77
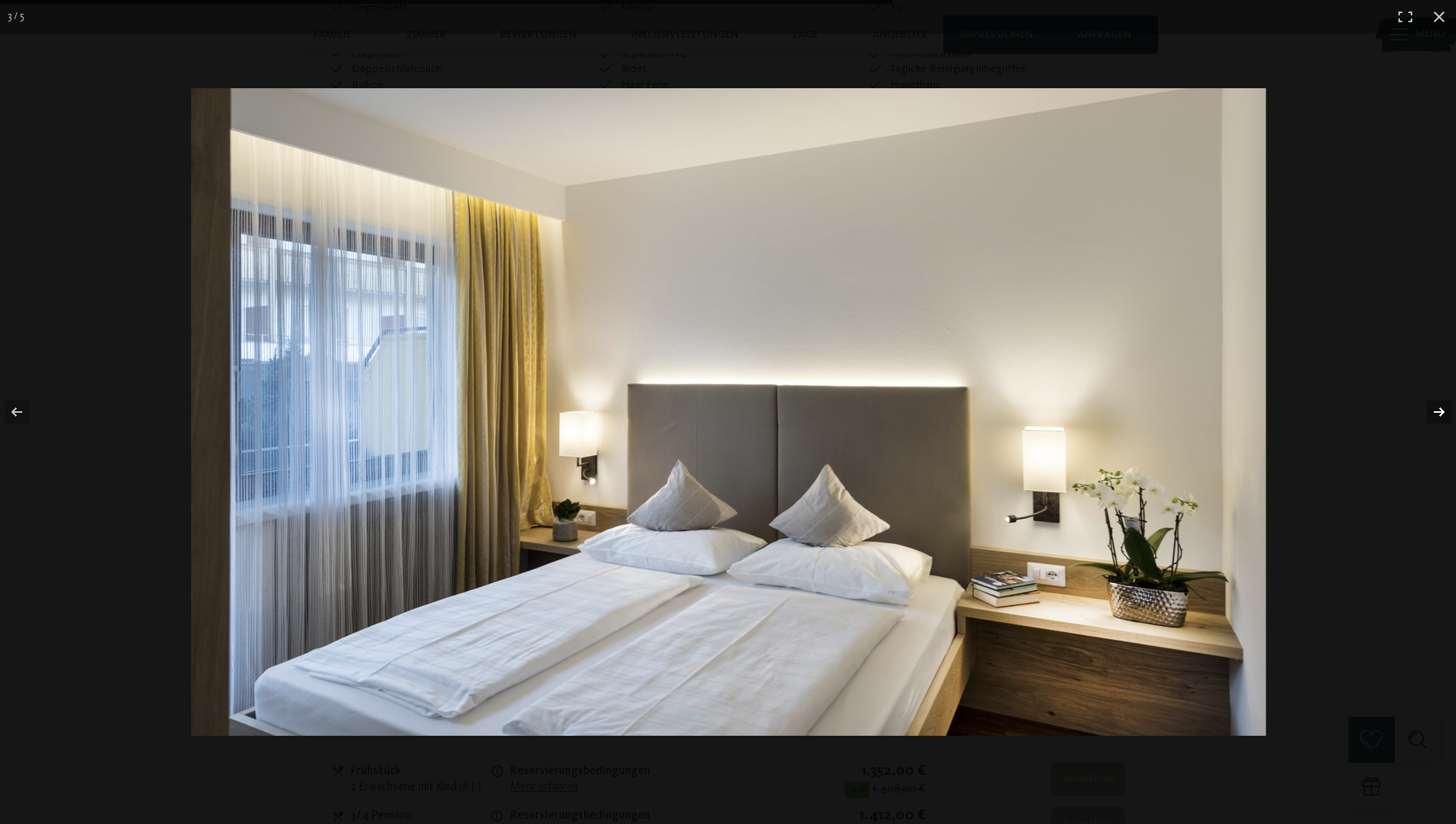
click at [1432, 409] on button "button" at bounding box center [1429, 412] width 54 height 77
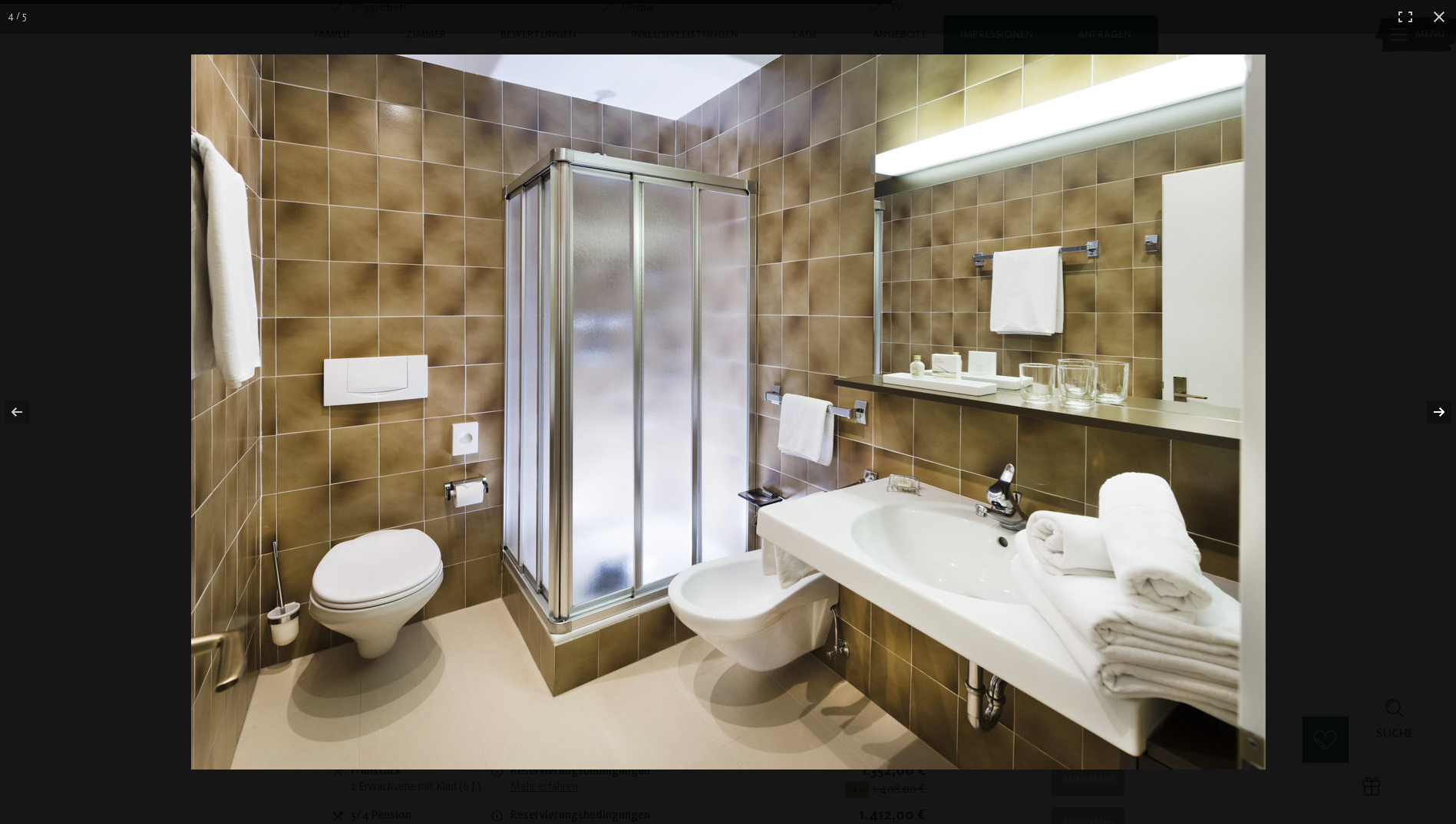
click at [1432, 409] on button "button" at bounding box center [1429, 412] width 54 height 77
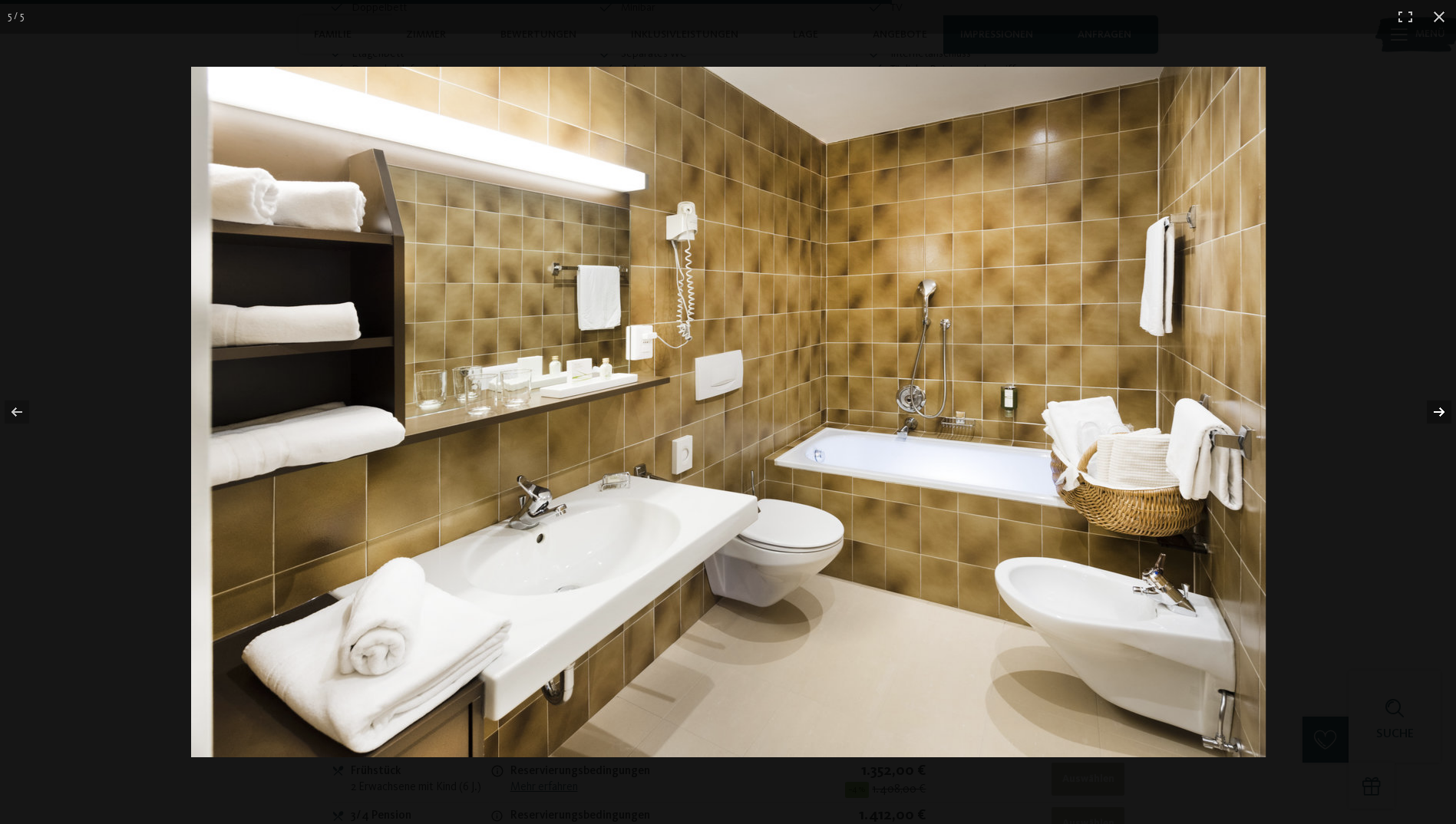
click at [1422, 412] on button "button" at bounding box center [1429, 412] width 54 height 77
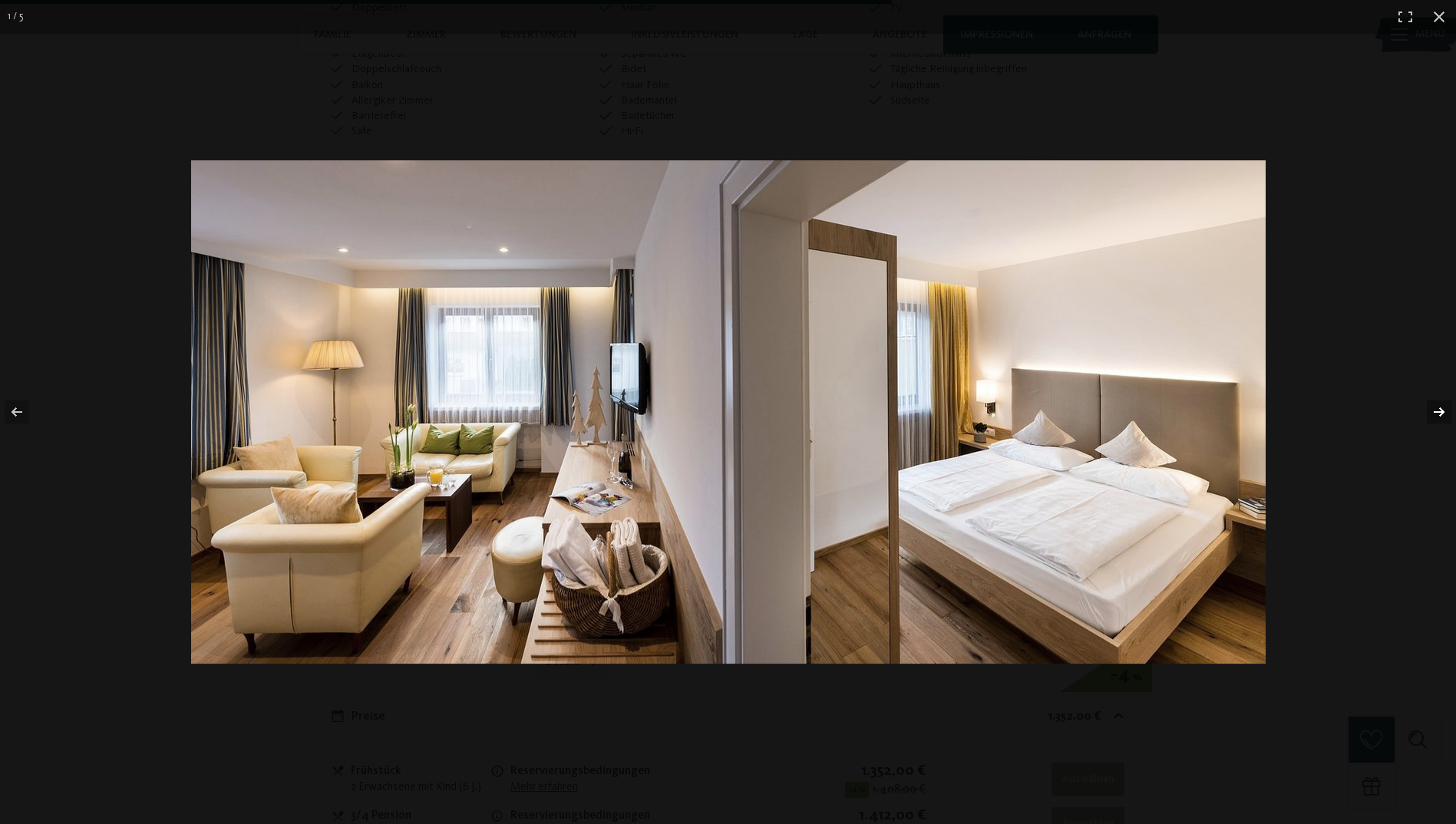
click at [1422, 412] on button "button" at bounding box center [1429, 412] width 54 height 77
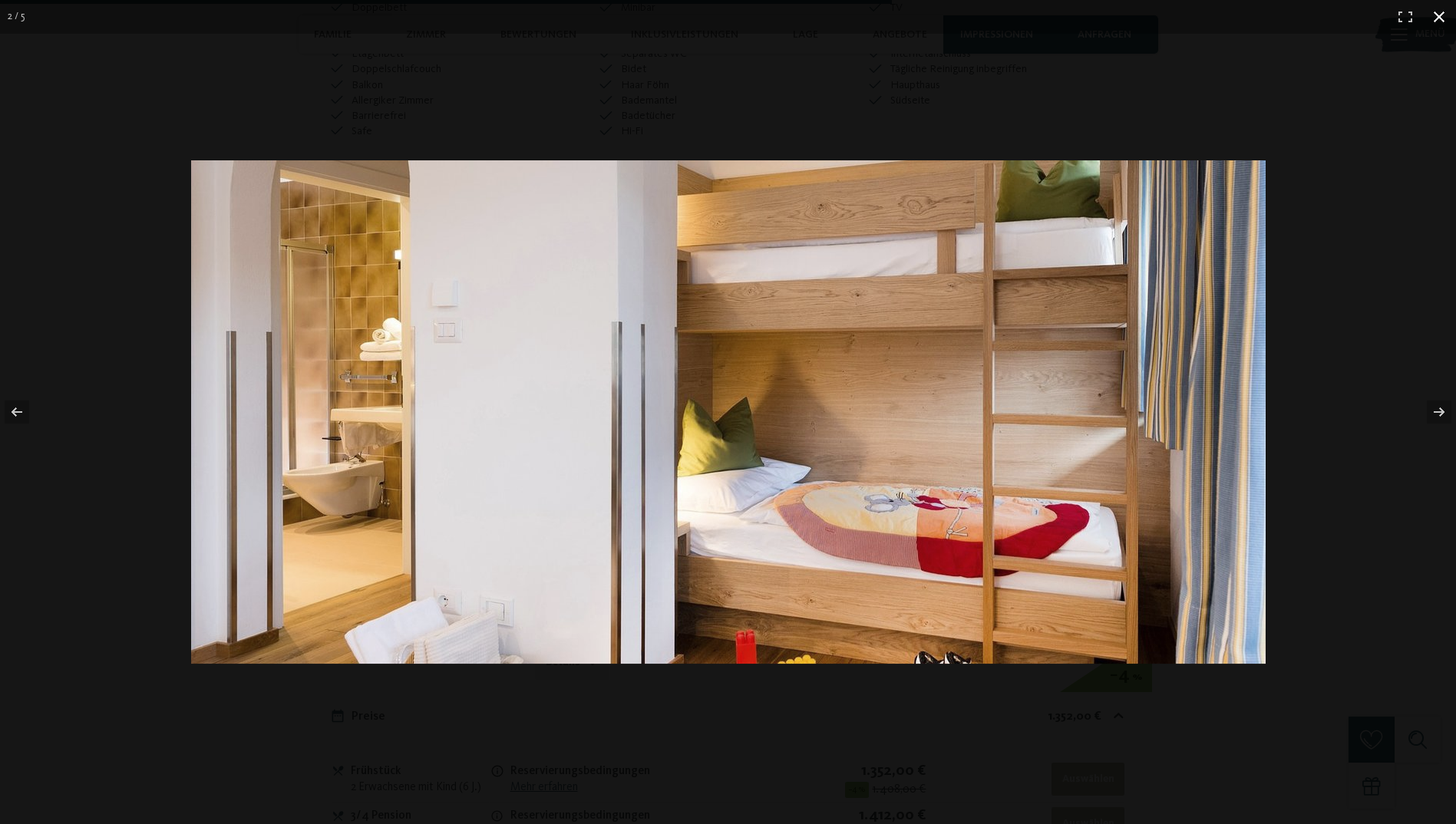
click at [1437, 15] on button "button" at bounding box center [1439, 16] width 34 height 34
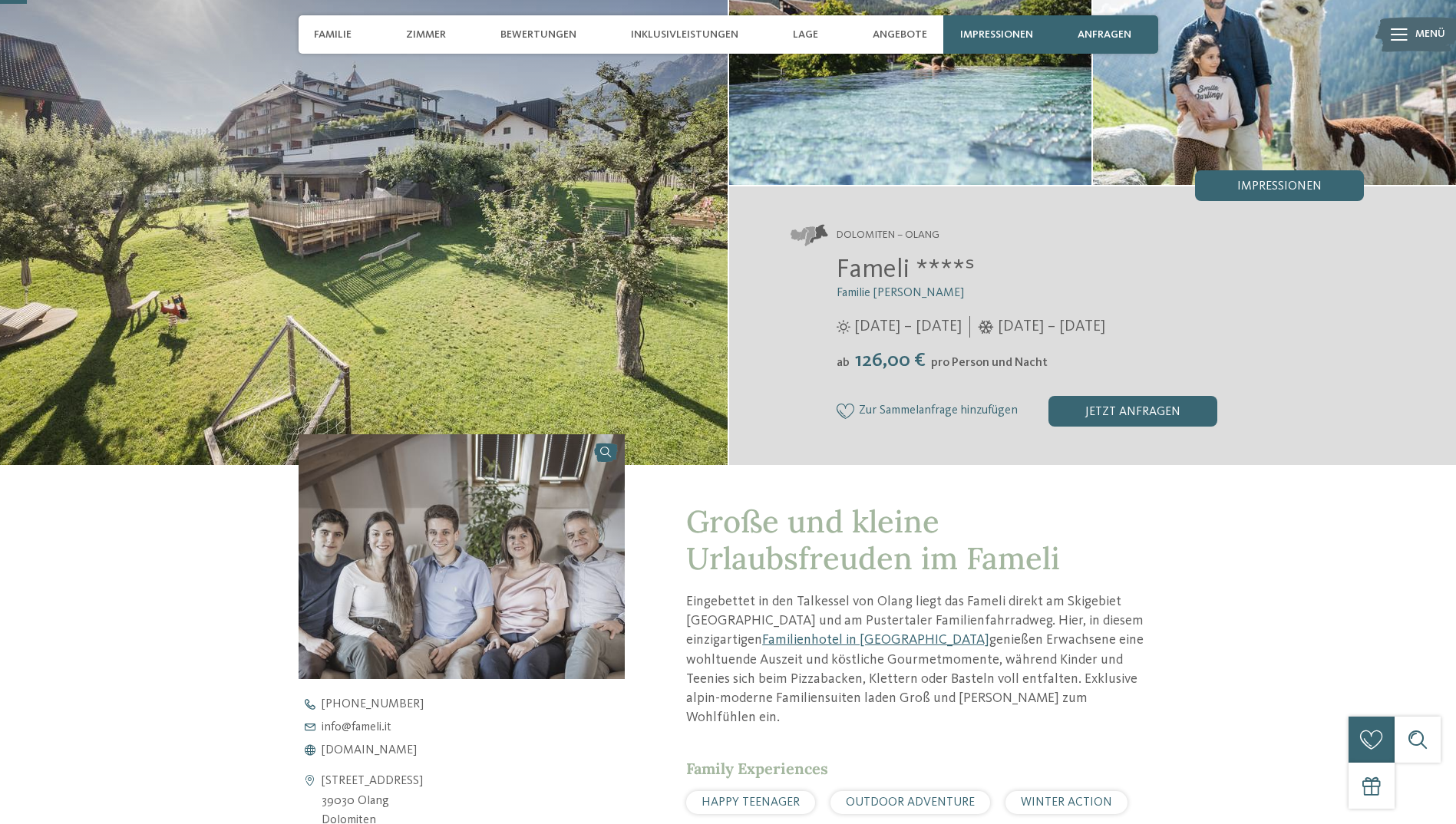
scroll to position [0, 0]
